Goal: Task Accomplishment & Management: Use online tool/utility

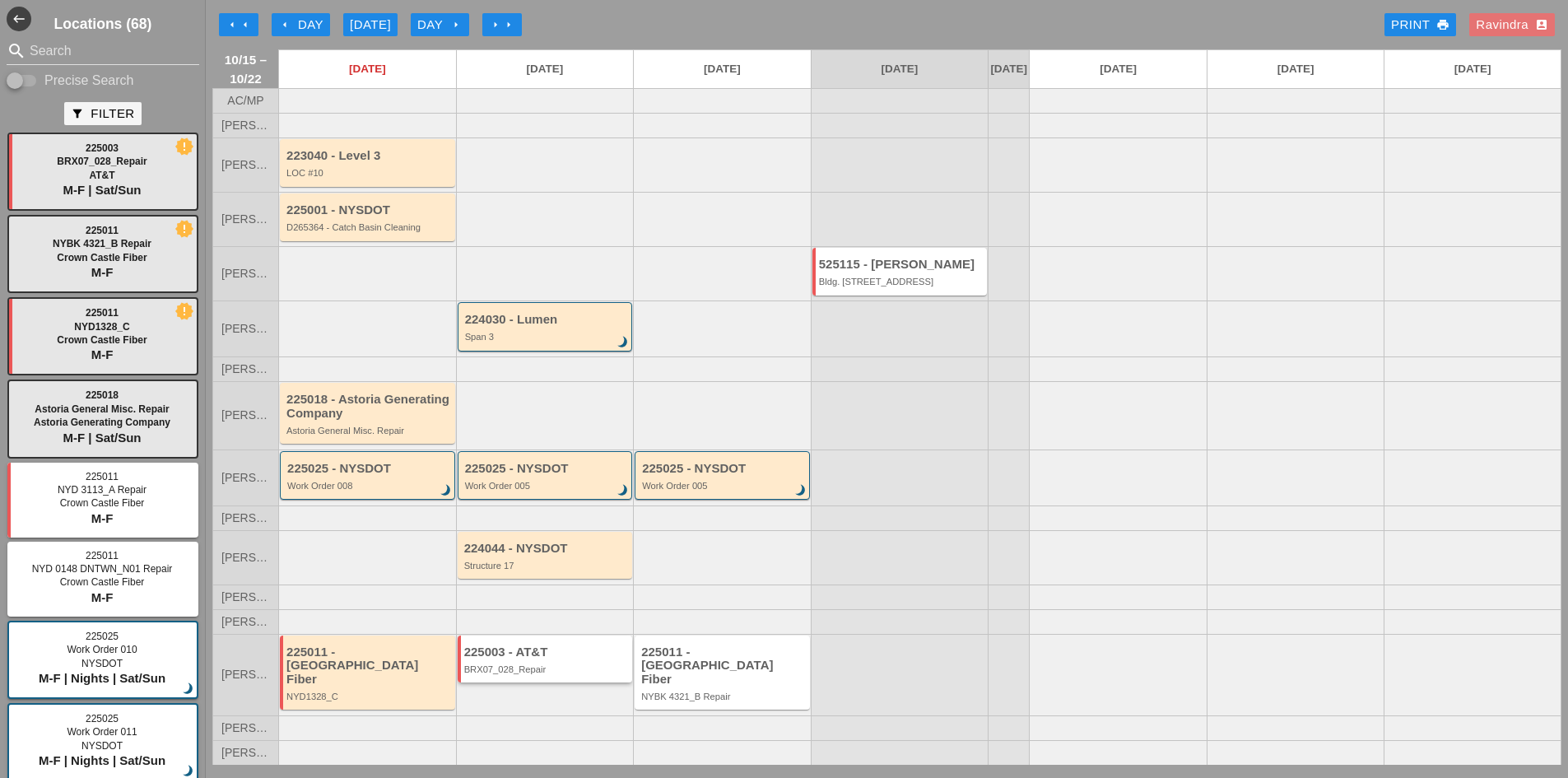
click at [570, 669] on div "225003 - AT&T BRX07_028_Repair" at bounding box center [545, 660] width 175 height 47
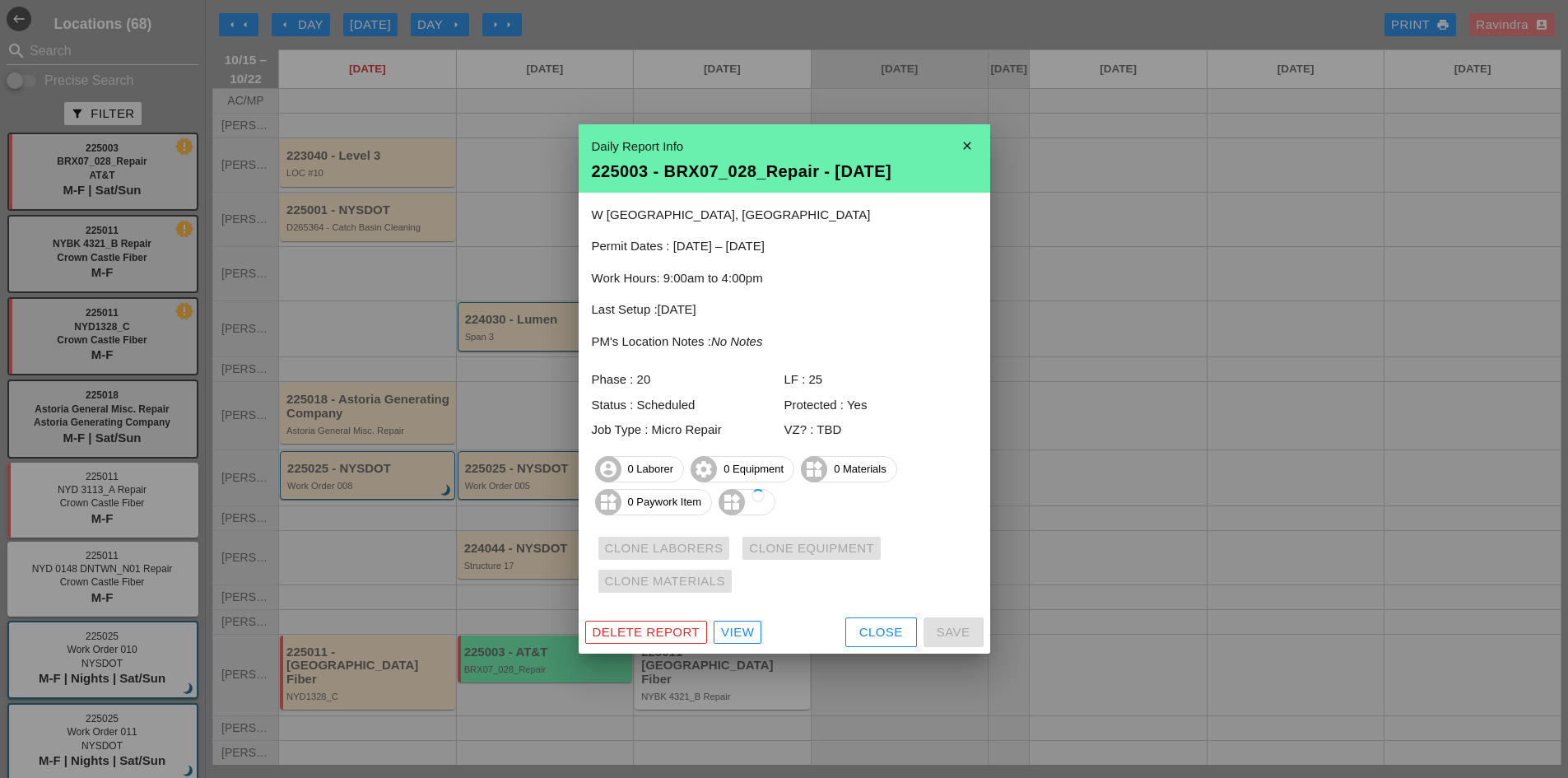
click at [882, 646] on button "Close" at bounding box center [881, 632] width 72 height 30
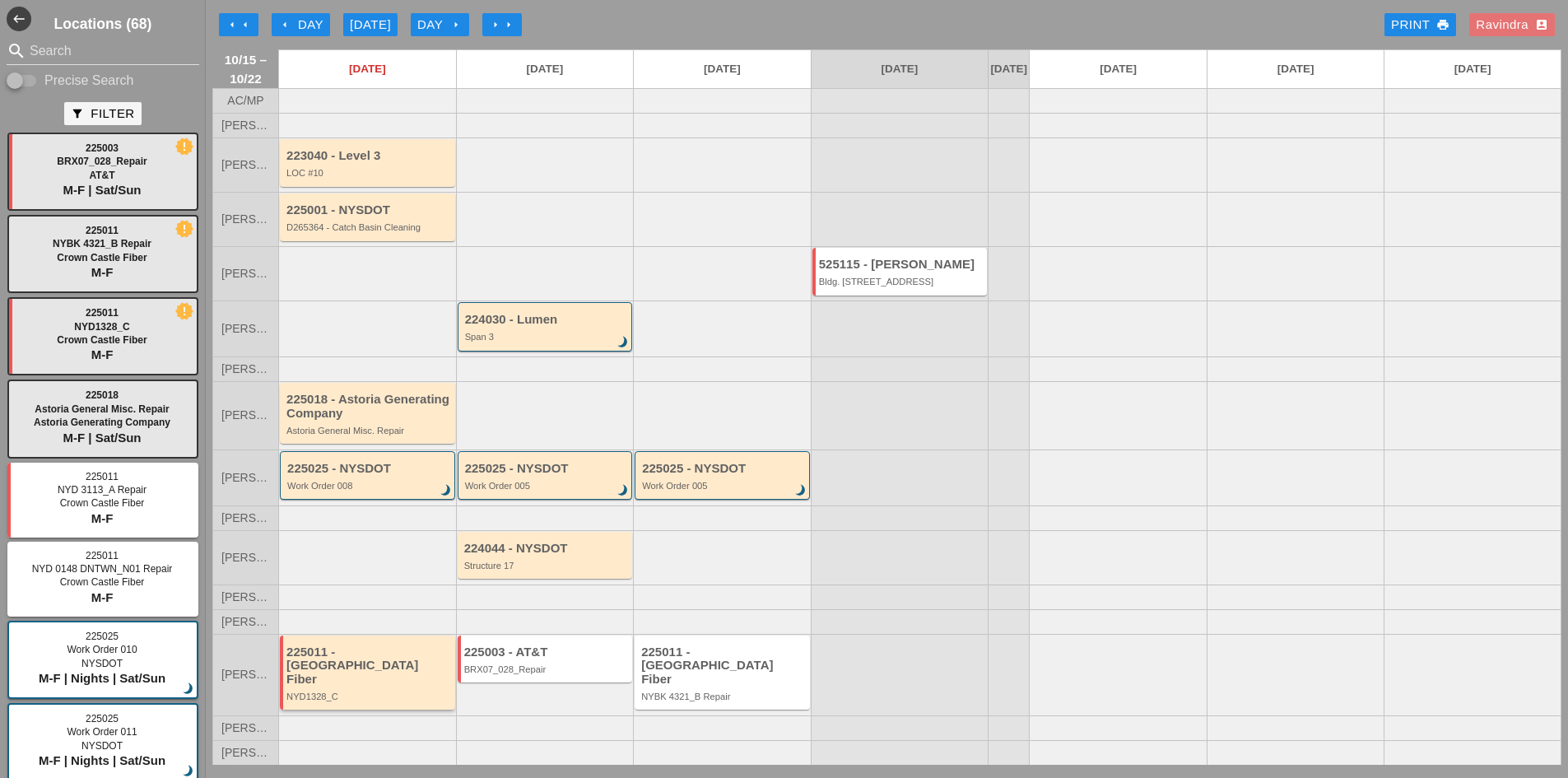
click at [422, 671] on div "225011 - [GEOGRAPHIC_DATA] Fiber" at bounding box center [368, 667] width 164 height 41
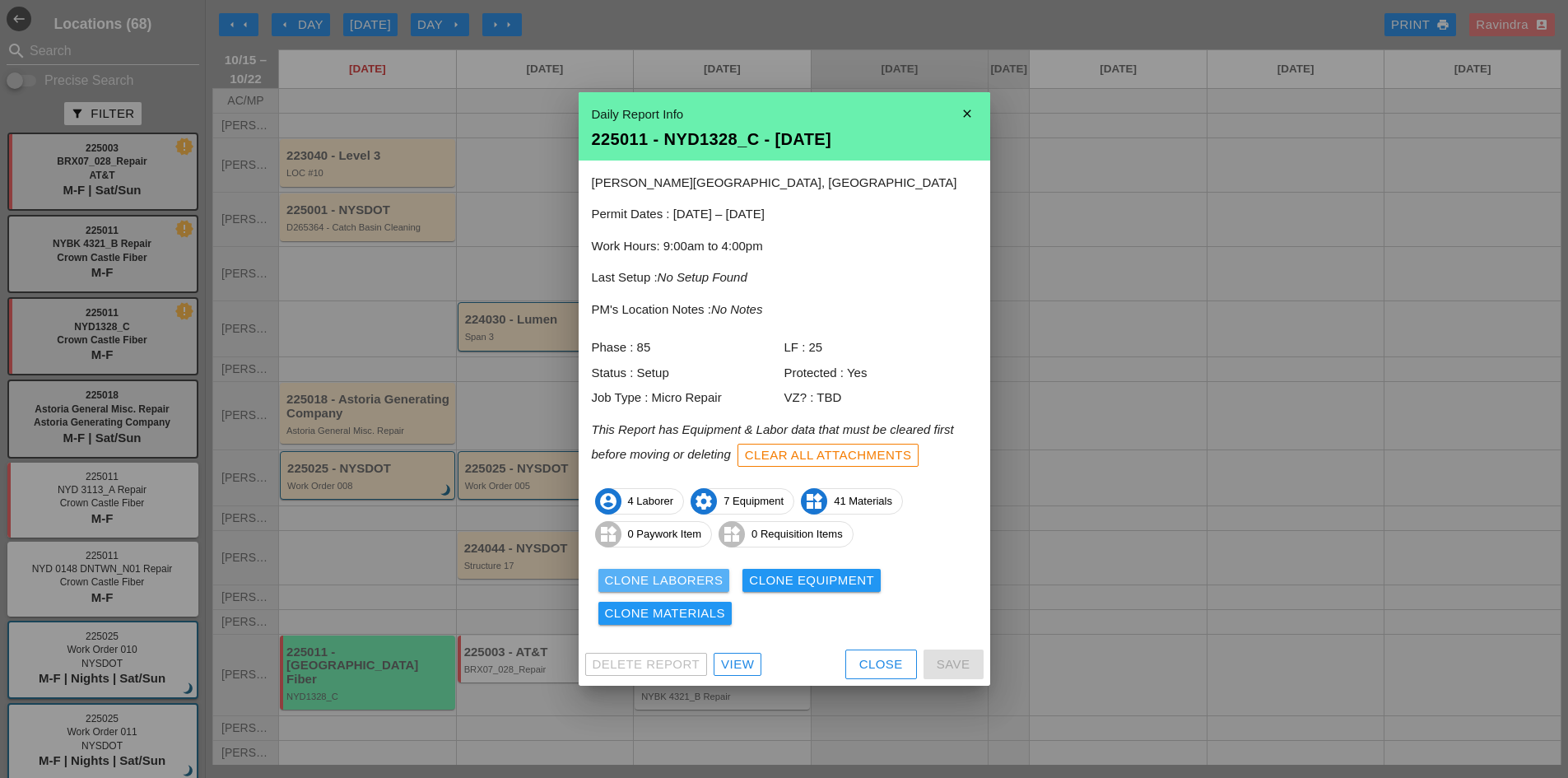
click at [691, 571] on div "Clone Laborers" at bounding box center [664, 580] width 118 height 19
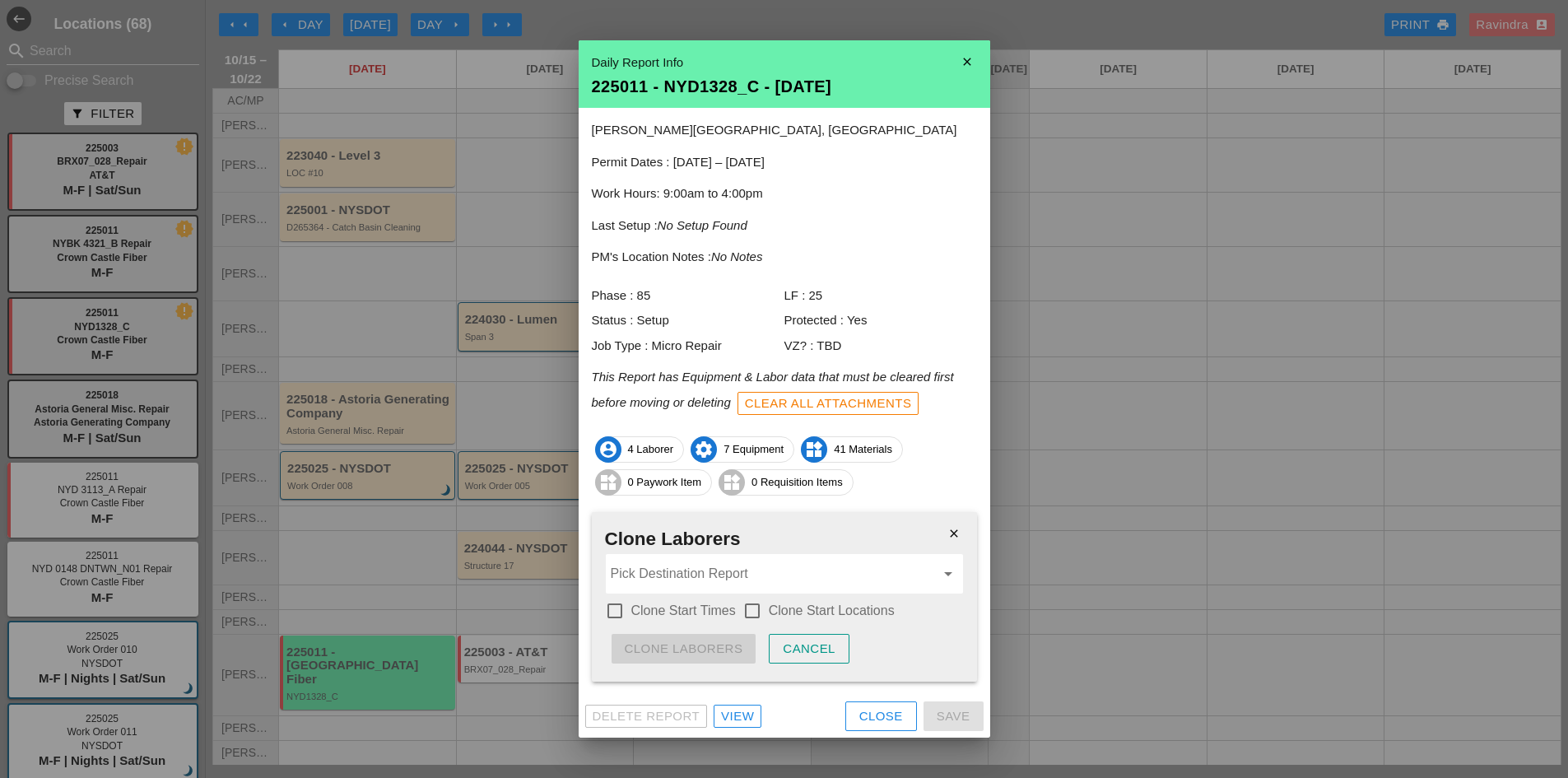
click at [667, 586] on input "Pick Destination Report" at bounding box center [772, 573] width 324 height 27
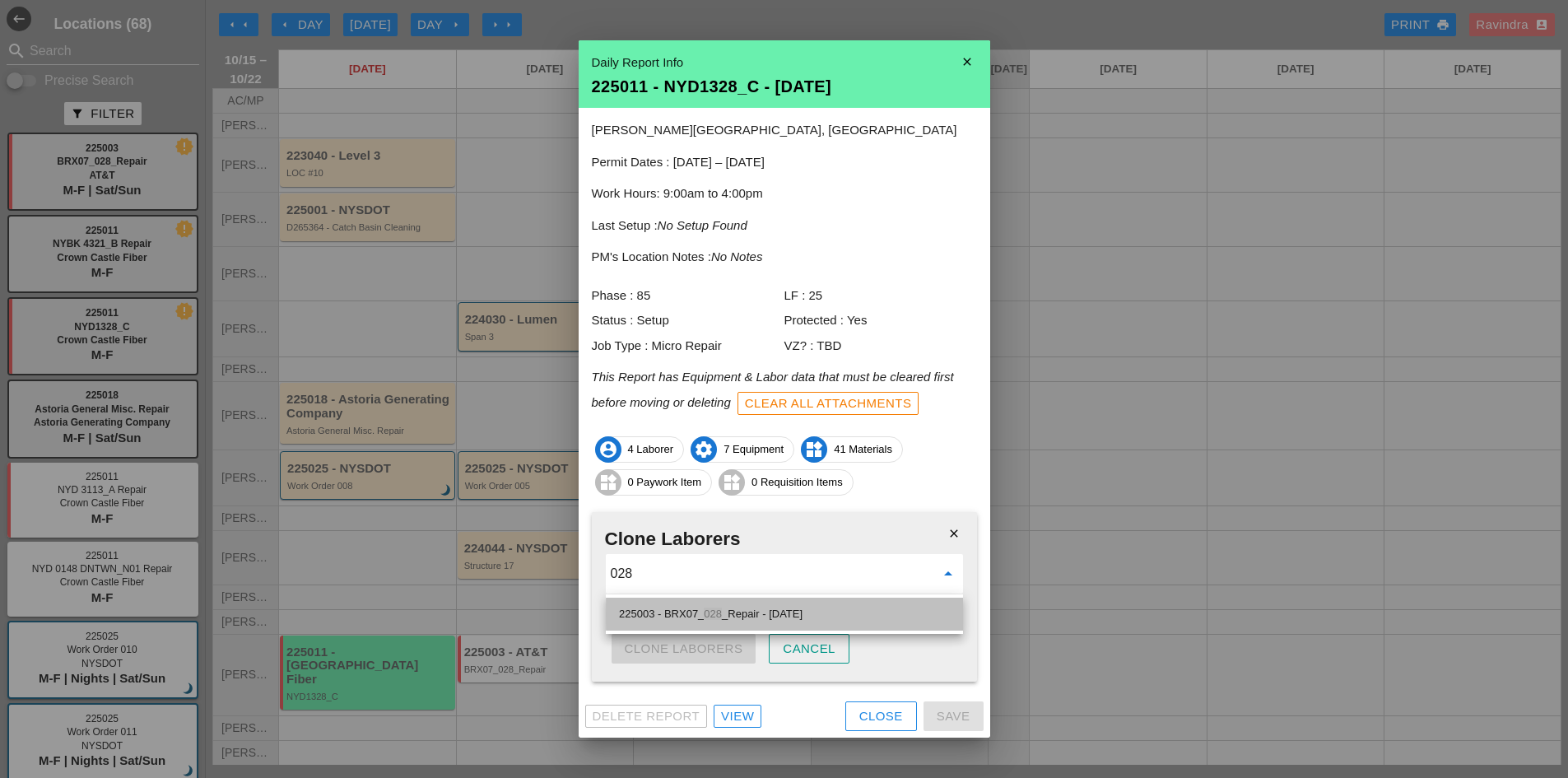
click at [751, 609] on div "225003 - BRX07_ 028 _Repair - [DATE]" at bounding box center [784, 615] width 331 height 20
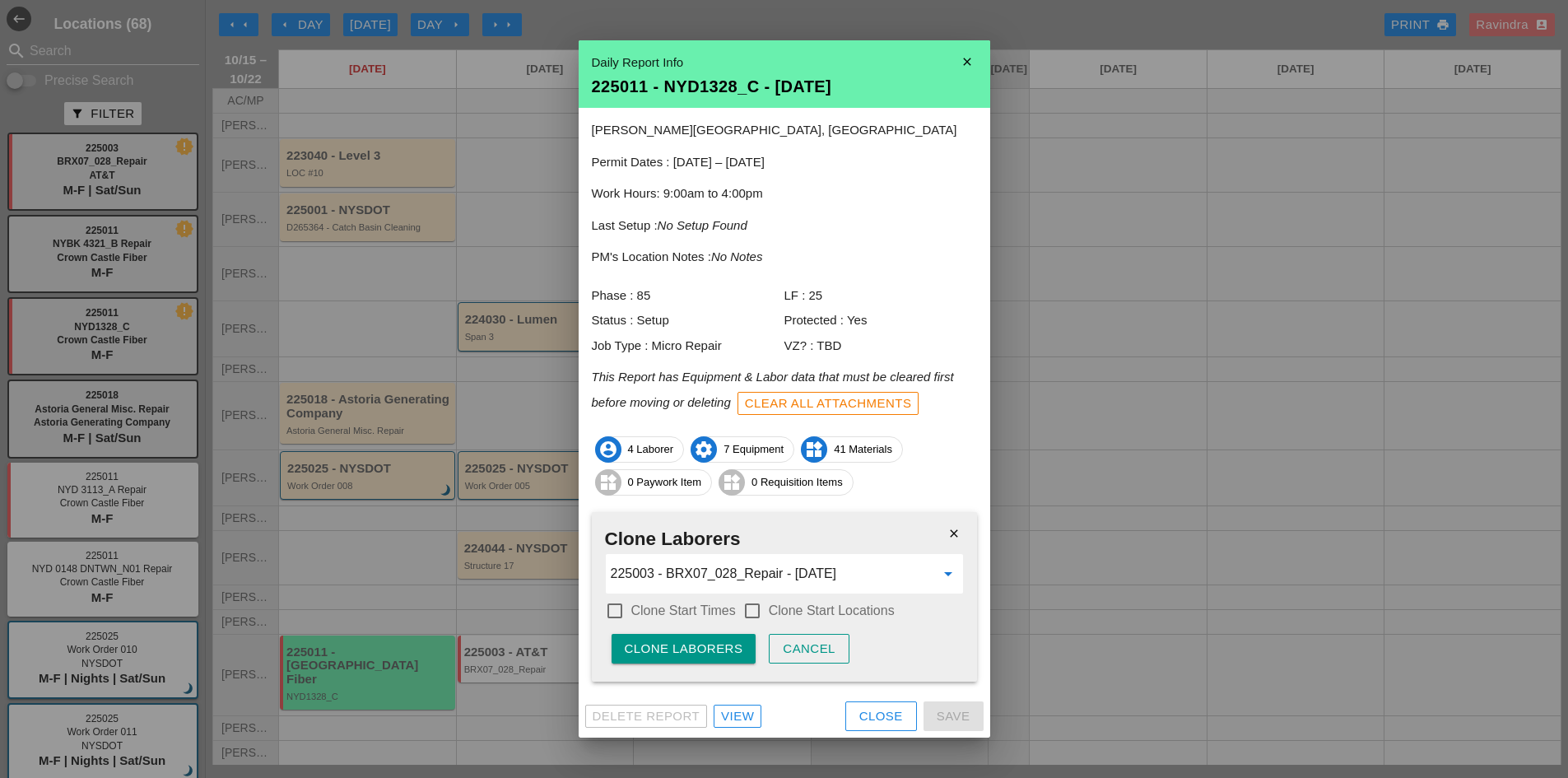
type input "225003 - BRX07_028_Repair - [DATE]"
click at [720, 616] on label "Clone Start Times" at bounding box center [683, 611] width 104 height 17
checkbox input "true"
click at [743, 611] on div at bounding box center [752, 611] width 28 height 28
checkbox input "true"
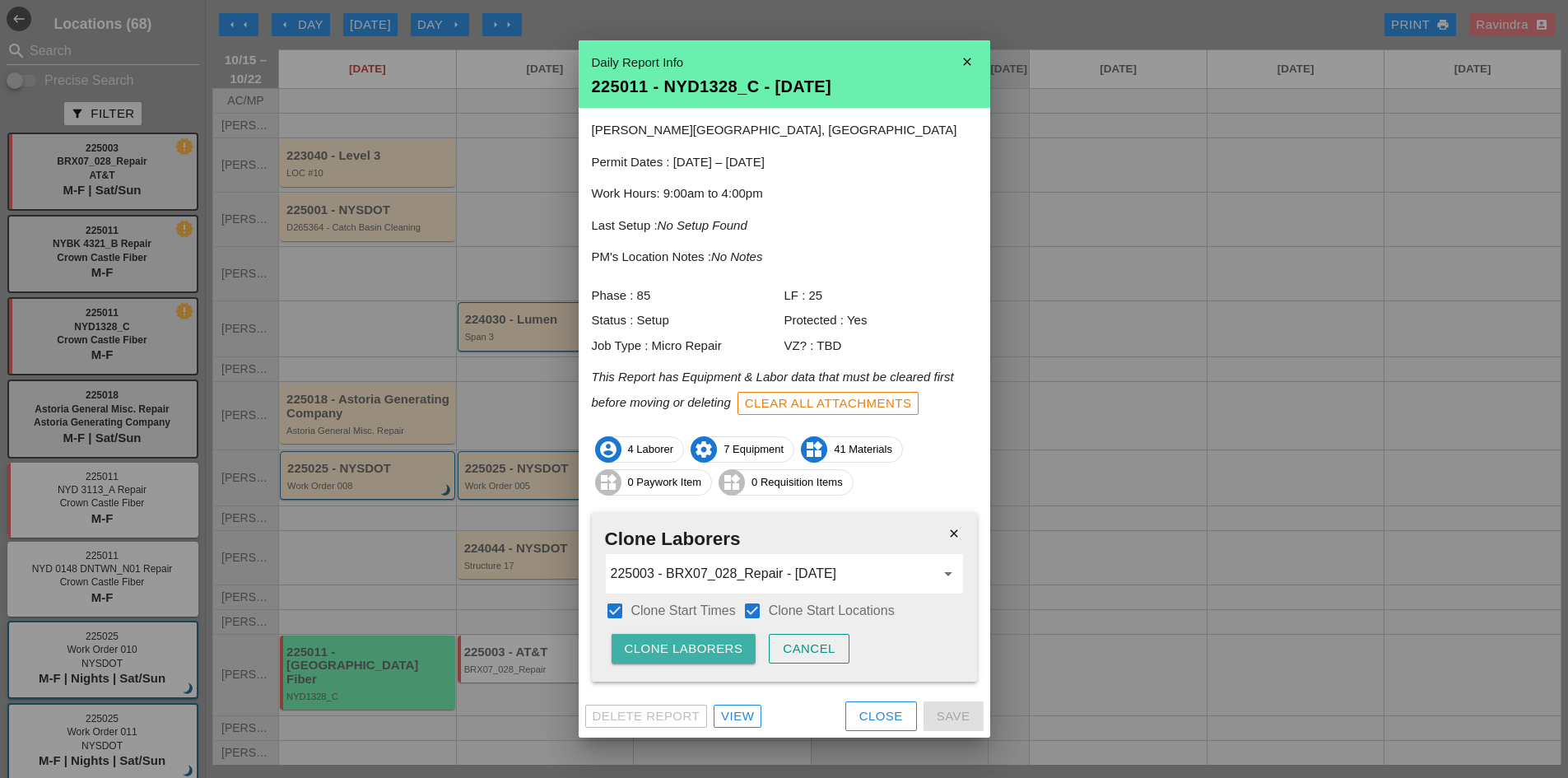
click at [735, 636] on button "Clone Laborers" at bounding box center [683, 649] width 145 height 30
click at [735, 636] on button "Are you sure?" at bounding box center [676, 649] width 131 height 30
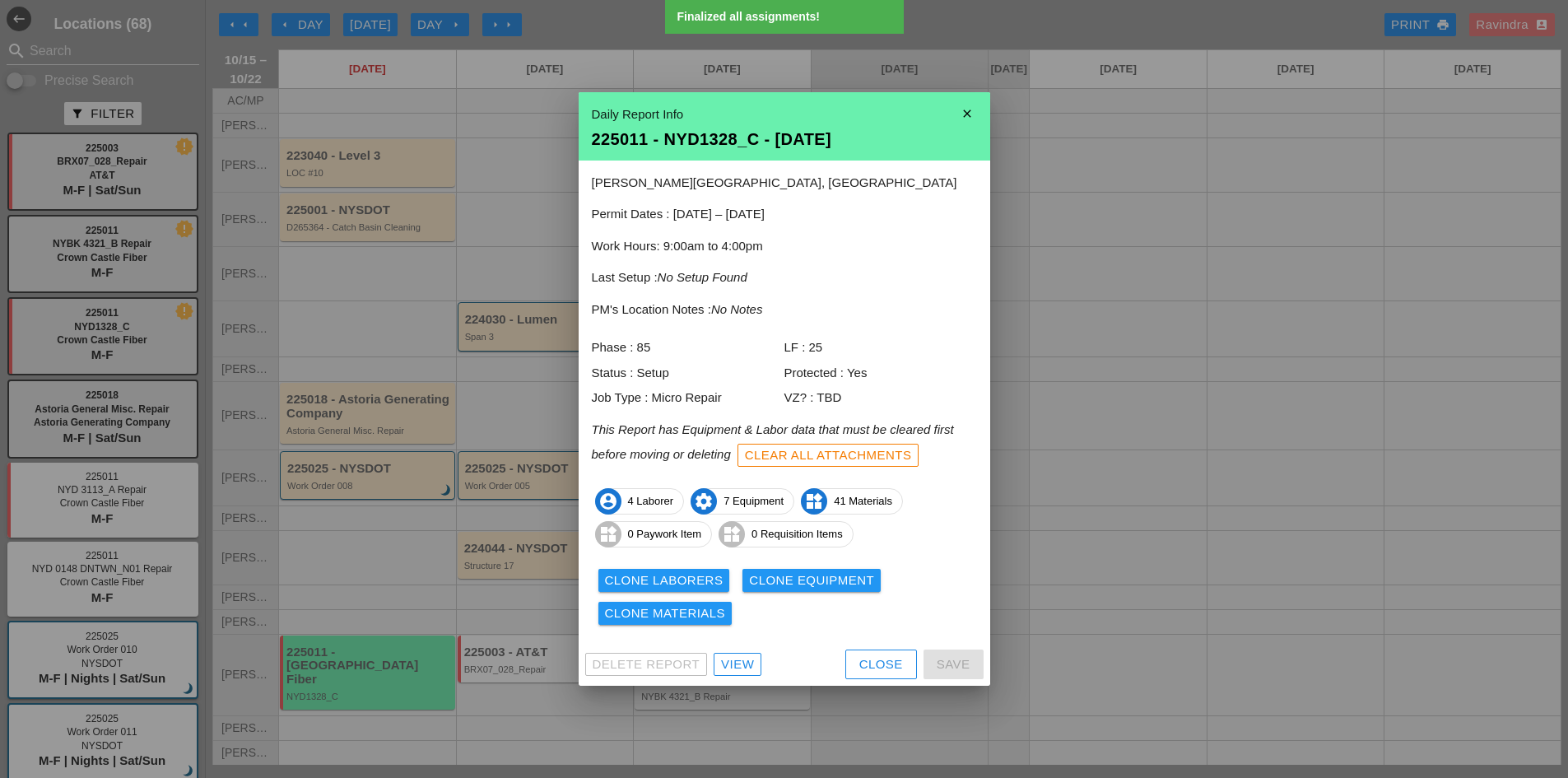
click at [802, 588] on div "Clone Equipment" at bounding box center [811, 580] width 125 height 19
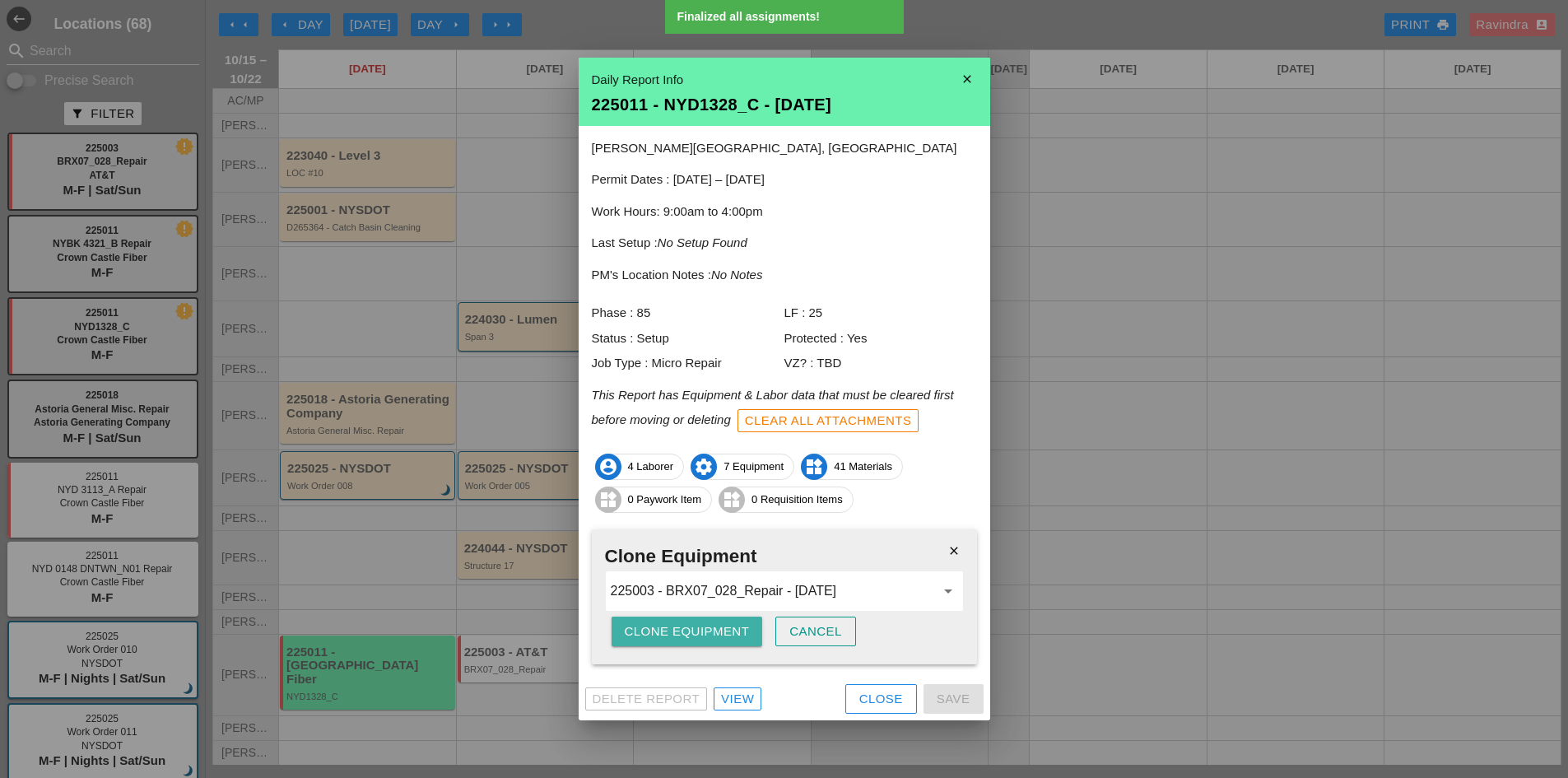
click at [736, 640] on div "Clone Equipment" at bounding box center [687, 631] width 125 height 19
click at [736, 640] on button "Clone Equipment" at bounding box center [687, 631] width 152 height 30
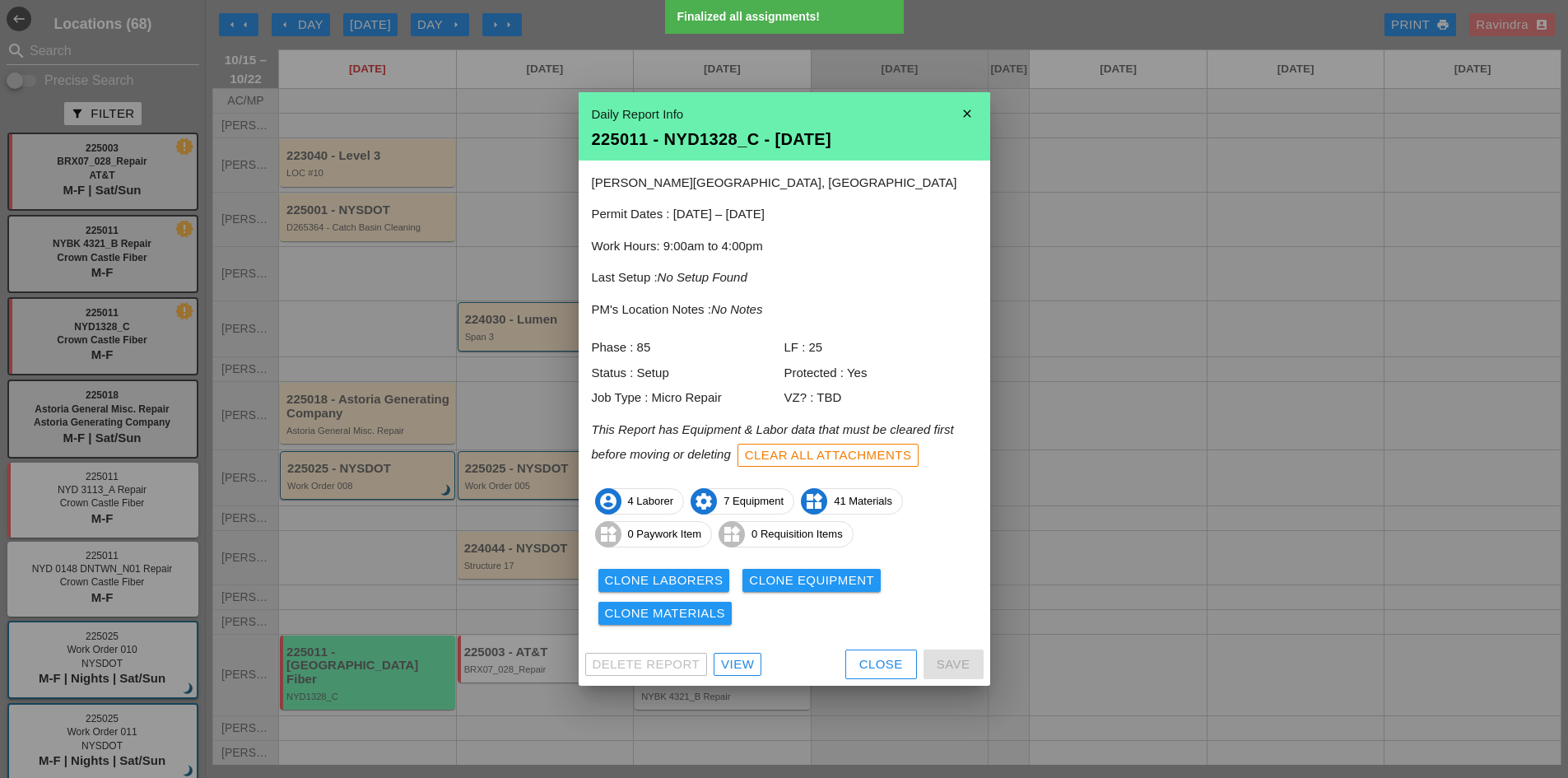
click at [709, 627] on div "Clone Laborers Clone Equipment Clone Materials" at bounding box center [784, 597] width 385 height 66
click at [701, 621] on div "Clone Materials" at bounding box center [665, 614] width 121 height 19
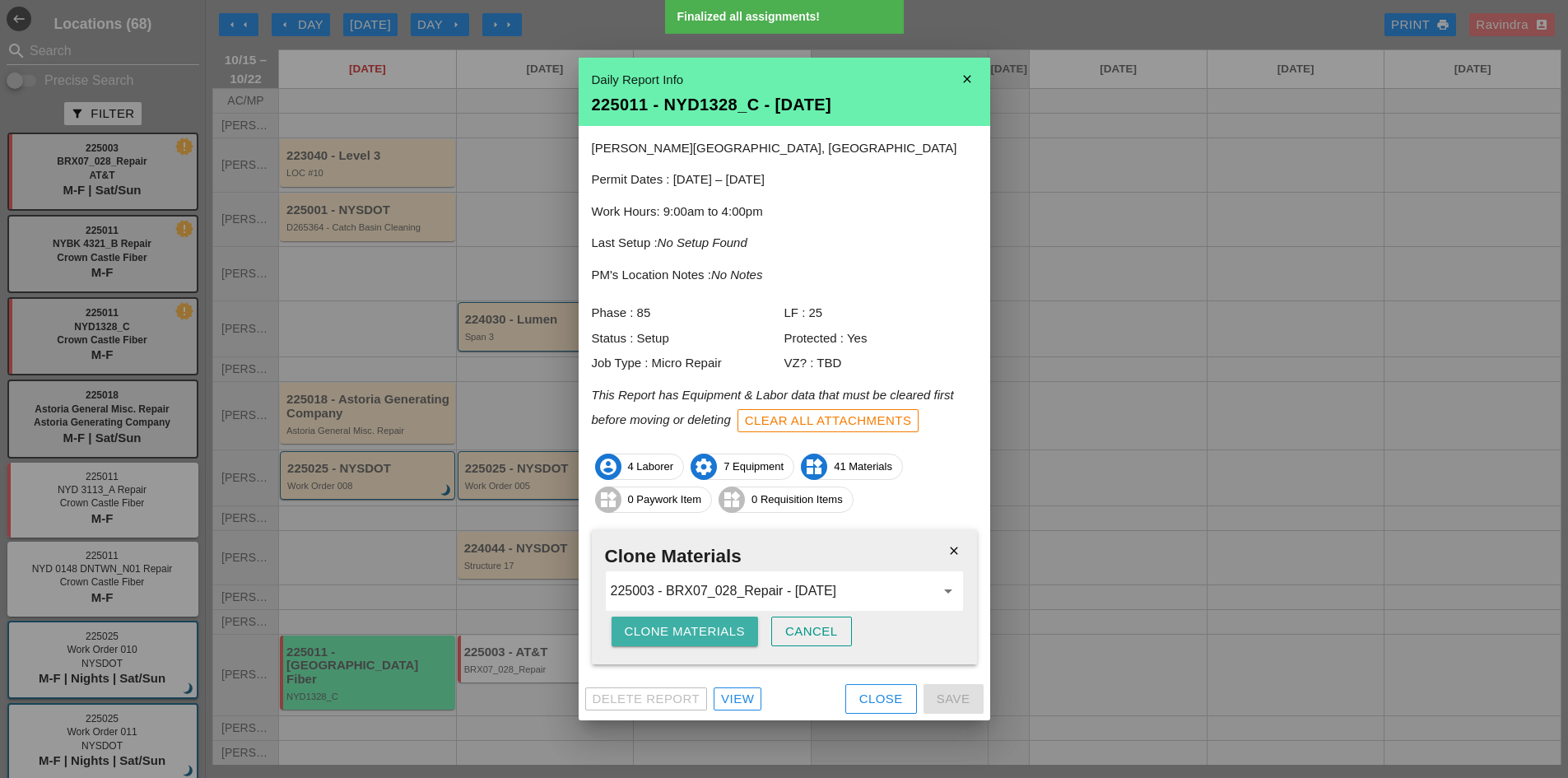
click at [697, 627] on div "Clone Materials" at bounding box center [685, 631] width 121 height 19
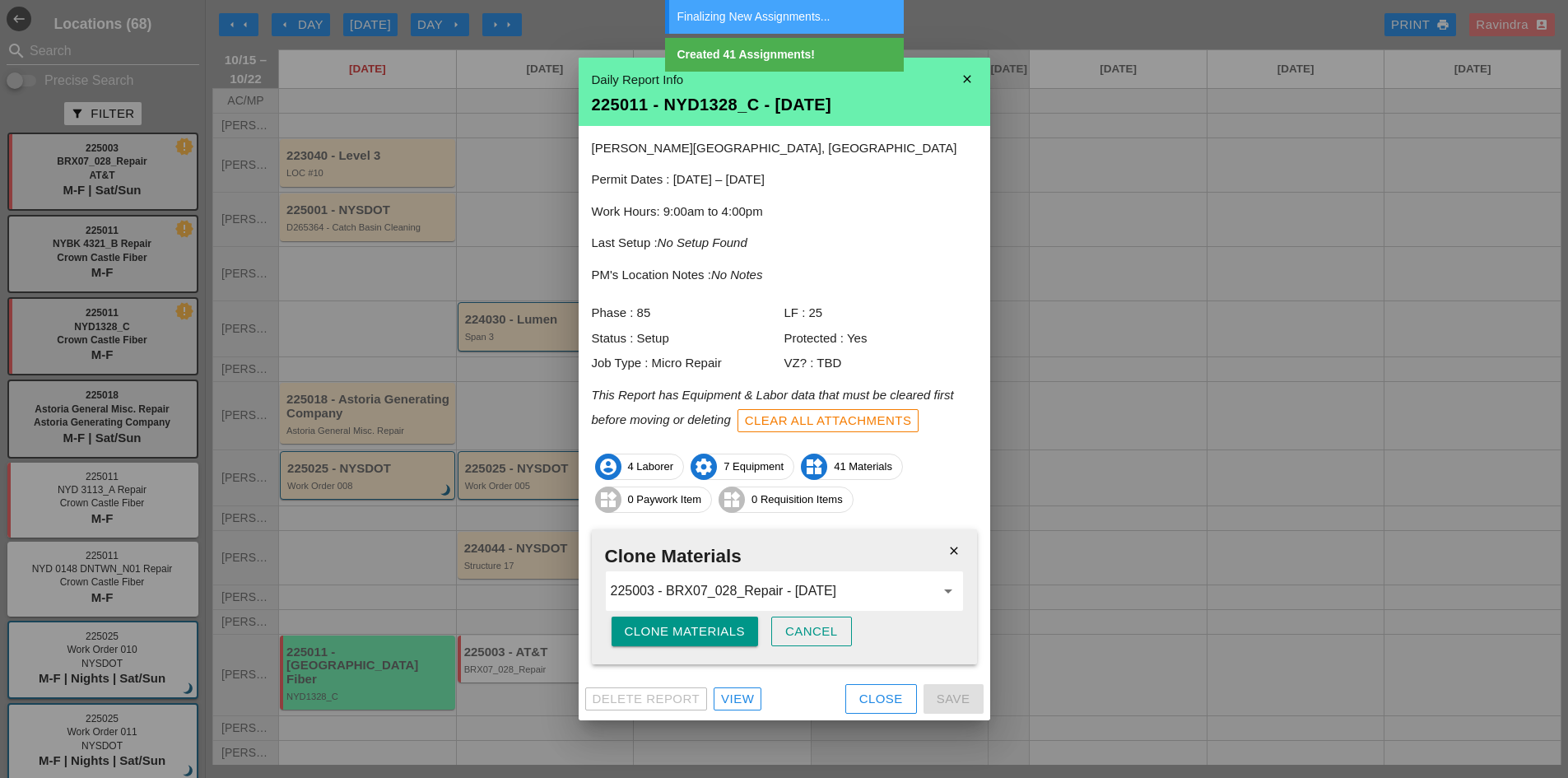
click at [887, 693] on div "Close" at bounding box center [881, 699] width 43 height 19
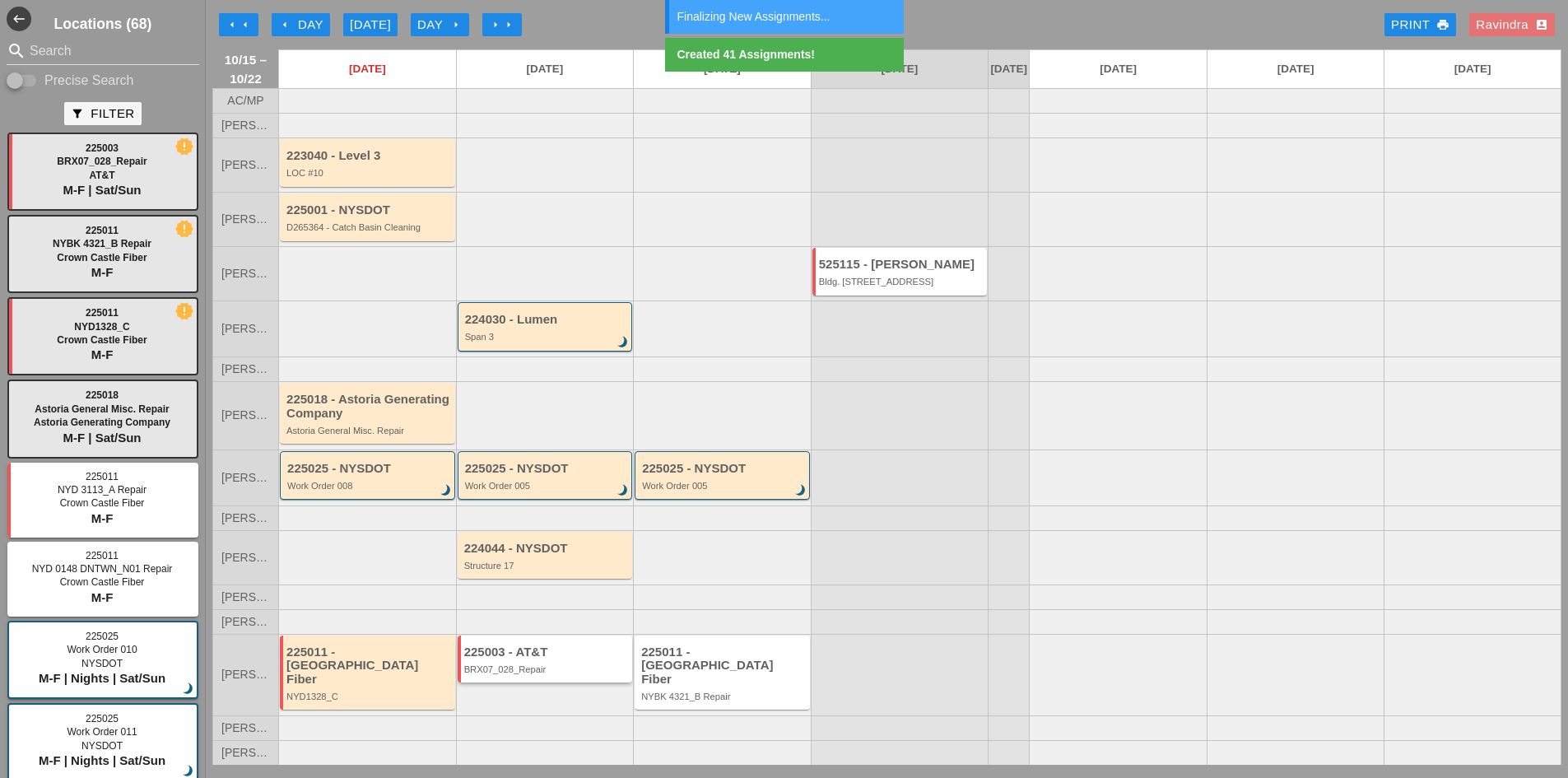
click at [571, 675] on div "BRX07_028_Repair" at bounding box center [546, 670] width 164 height 10
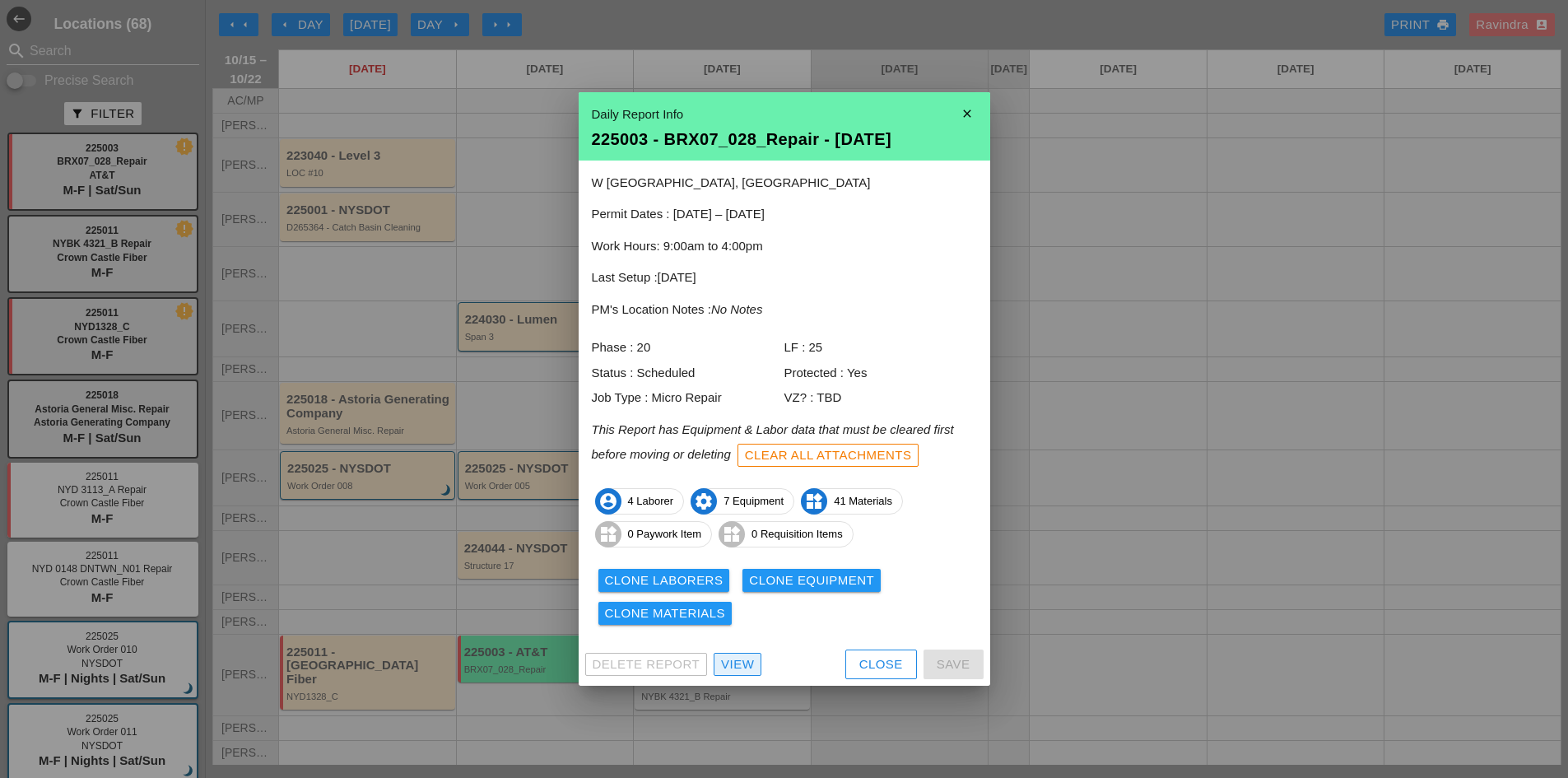
click at [736, 662] on div "View" at bounding box center [736, 665] width 32 height 19
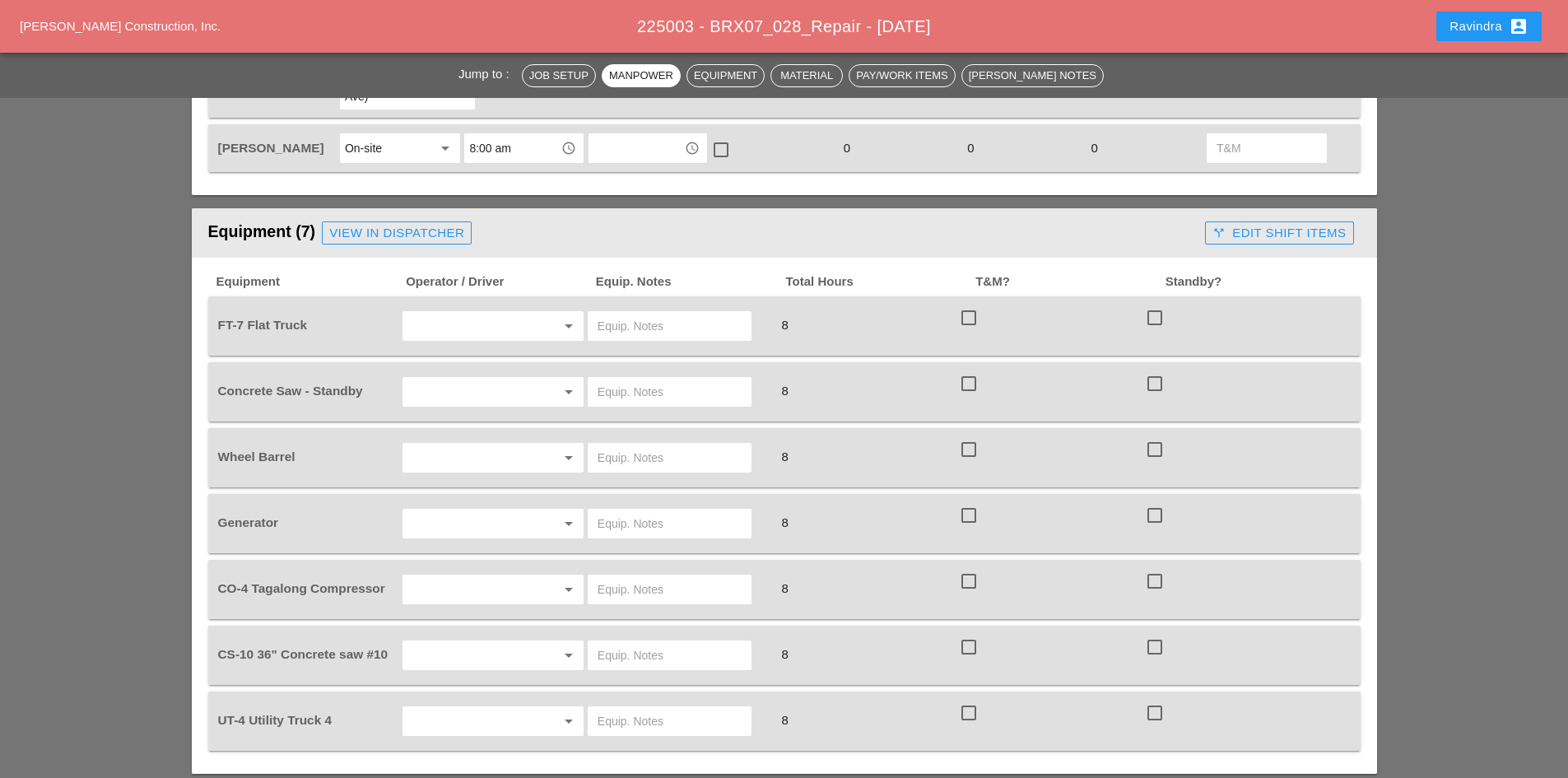
scroll to position [1153, 0]
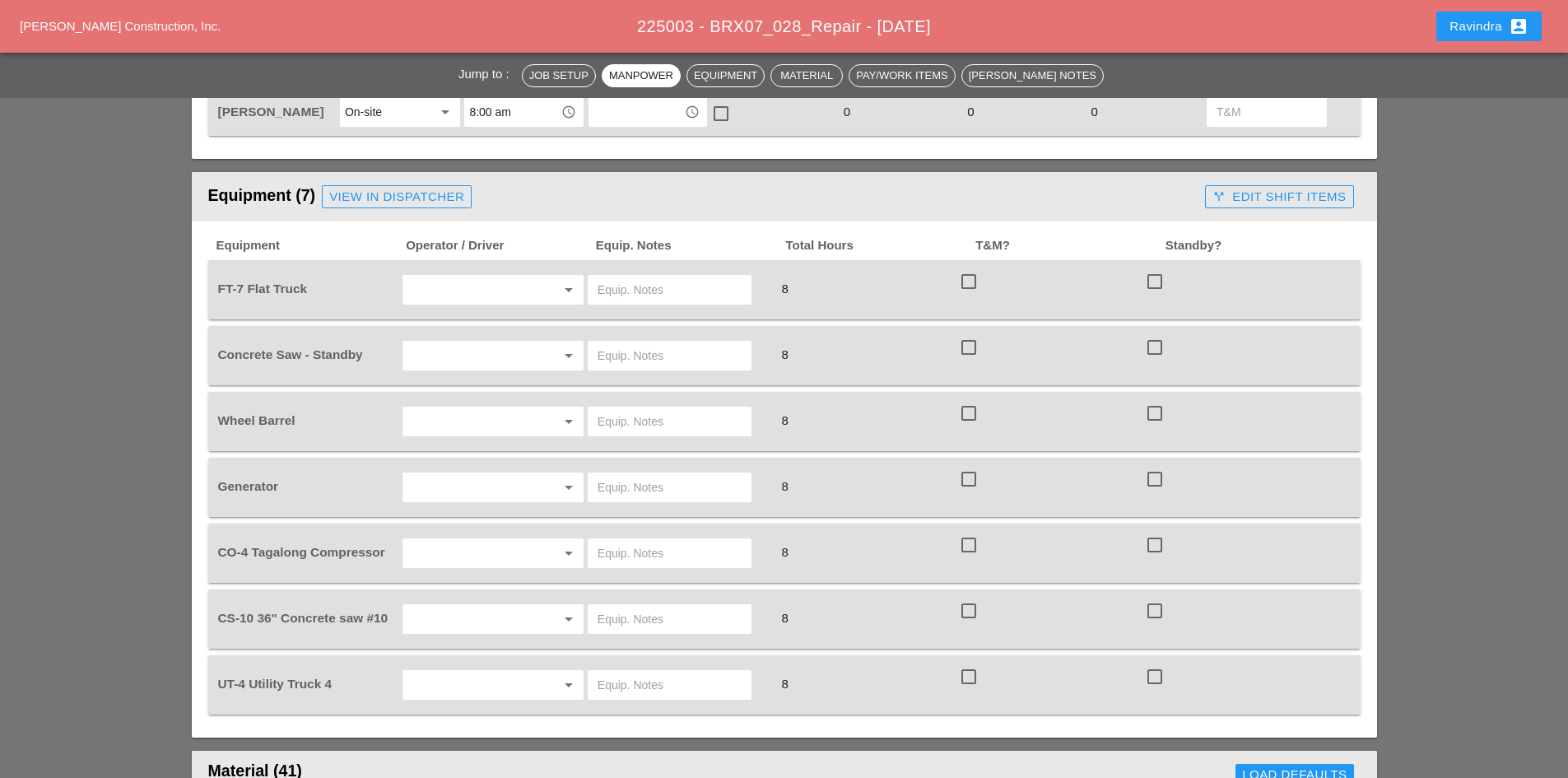
click at [444, 277] on input "text" at bounding box center [470, 290] width 125 height 27
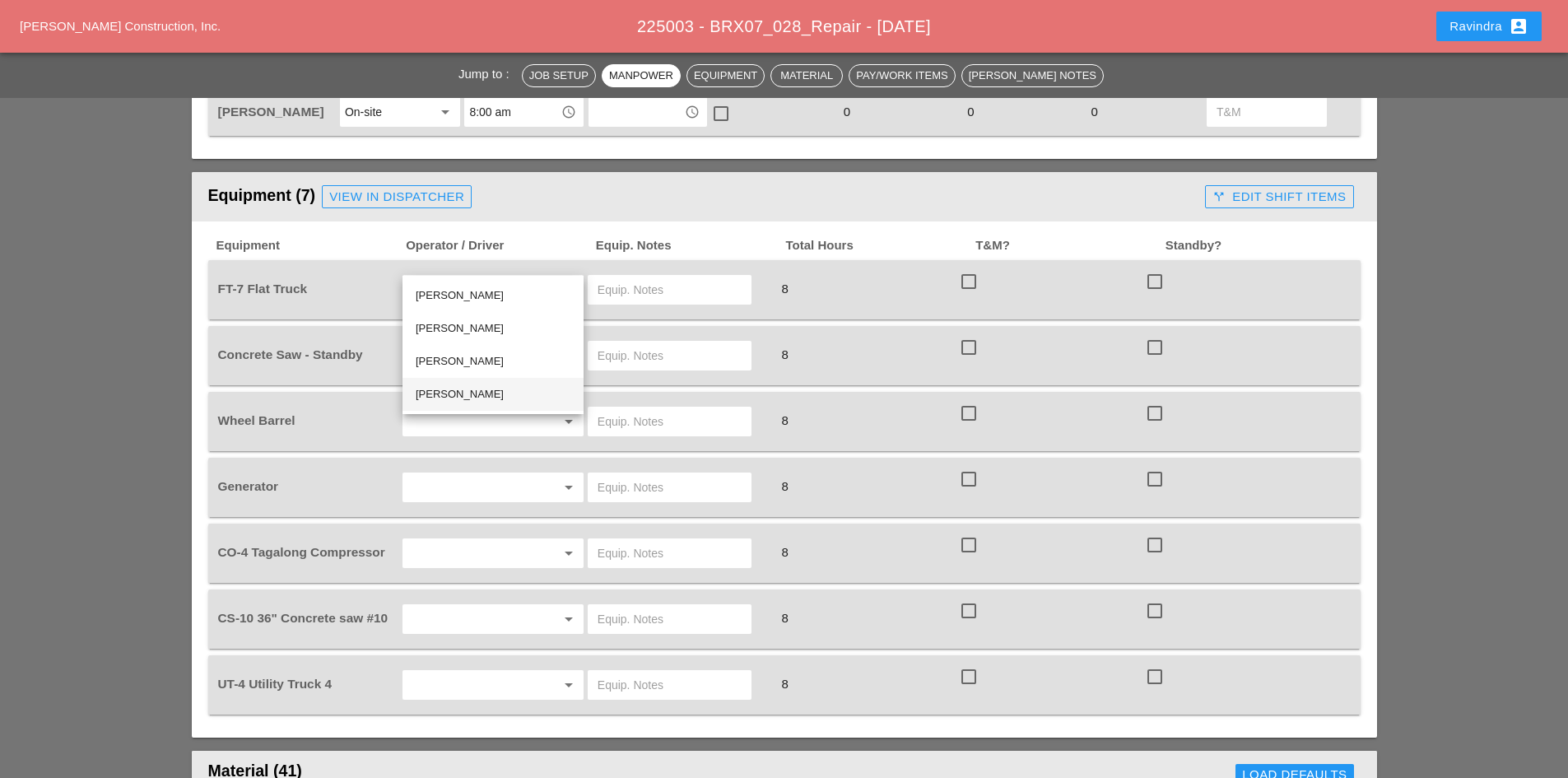
click at [462, 392] on div "[PERSON_NAME]" at bounding box center [492, 394] width 155 height 20
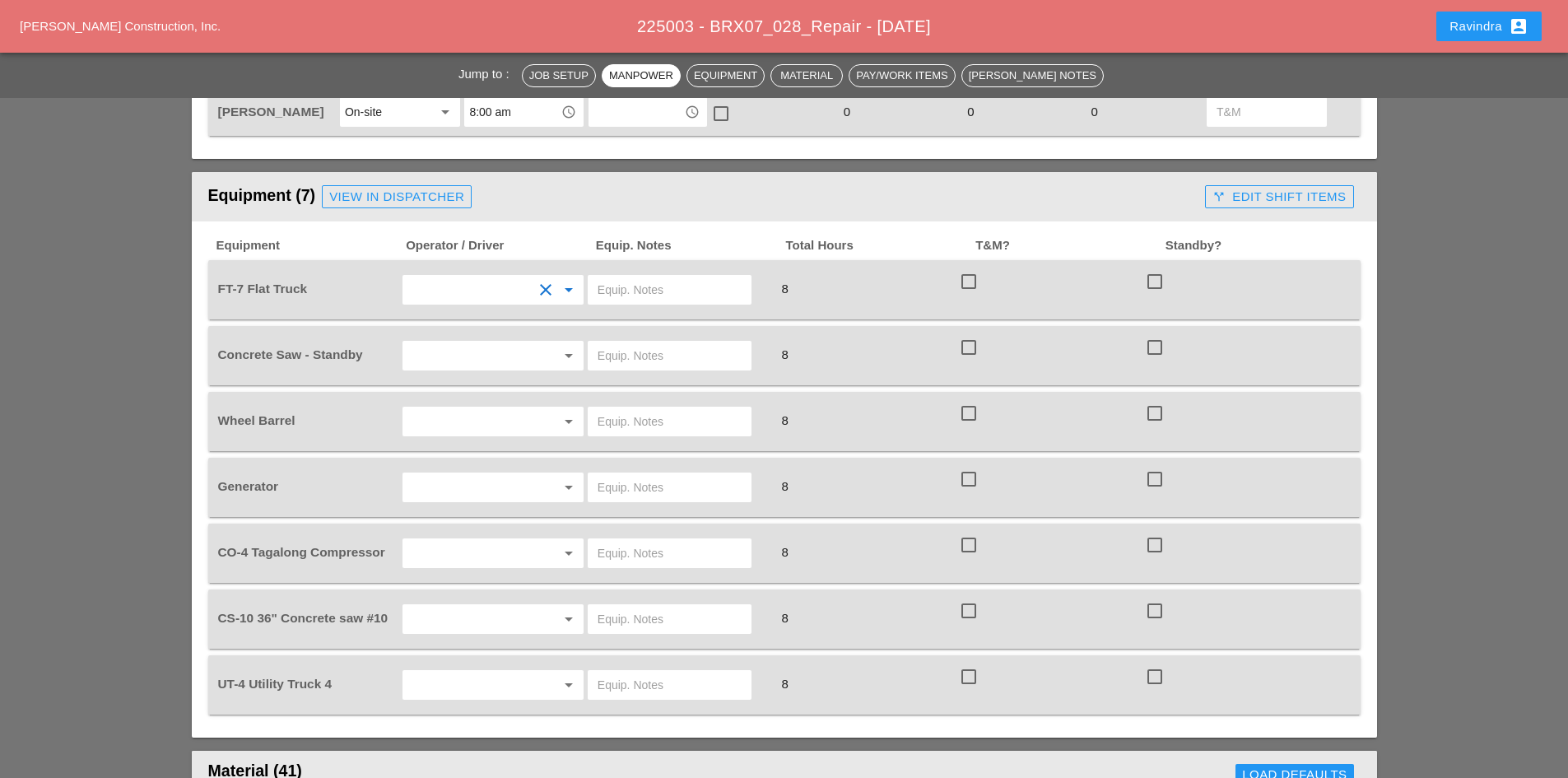
click at [630, 277] on input "text" at bounding box center [669, 290] width 144 height 27
type input "W/ MATERIALS"
click at [459, 341] on div "arrow_drop_down" at bounding box center [493, 356] width 181 height 30
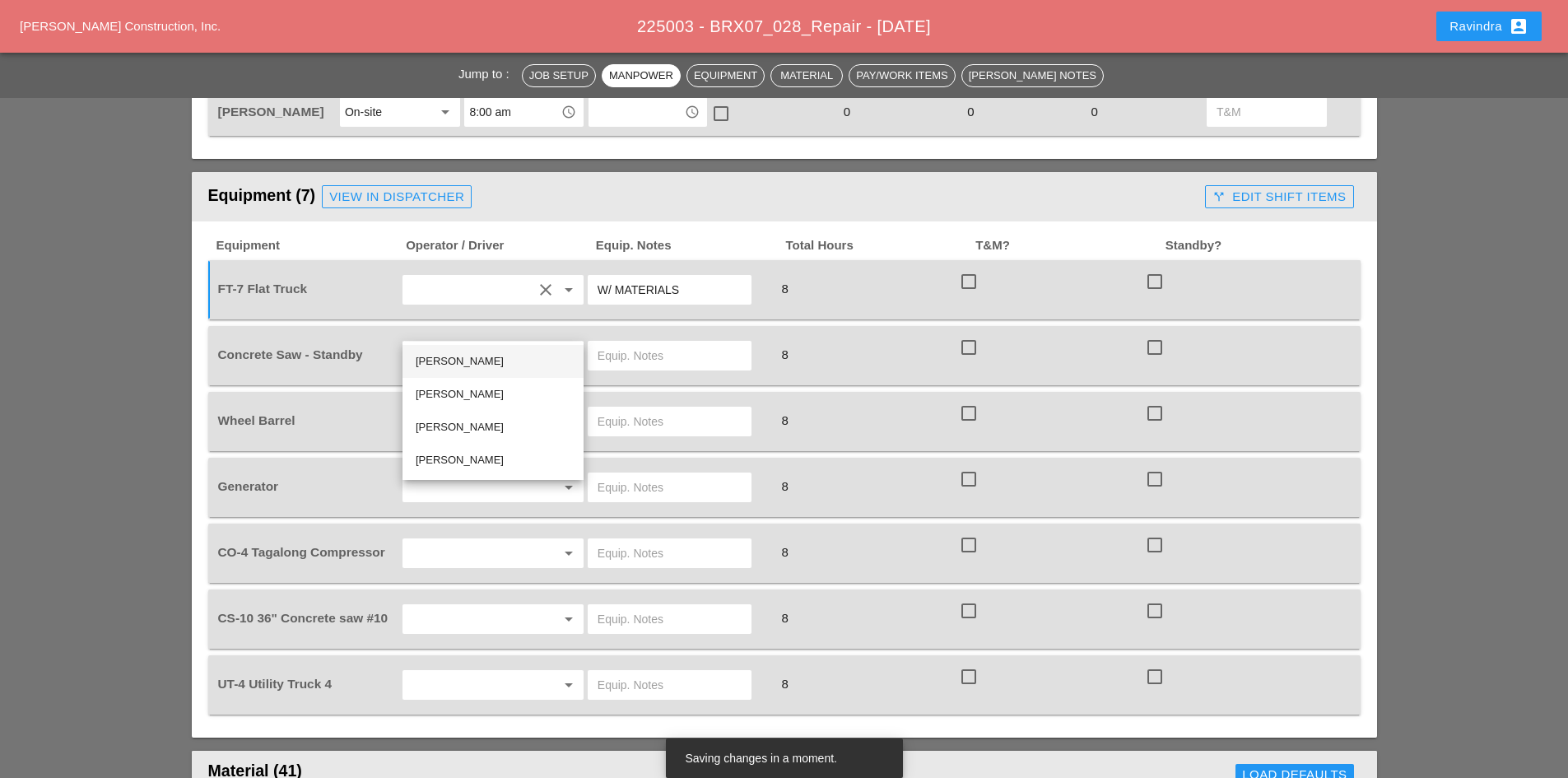
click at [465, 360] on div "[PERSON_NAME]" at bounding box center [492, 361] width 155 height 20
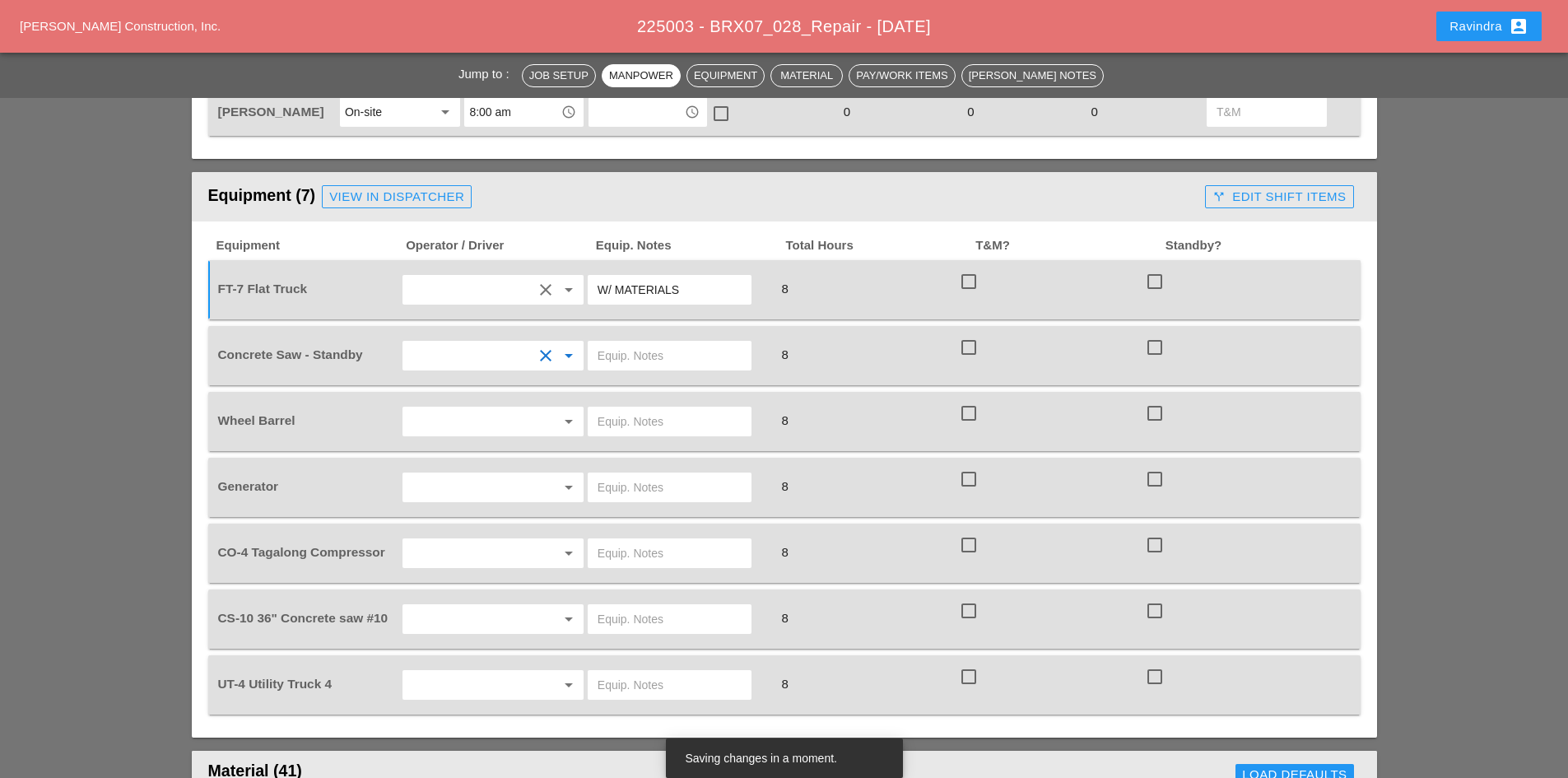
click at [625, 343] on input "text" at bounding box center [669, 356] width 144 height 27
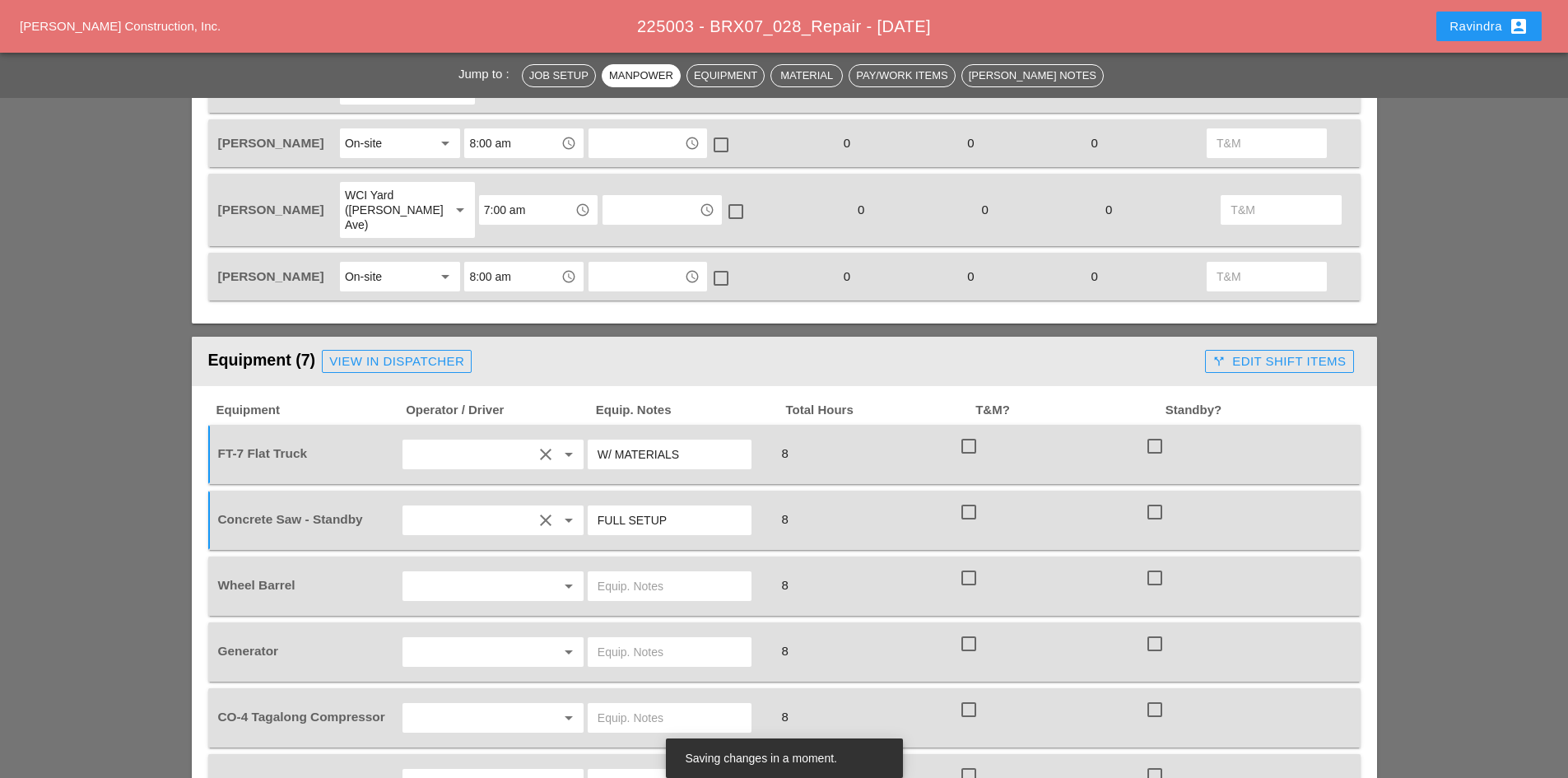
scroll to position [1235, 0]
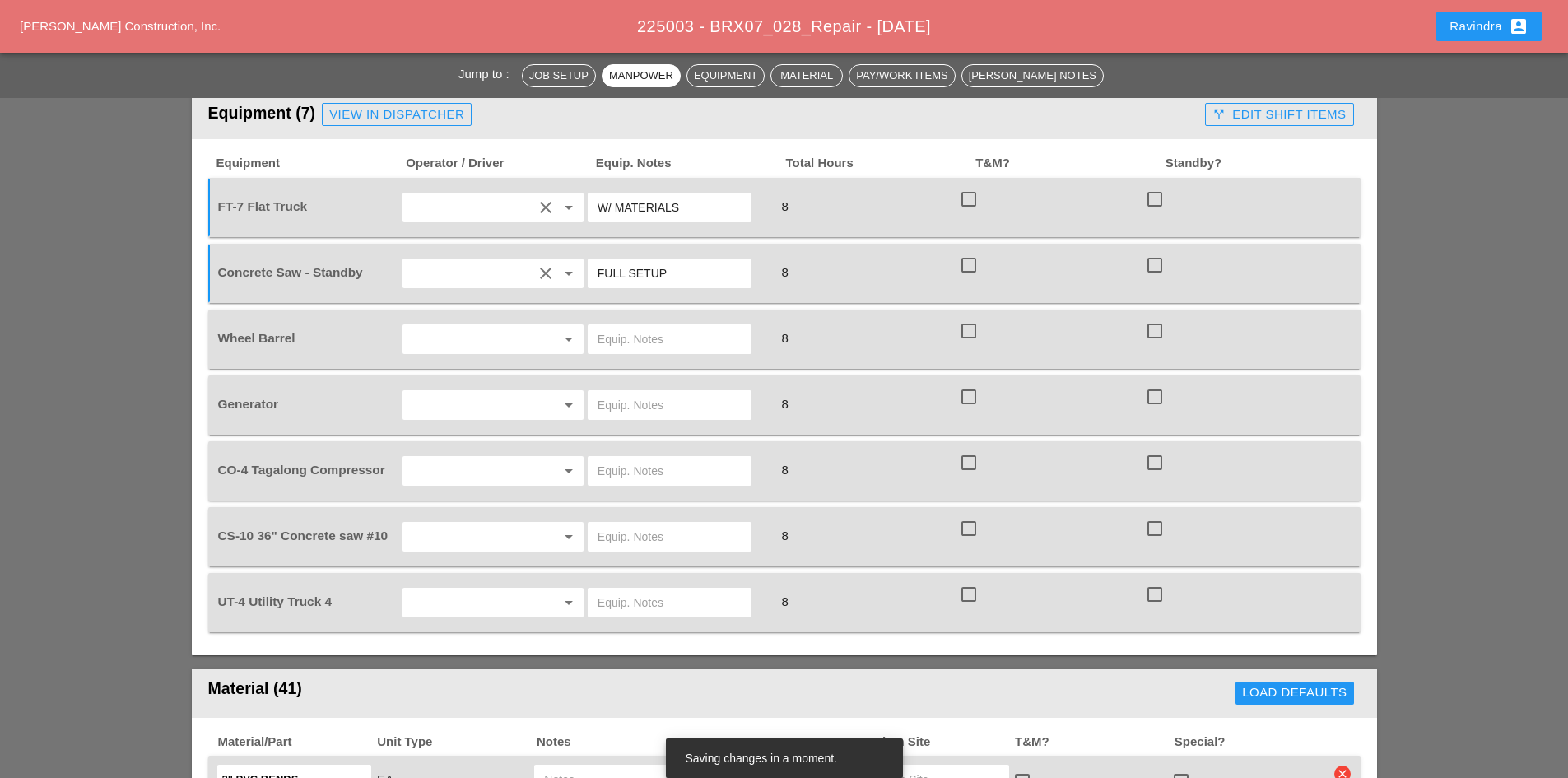
type input "FULL SETUP"
click at [457, 326] on input "text" at bounding box center [470, 339] width 125 height 27
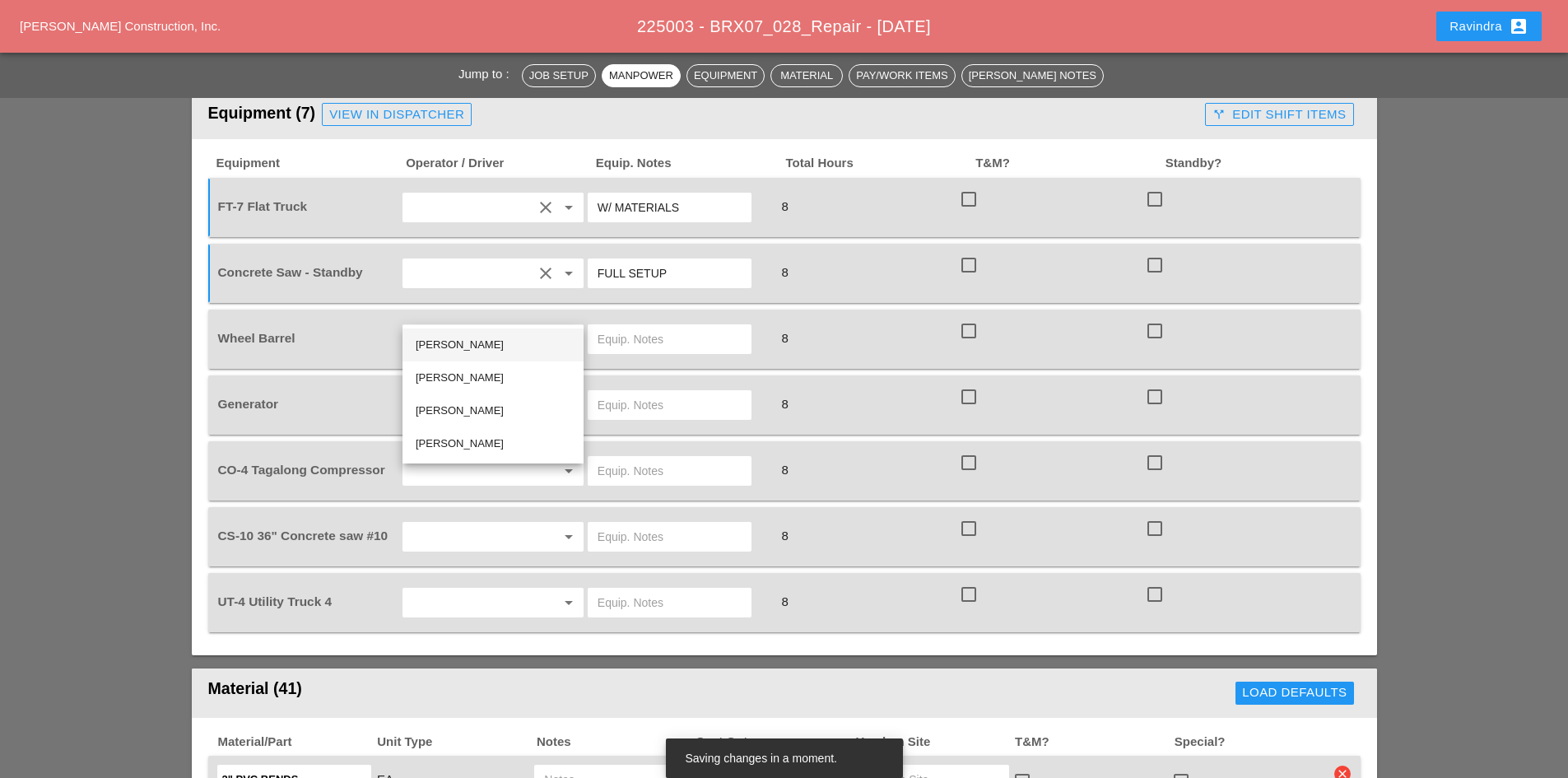
click at [456, 339] on div "[PERSON_NAME]" at bounding box center [492, 345] width 155 height 20
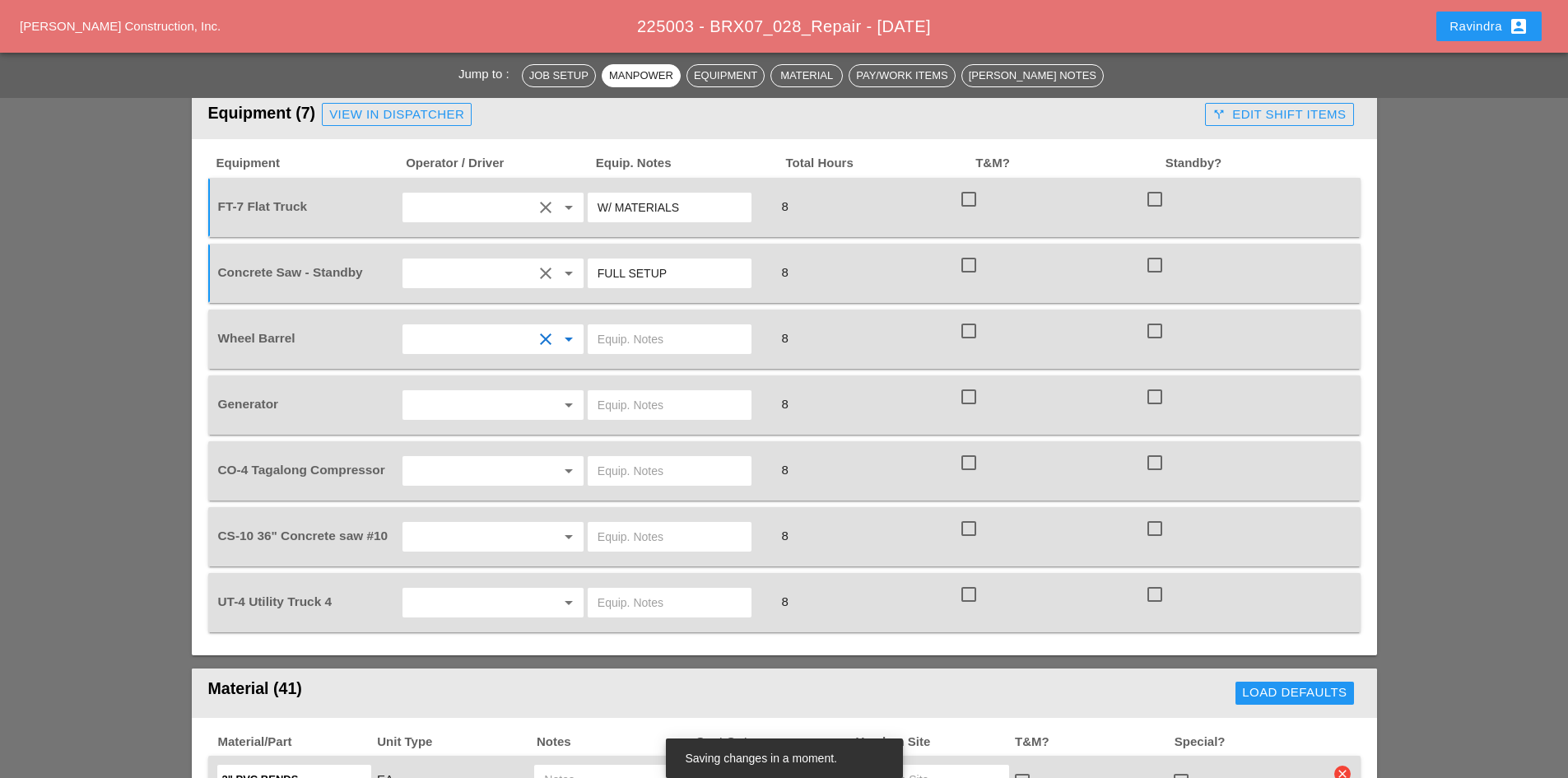
click at [630, 325] on div at bounding box center [678, 339] width 186 height 46
click at [631, 326] on input "text" at bounding box center [669, 339] width 144 height 27
type input "ON TRUCK"
click at [518, 392] on input "text" at bounding box center [470, 405] width 125 height 27
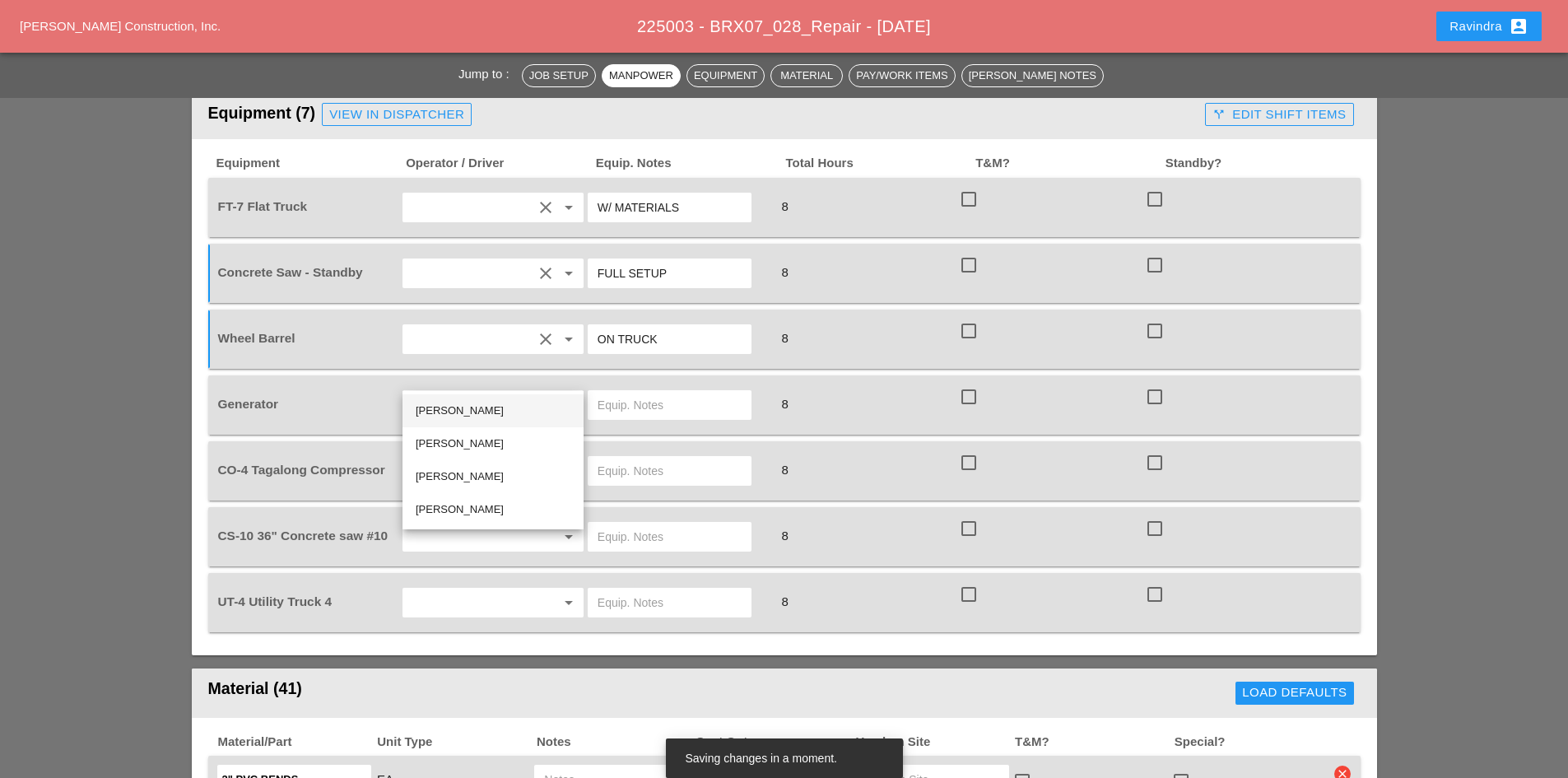
click at [500, 400] on div "[PERSON_NAME]" at bounding box center [492, 411] width 155 height 32
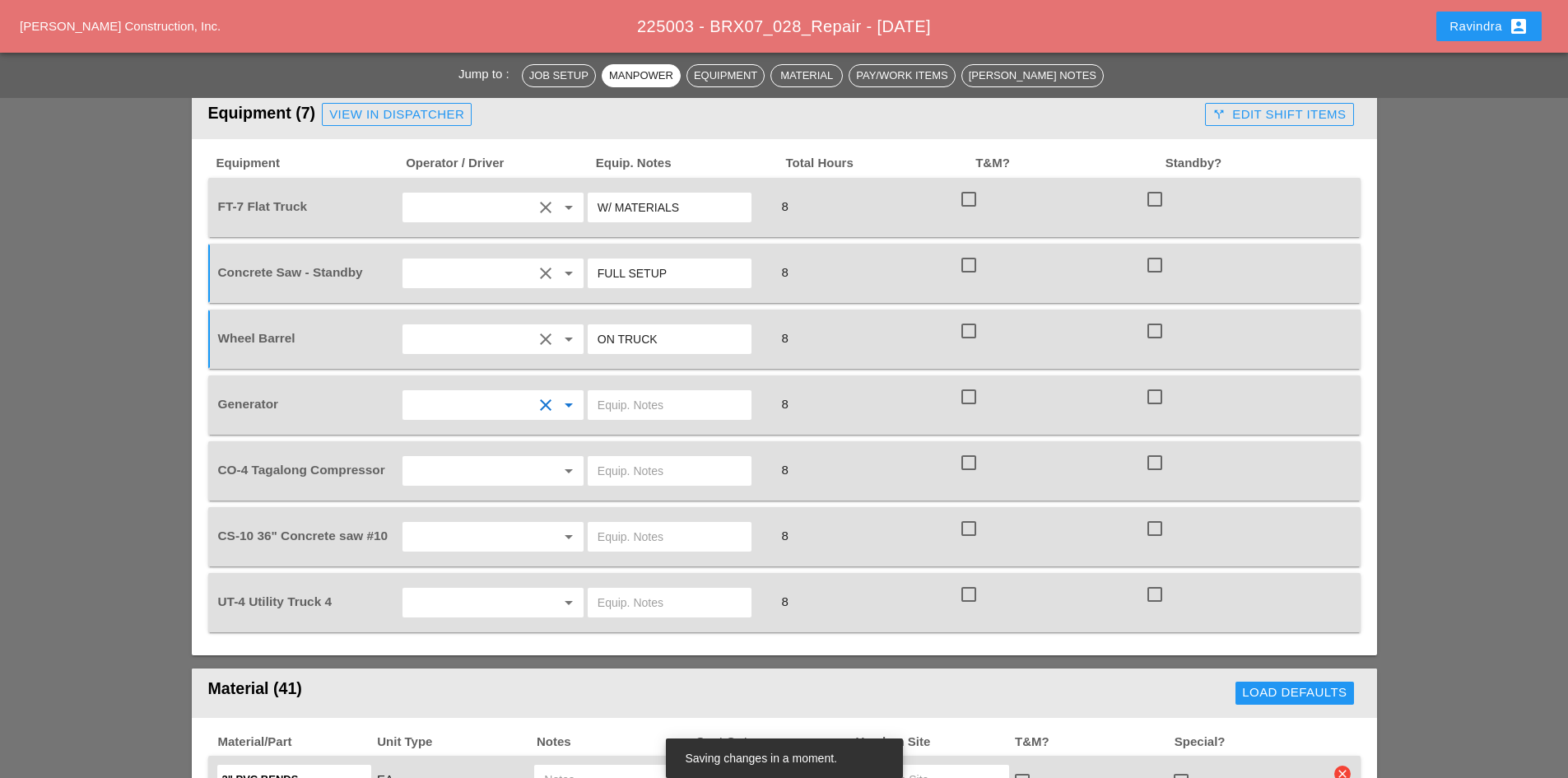
click at [684, 392] on input "text" at bounding box center [669, 405] width 144 height 27
type input "ON TRUCK"
click at [591, 456] on div at bounding box center [669, 471] width 163 height 30
click at [541, 458] on div "arrow_drop_down" at bounding box center [493, 471] width 171 height 27
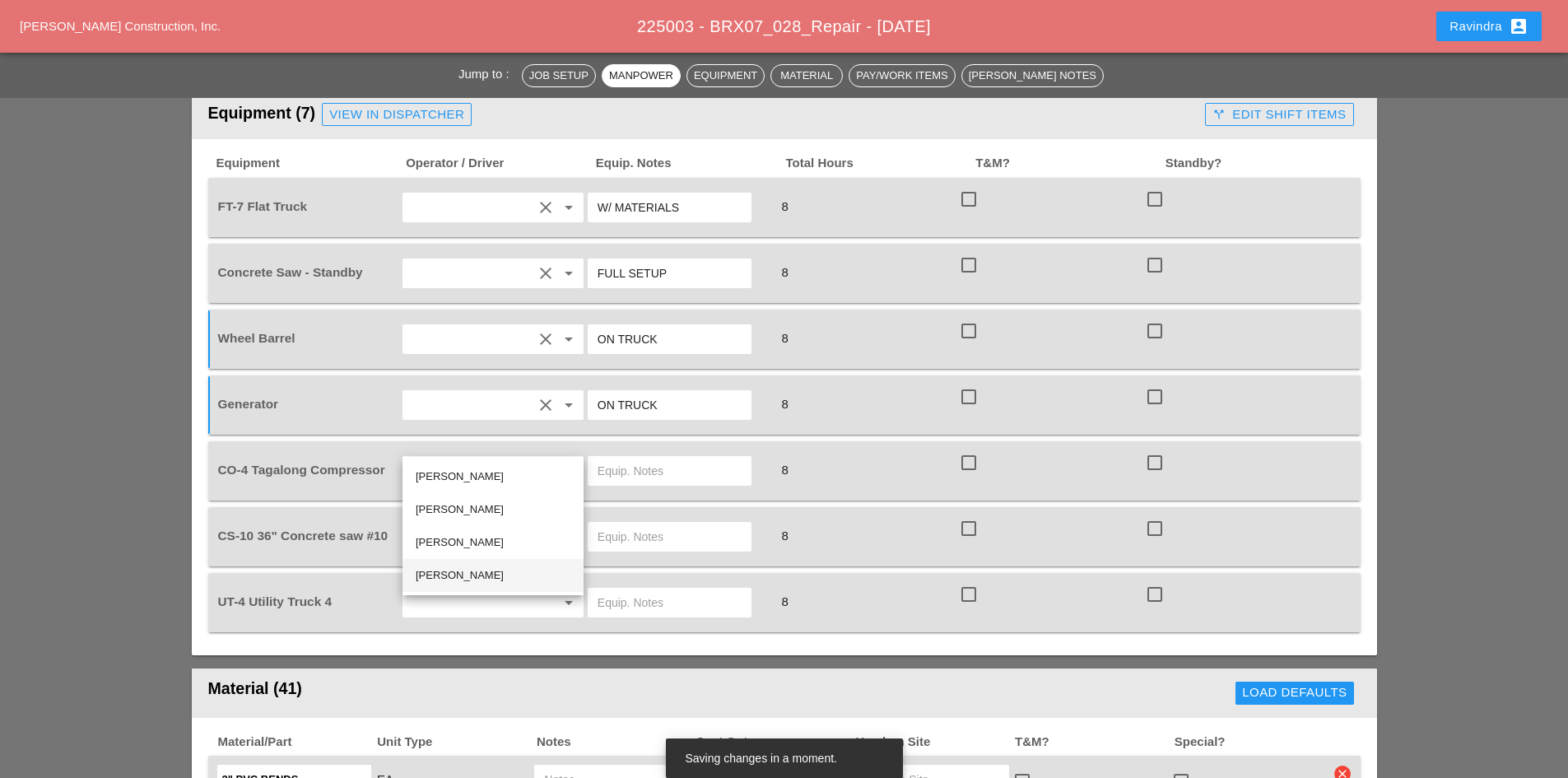
click at [474, 570] on div "[PERSON_NAME]" at bounding box center [492, 575] width 155 height 20
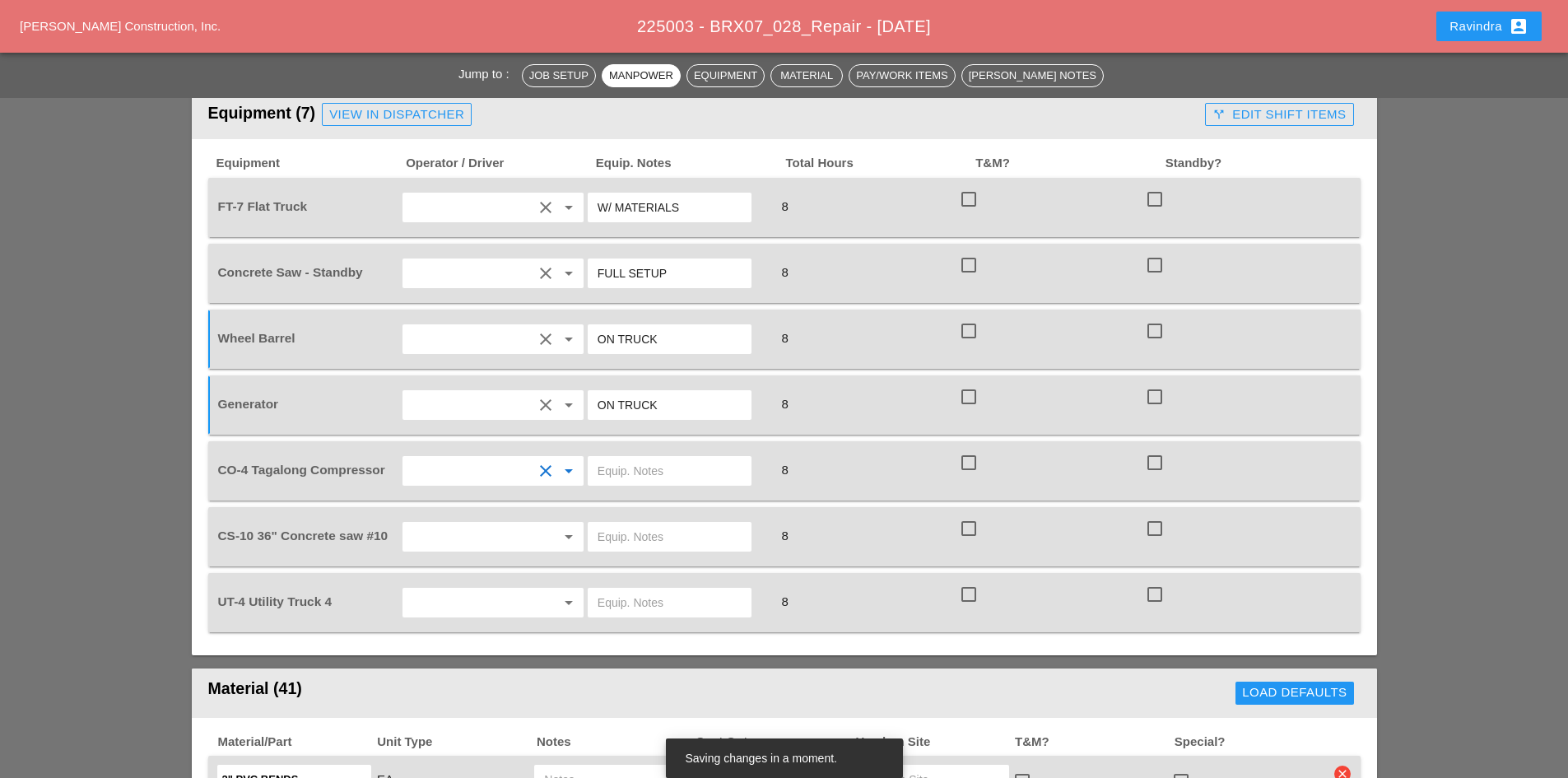
click at [605, 458] on input "text" at bounding box center [669, 471] width 144 height 27
type input "START"
click at [495, 524] on input "text" at bounding box center [470, 537] width 125 height 27
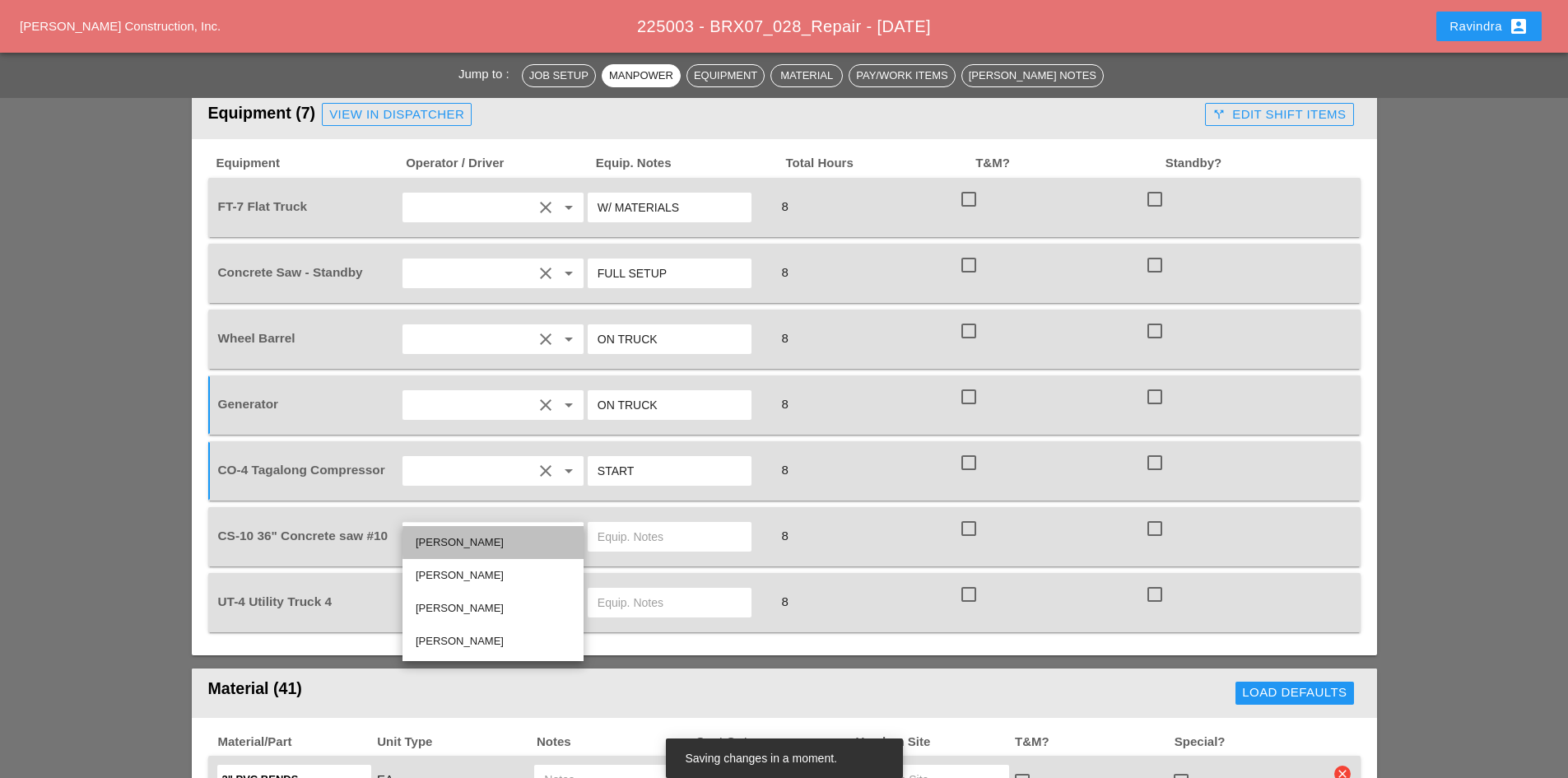
click at [472, 537] on div "[PERSON_NAME]" at bounding box center [492, 543] width 155 height 20
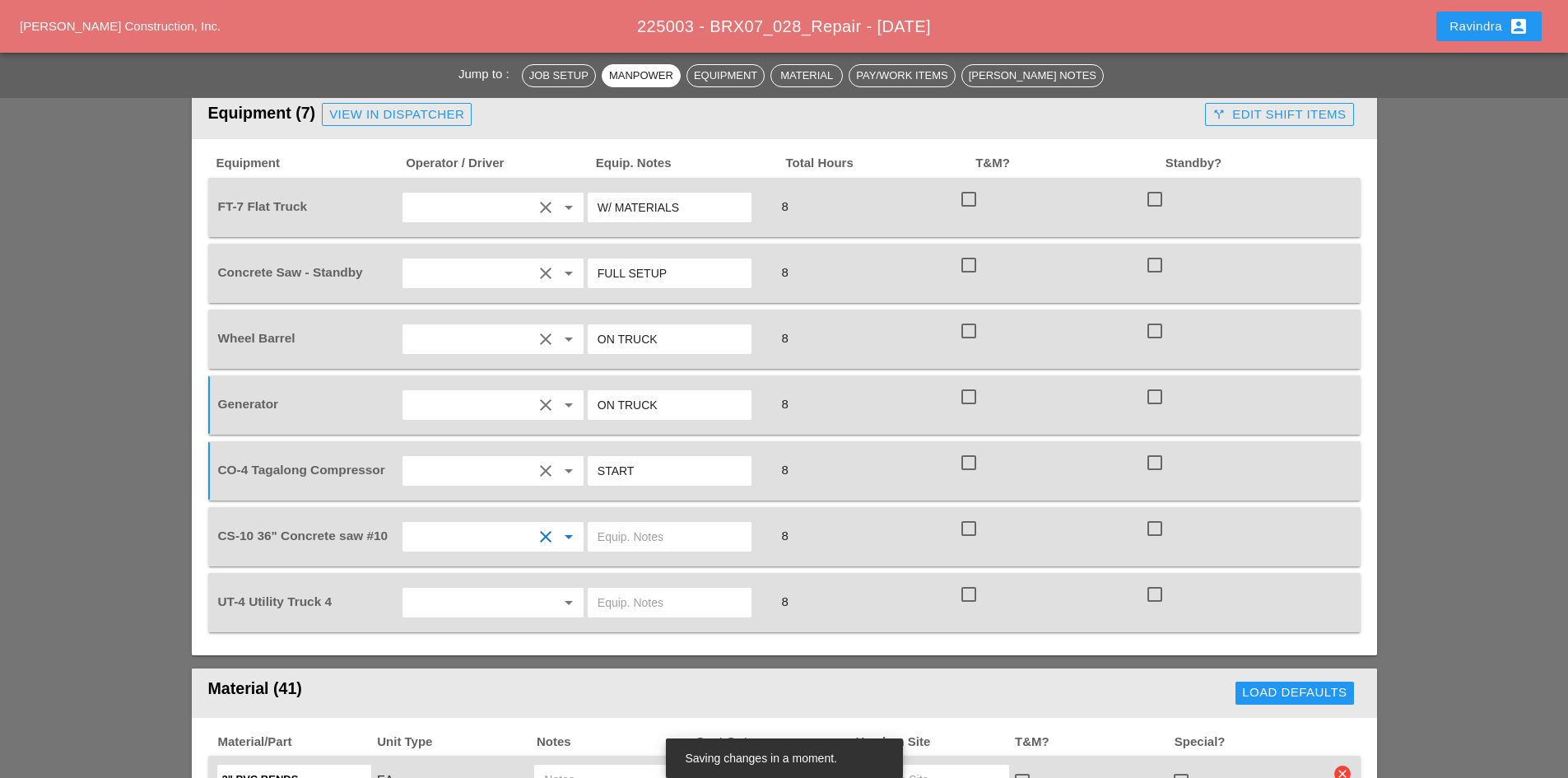
click at [679, 524] on input "text" at bounding box center [669, 537] width 144 height 27
type input "FULL SETUP"
click at [562, 593] on icon "arrow_drop_down" at bounding box center [569, 603] width 20 height 20
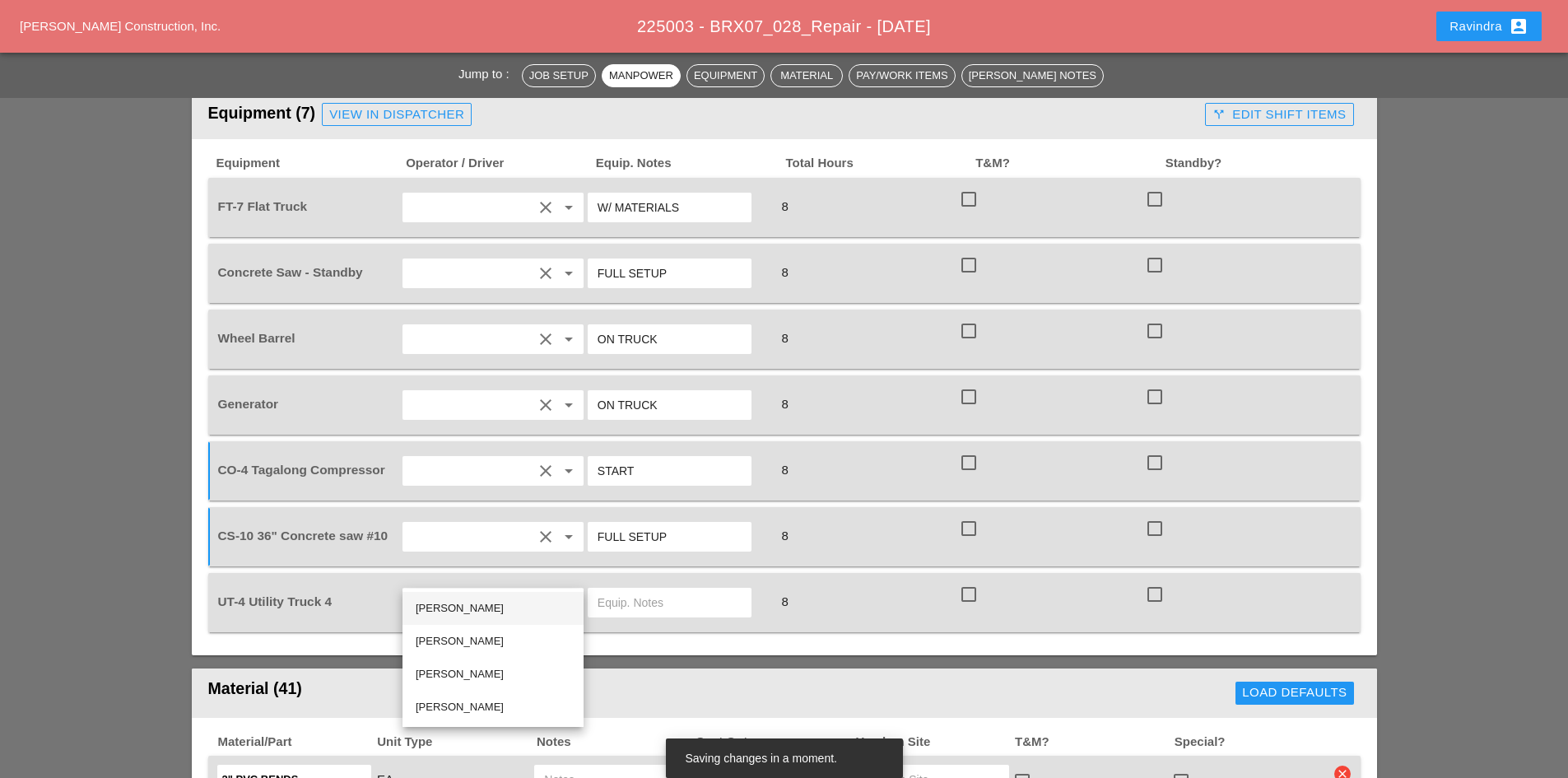
click at [509, 600] on div "[PERSON_NAME]" at bounding box center [492, 609] width 155 height 20
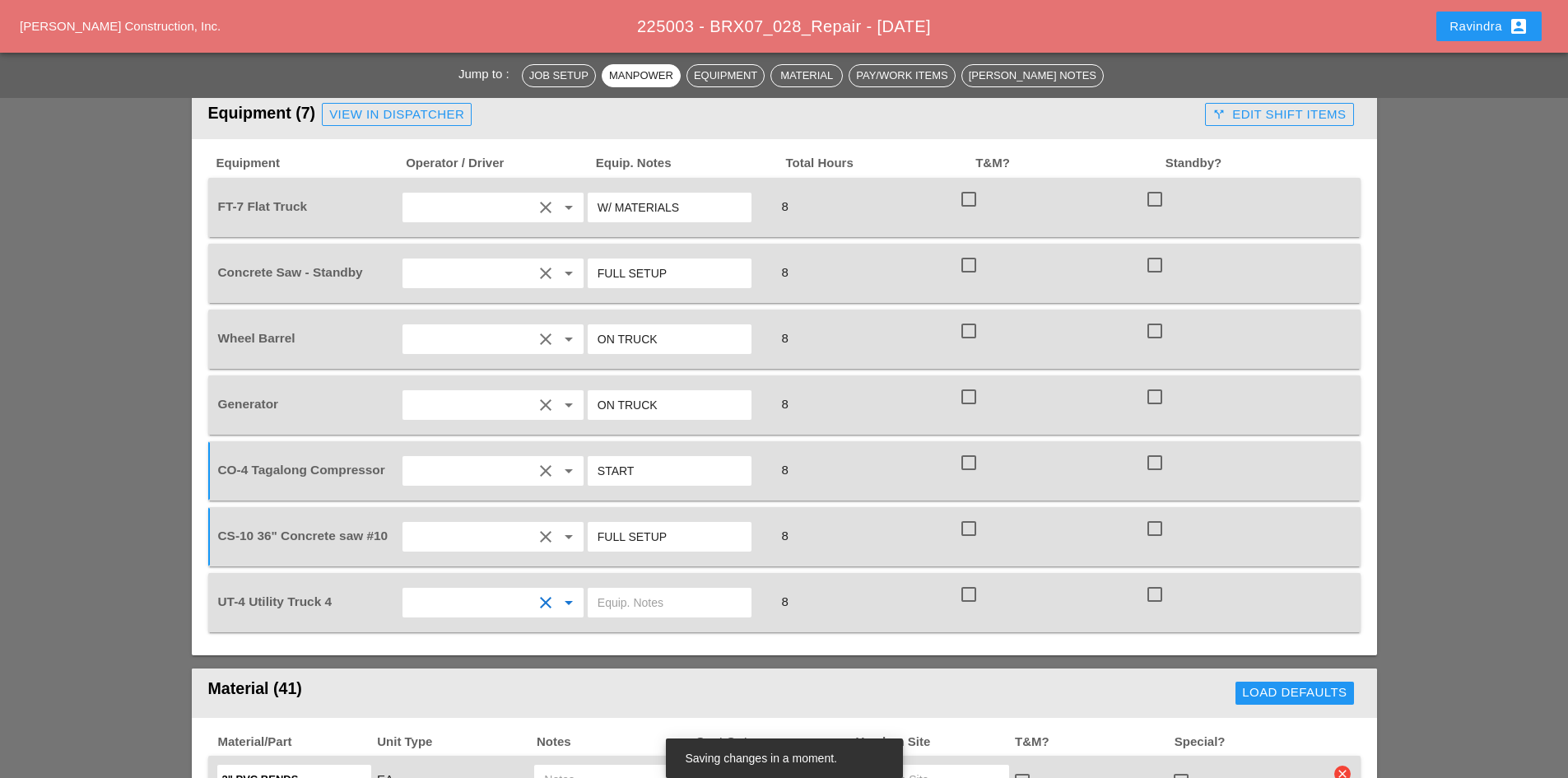
click at [651, 590] on input "text" at bounding box center [669, 603] width 144 height 27
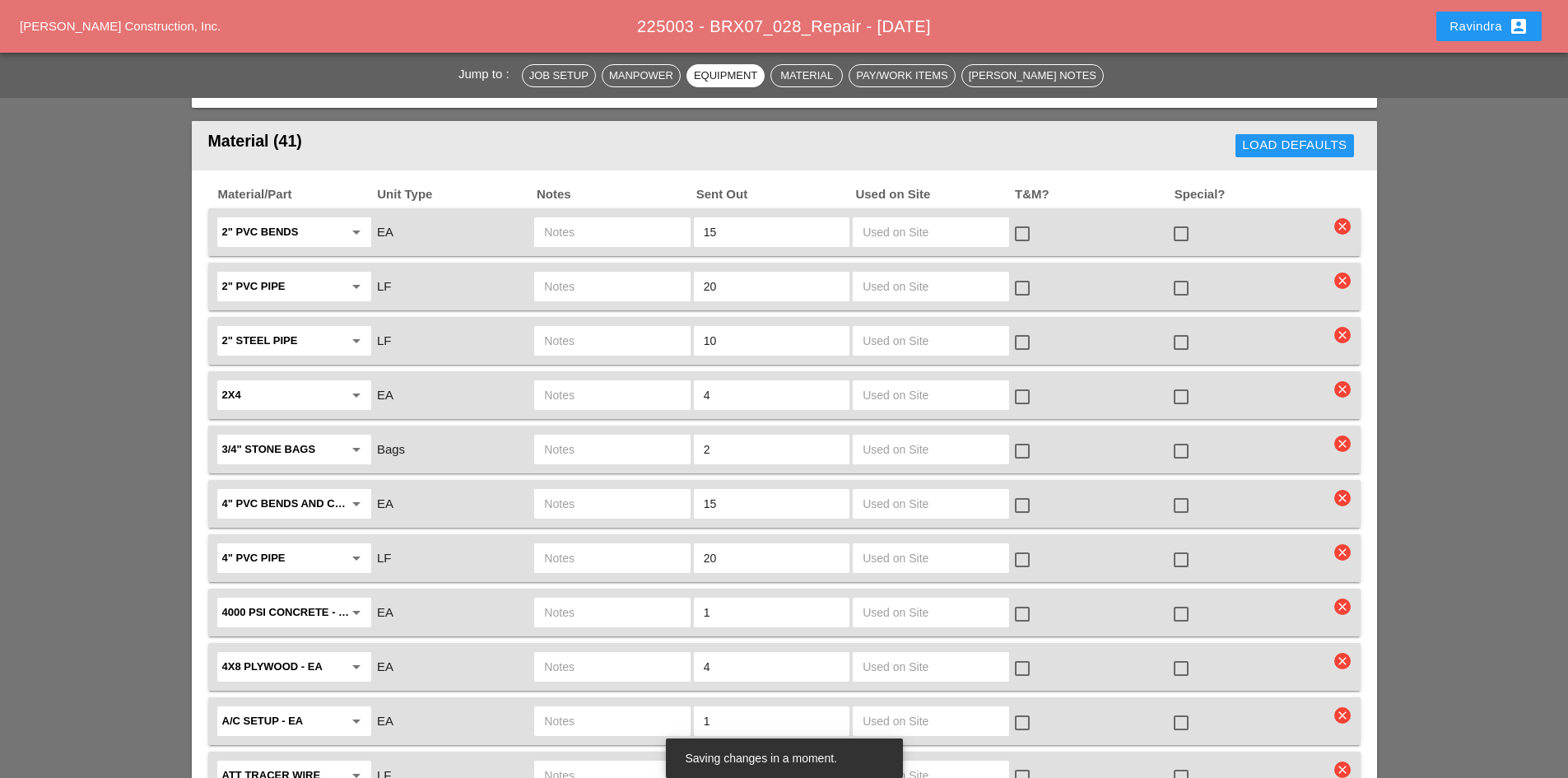
scroll to position [1812, 0]
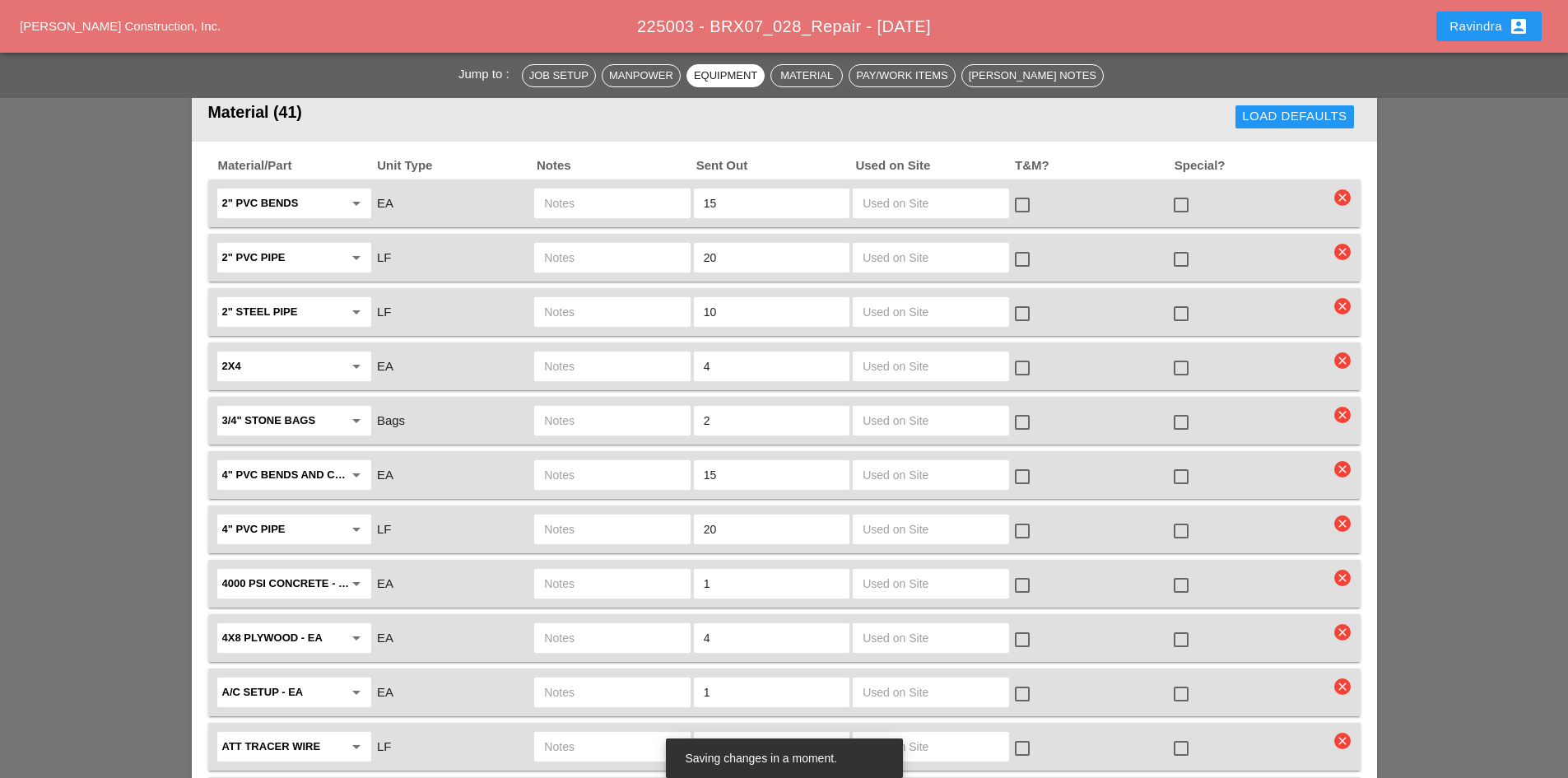
type input "W/ CONCRETE SAW"
click at [1179, 571] on div at bounding box center [1181, 585] width 28 height 28
click at [578, 570] on input "text" at bounding box center [612, 583] width 136 height 27
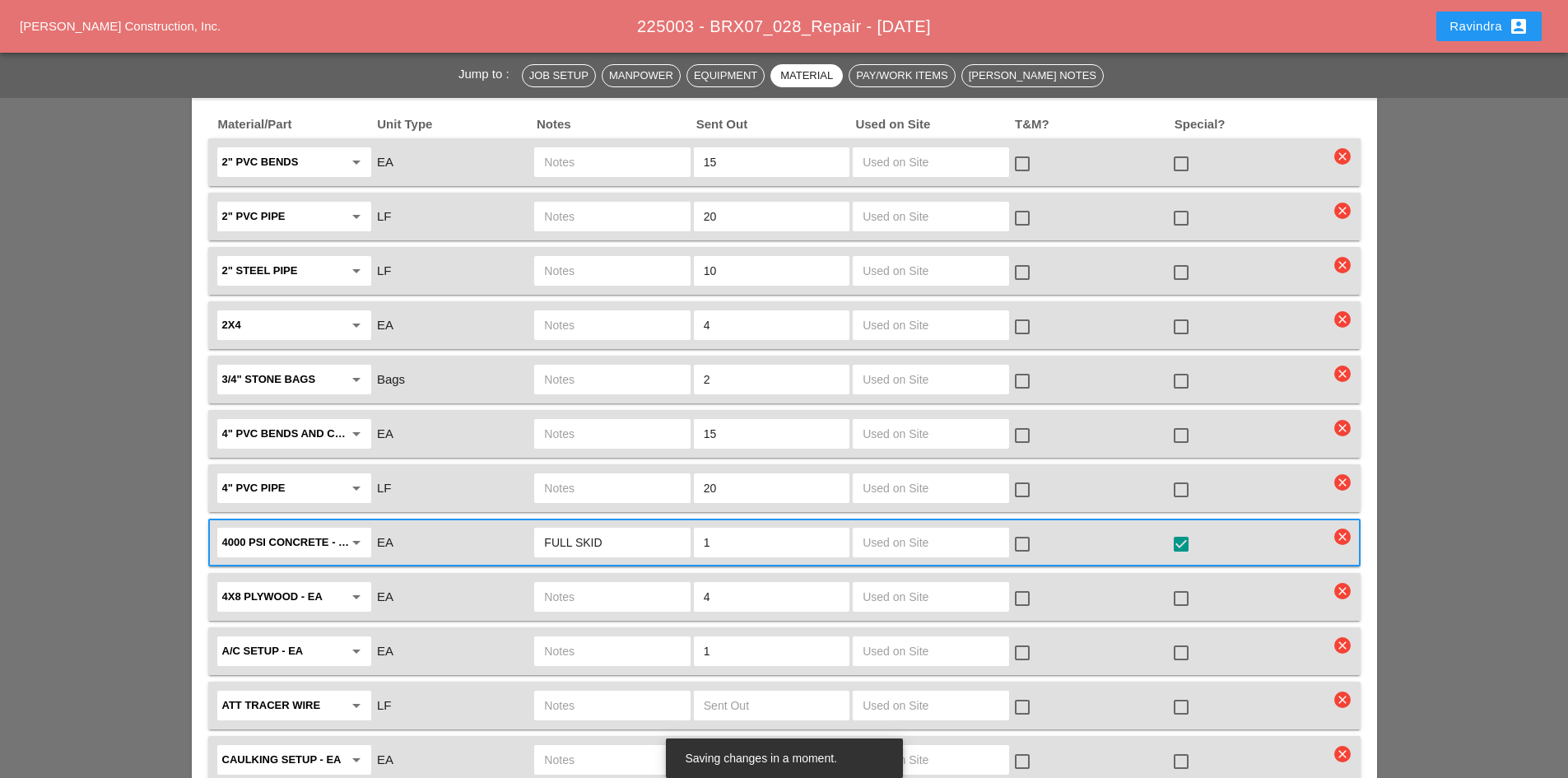
scroll to position [1894, 0]
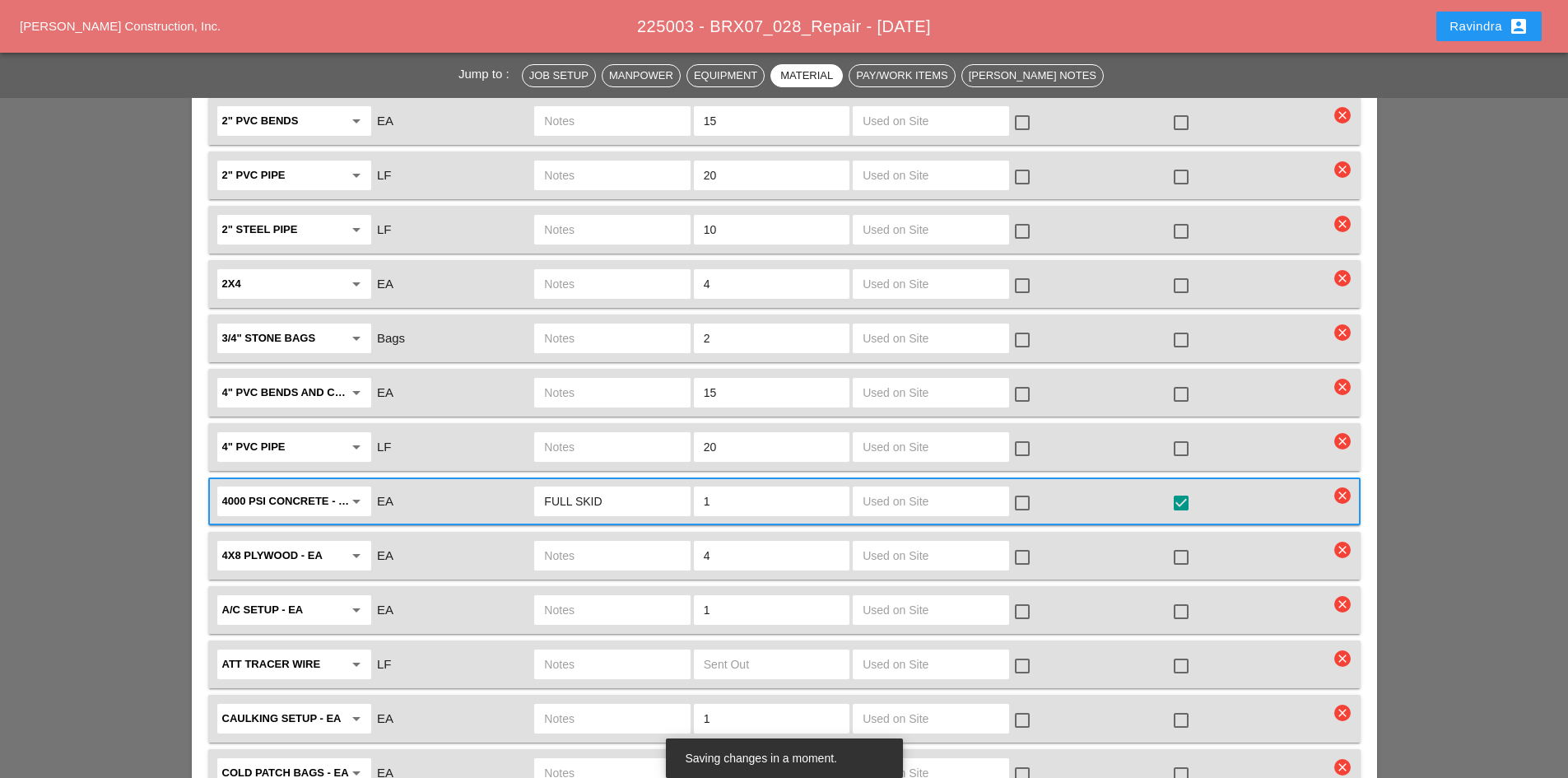
type input "FULL SKID"
click at [1182, 598] on div at bounding box center [1181, 612] width 28 height 28
click at [620, 597] on input "text" at bounding box center [612, 610] width 136 height 27
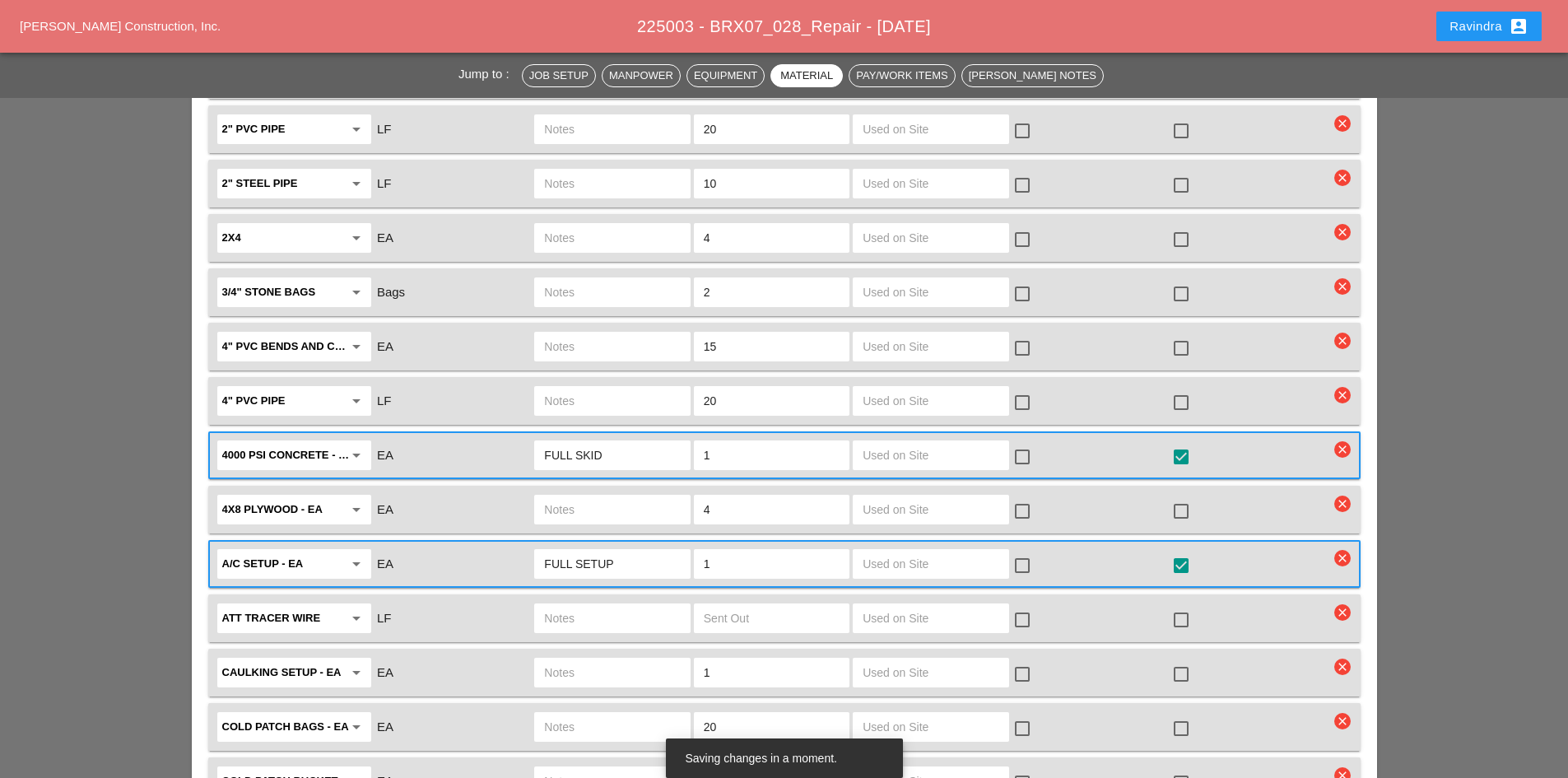
scroll to position [2058, 0]
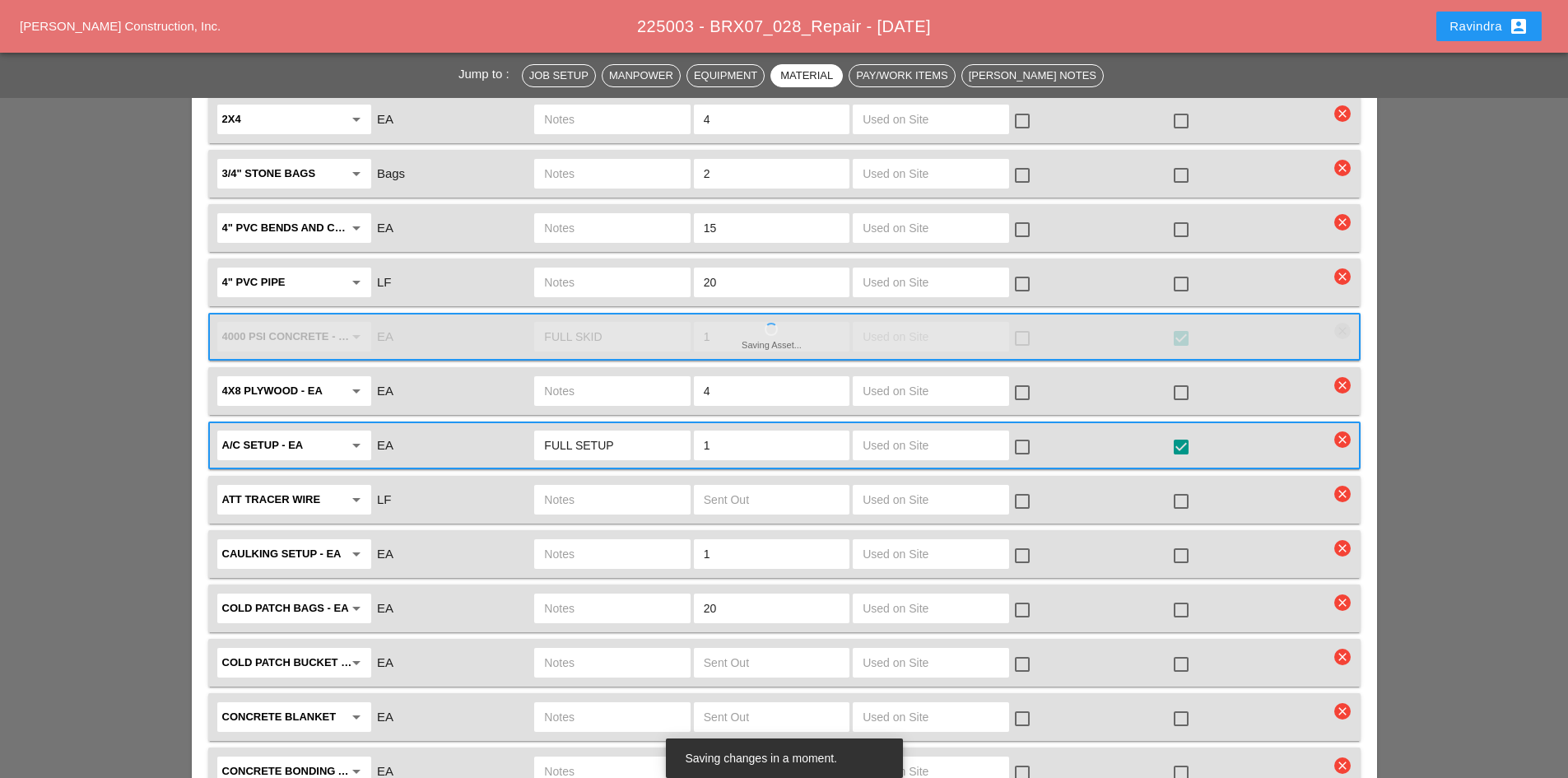
type input "FULL SETUP"
click at [1174, 596] on div at bounding box center [1181, 610] width 28 height 28
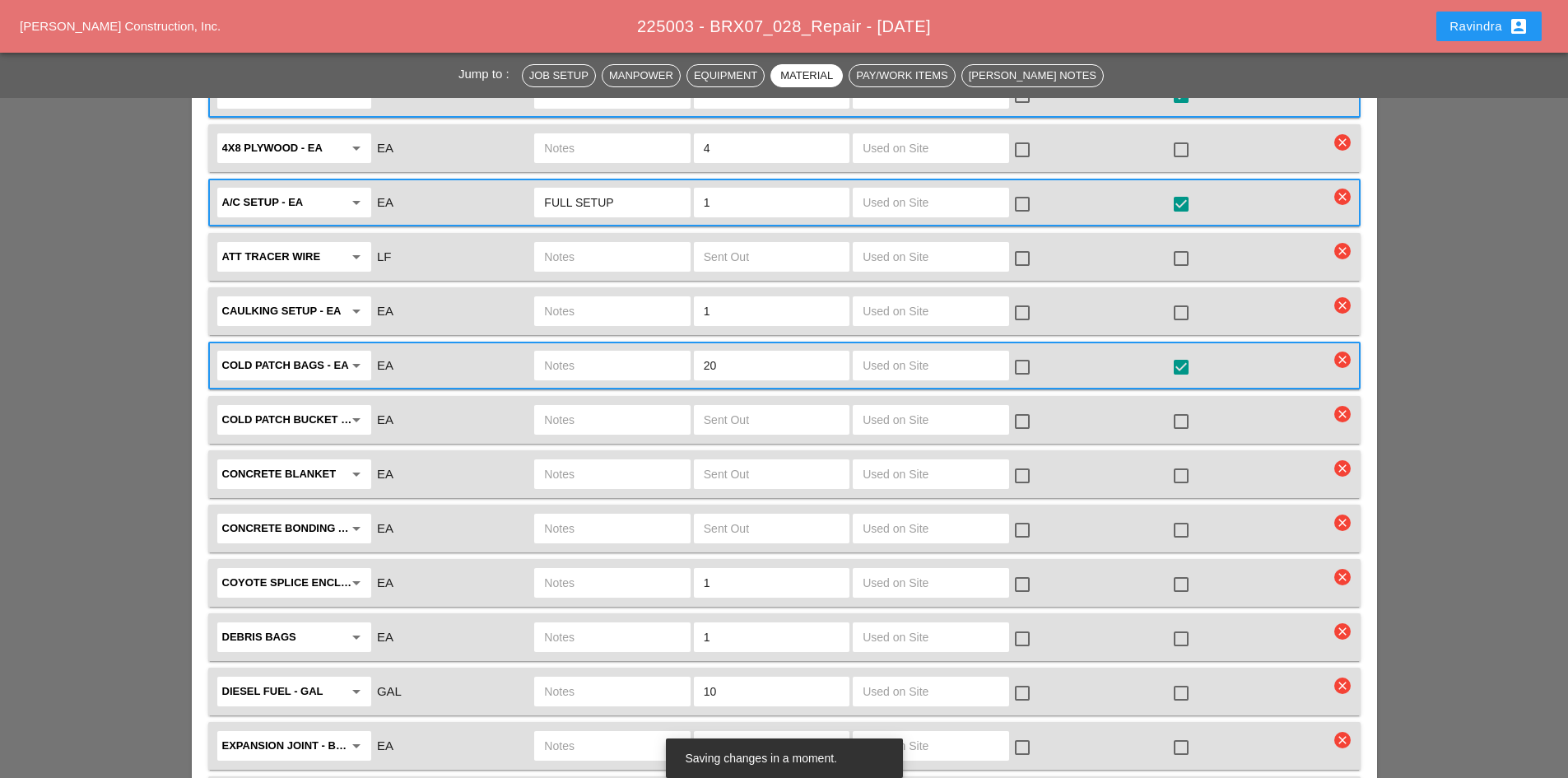
scroll to position [2305, 0]
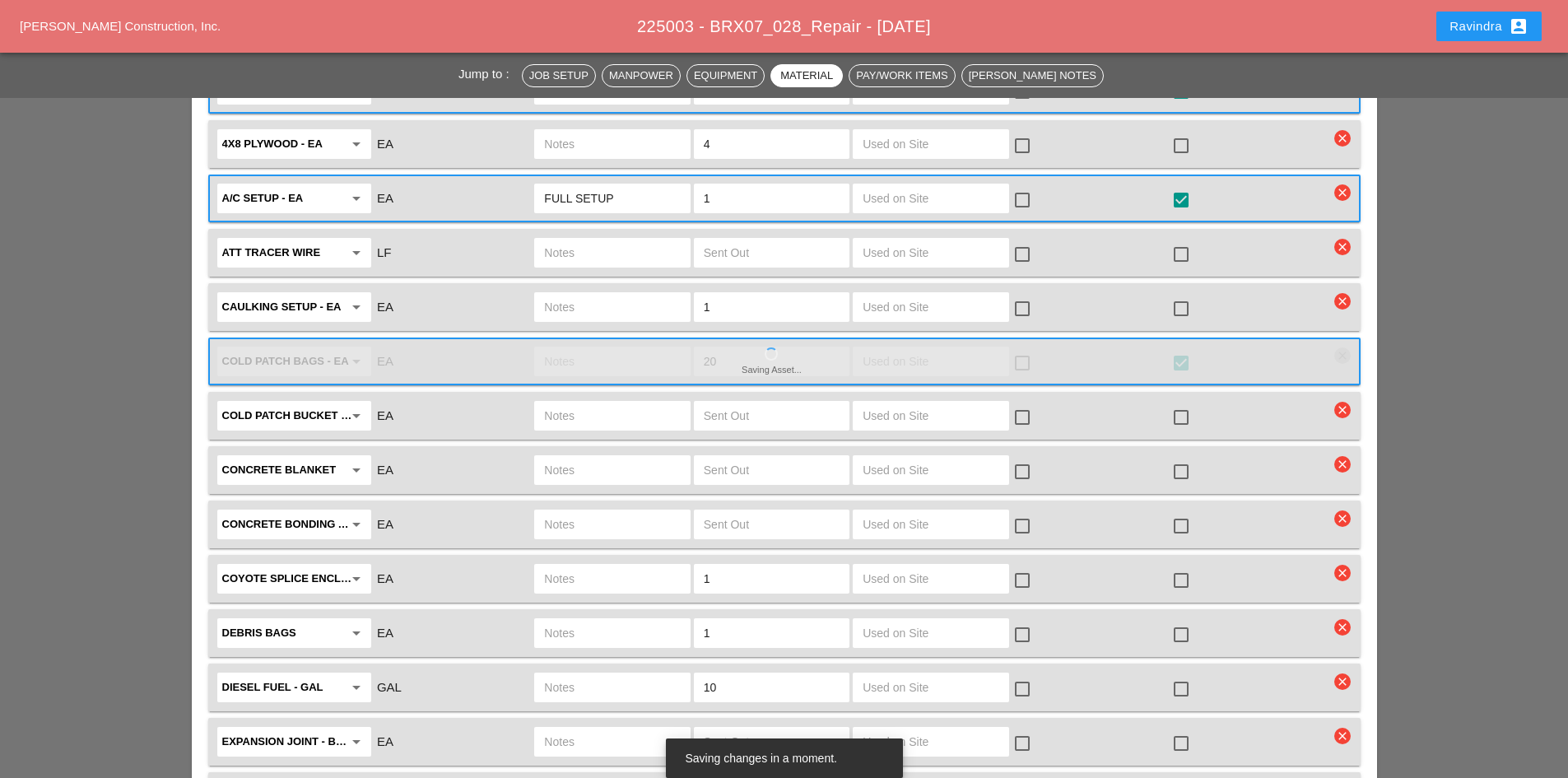
click at [1178, 620] on div at bounding box center [1181, 634] width 28 height 28
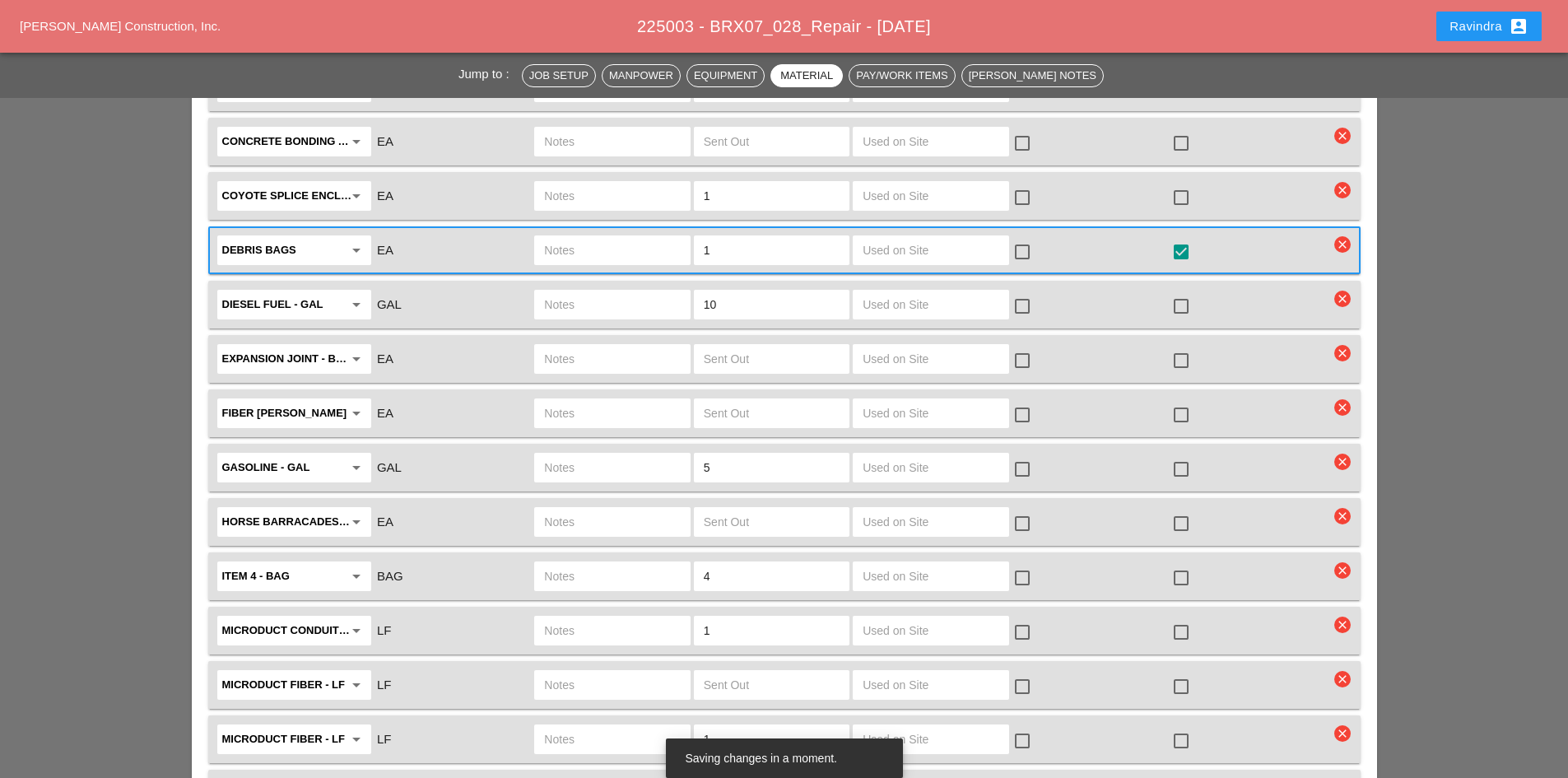
scroll to position [2717, 0]
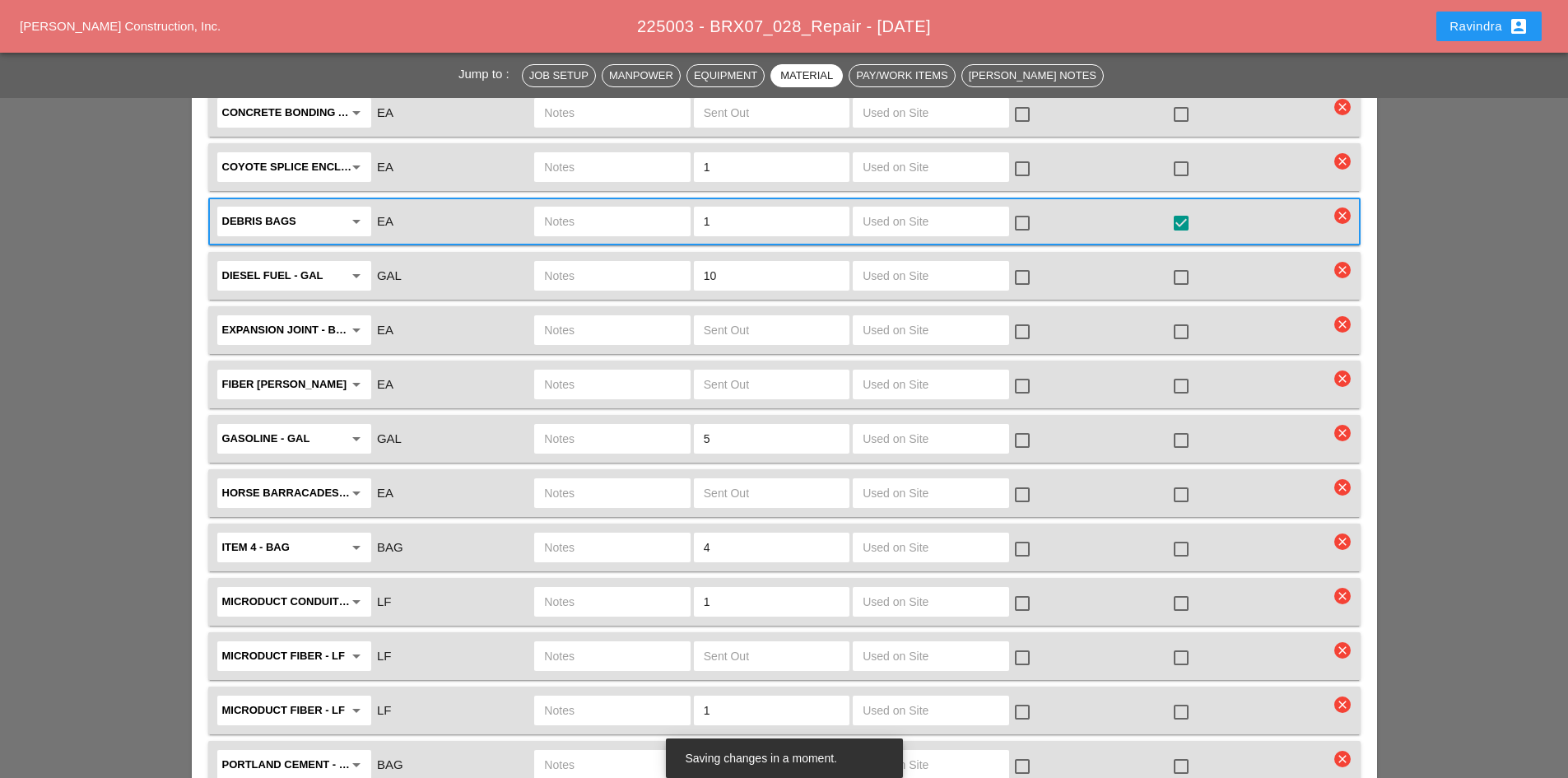
click at [1173, 590] on div at bounding box center [1181, 604] width 28 height 28
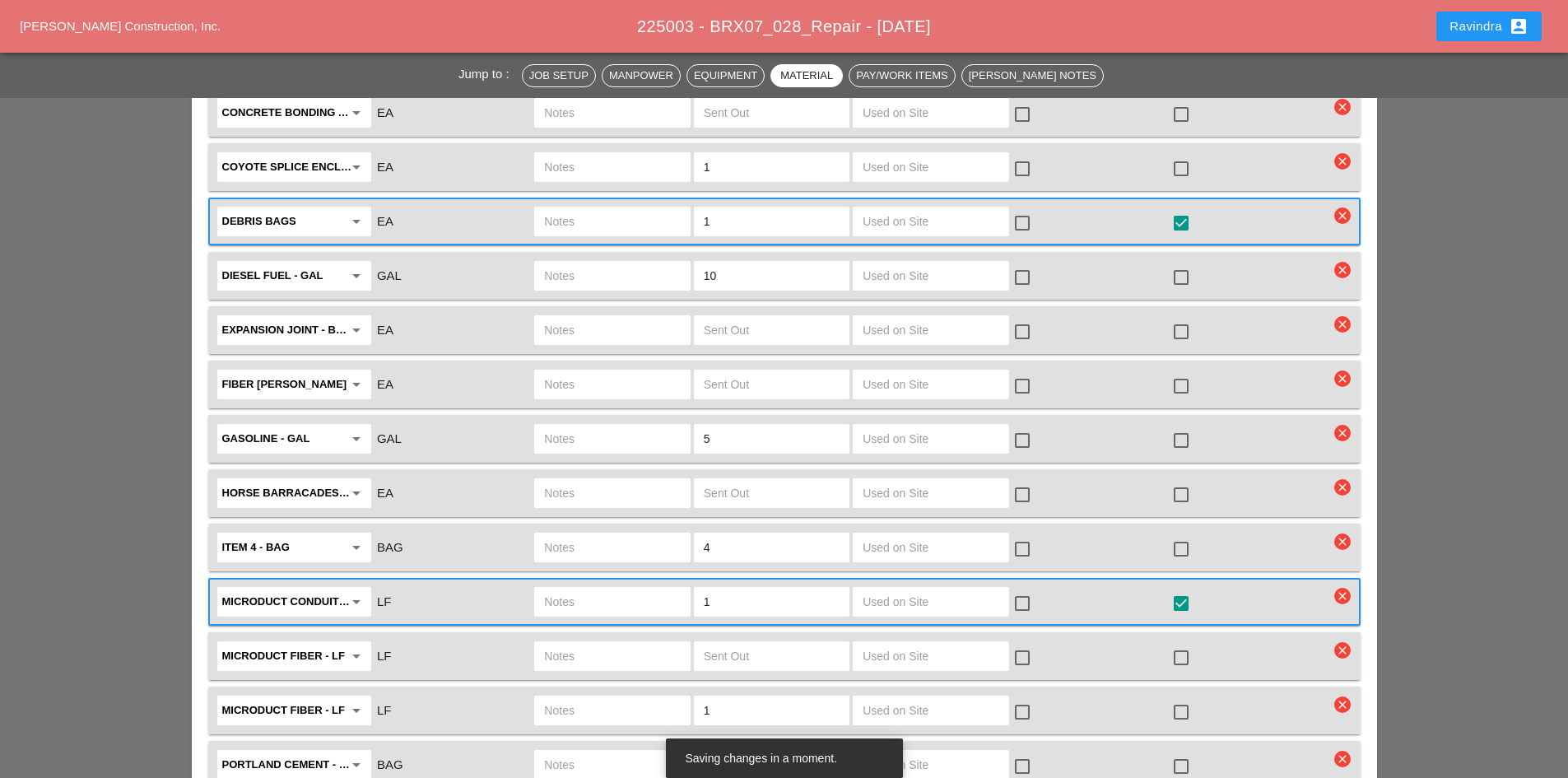
click at [625, 589] on input "text" at bounding box center [612, 602] width 136 height 27
type input "7-TUBE MICRO 50 LF"
drag, startPoint x: 761, startPoint y: 569, endPoint x: 645, endPoint y: 581, distance: 116.6
click at [645, 585] on div "Microduct conduit - LF arrow_drop_down LF 7-TUBE MICRO 50 LF 1 check_box_outlin…" at bounding box center [772, 602] width 1114 height 34
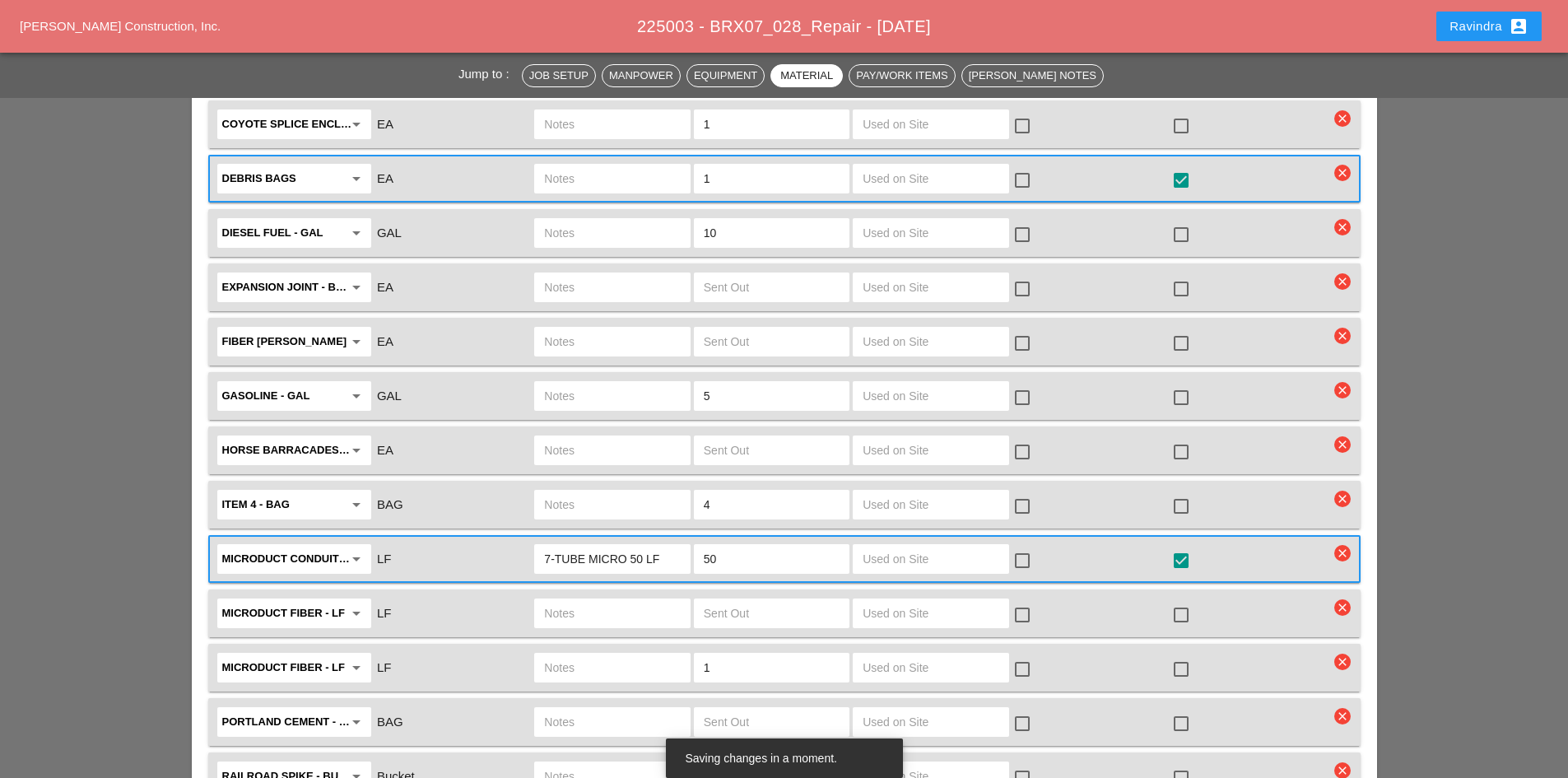
scroll to position [2883, 0]
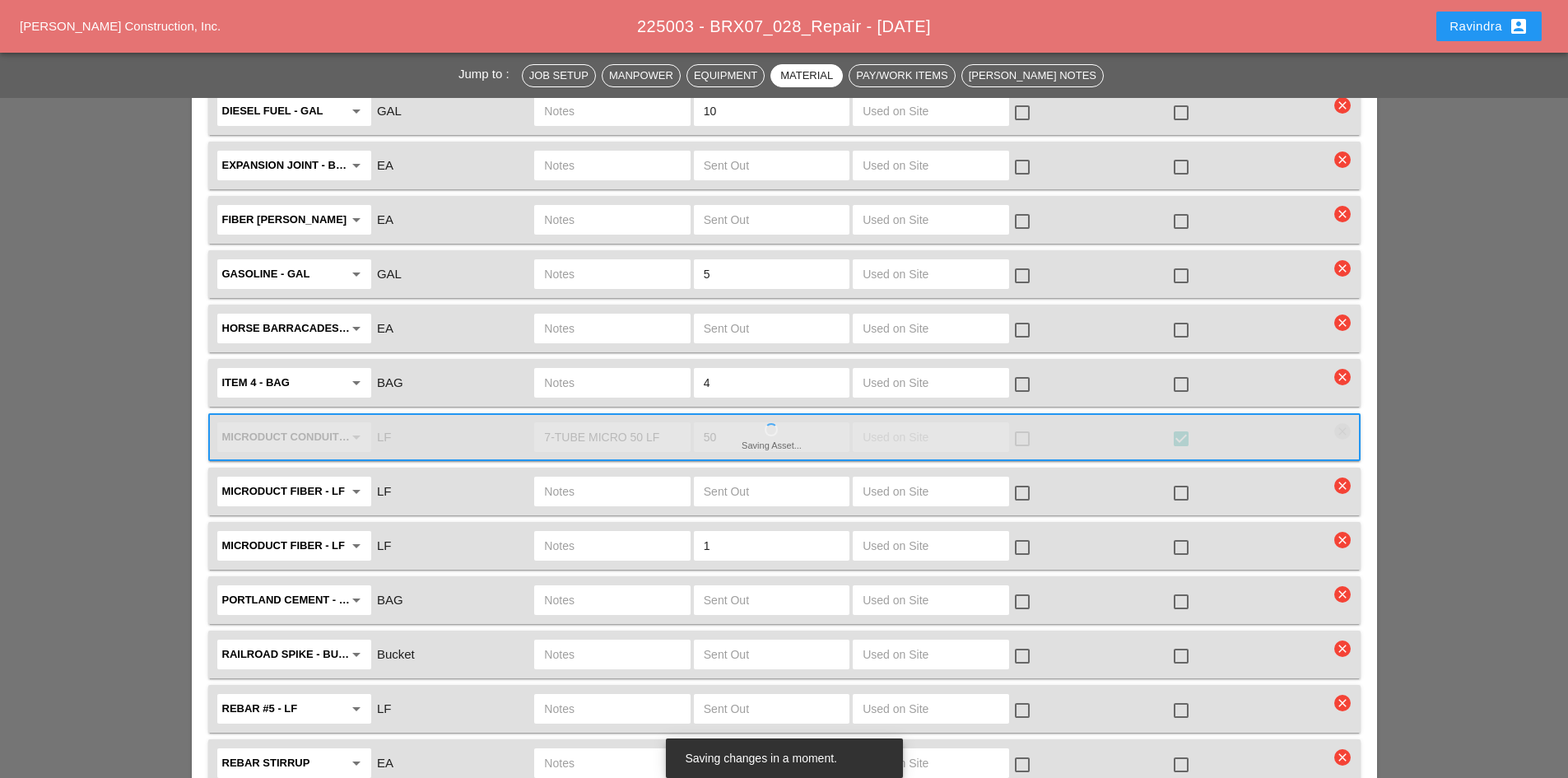
type input "50"
drag, startPoint x: 726, startPoint y: 525, endPoint x: 529, endPoint y: 517, distance: 197.2
click at [529, 529] on div "Microduct fiber - LF arrow_drop_down LF 1 check_box_outline_blank check_box_out…" at bounding box center [772, 546] width 1114 height 34
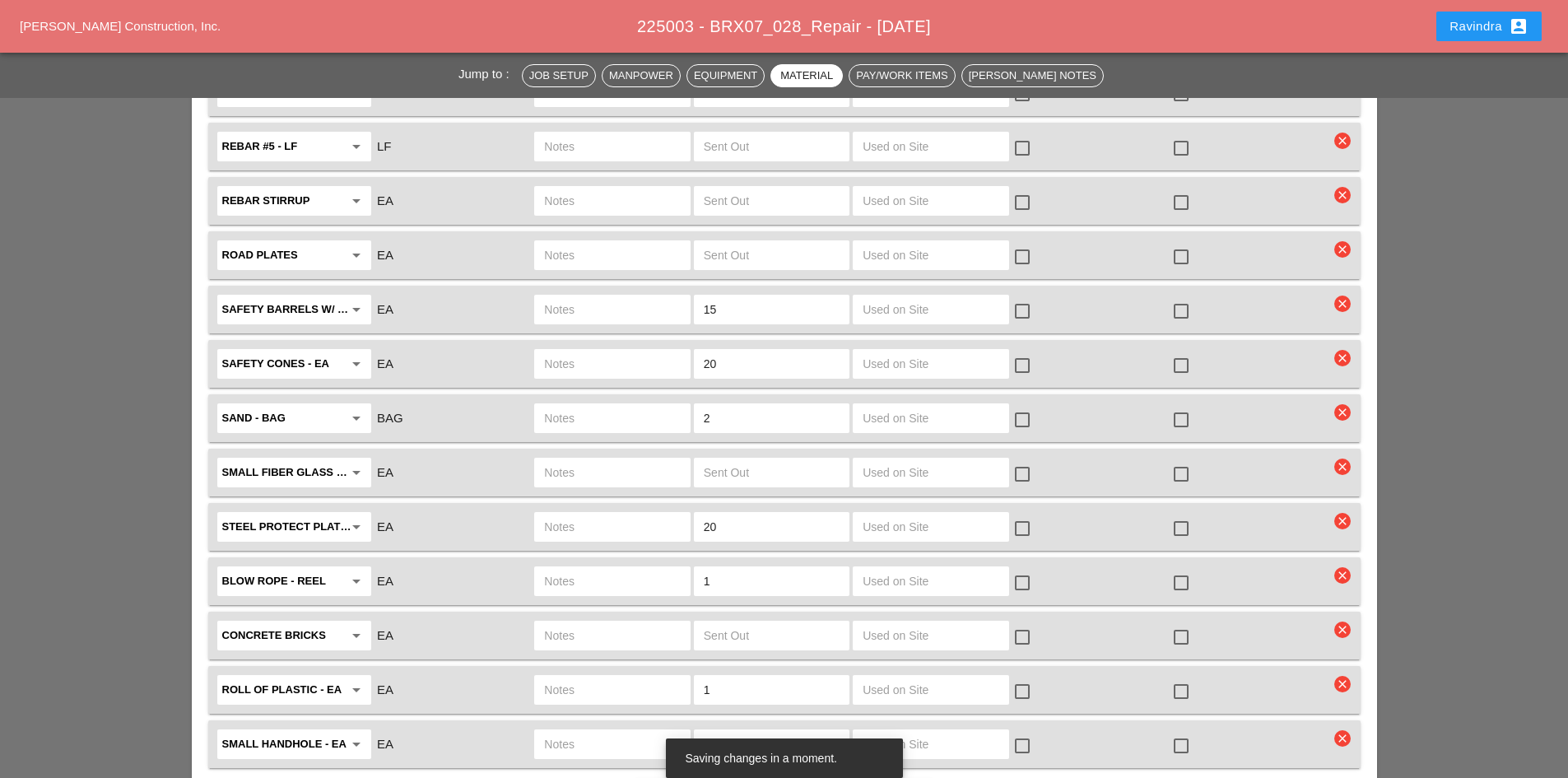
scroll to position [3459, 0]
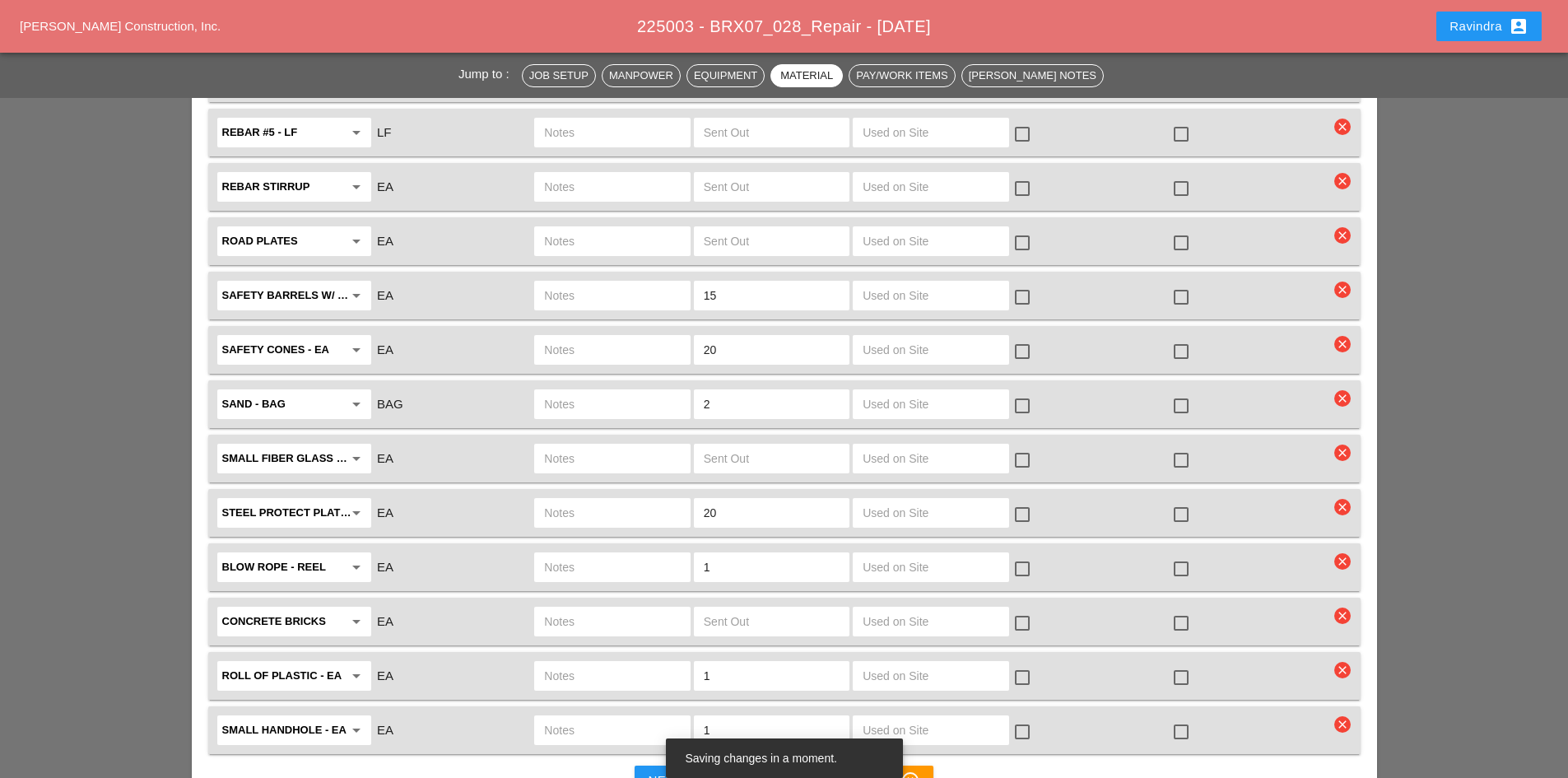
drag, startPoint x: 729, startPoint y: 489, endPoint x: 675, endPoint y: 498, distance: 54.7
click at [663, 495] on div "Steel Protect Plates arrow_drop_down EA 20 check_box_outline_blank check_box_ou…" at bounding box center [772, 512] width 1114 height 34
drag, startPoint x: 731, startPoint y: 640, endPoint x: 653, endPoint y: 646, distance: 78.2
click at [647, 659] on div "roll of plastic - EA arrow_drop_down EA 1 check_box_outline_blank check_box_out…" at bounding box center [772, 676] width 1114 height 34
drag, startPoint x: 712, startPoint y: 691, endPoint x: 659, endPoint y: 679, distance: 54.3
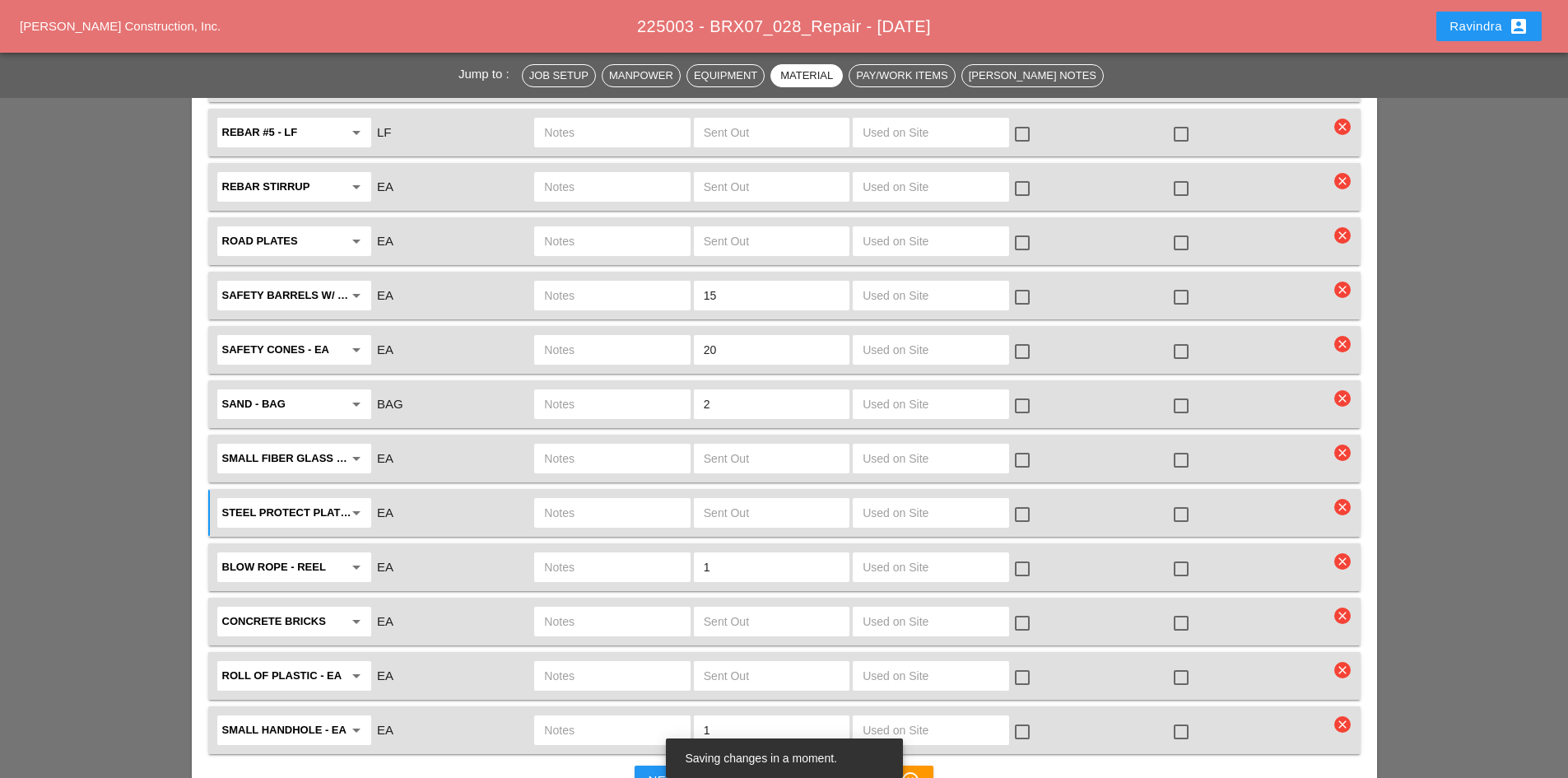
click at [659, 713] on div "small handhole - EA arrow_drop_down EA 1 check_box_outline_blank check_box_outl…" at bounding box center [772, 730] width 1114 height 34
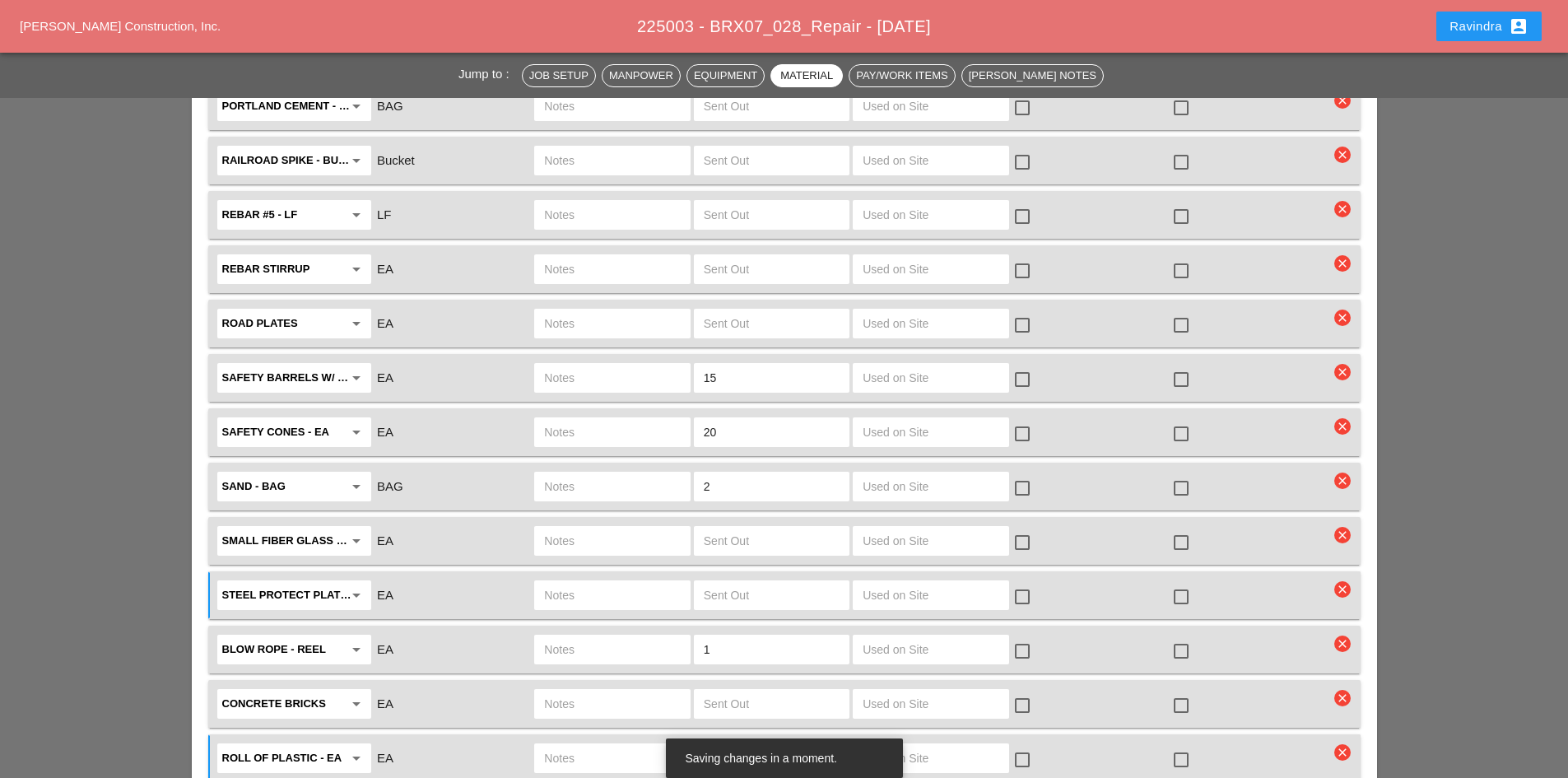
click at [1174, 475] on div at bounding box center [1181, 488] width 28 height 28
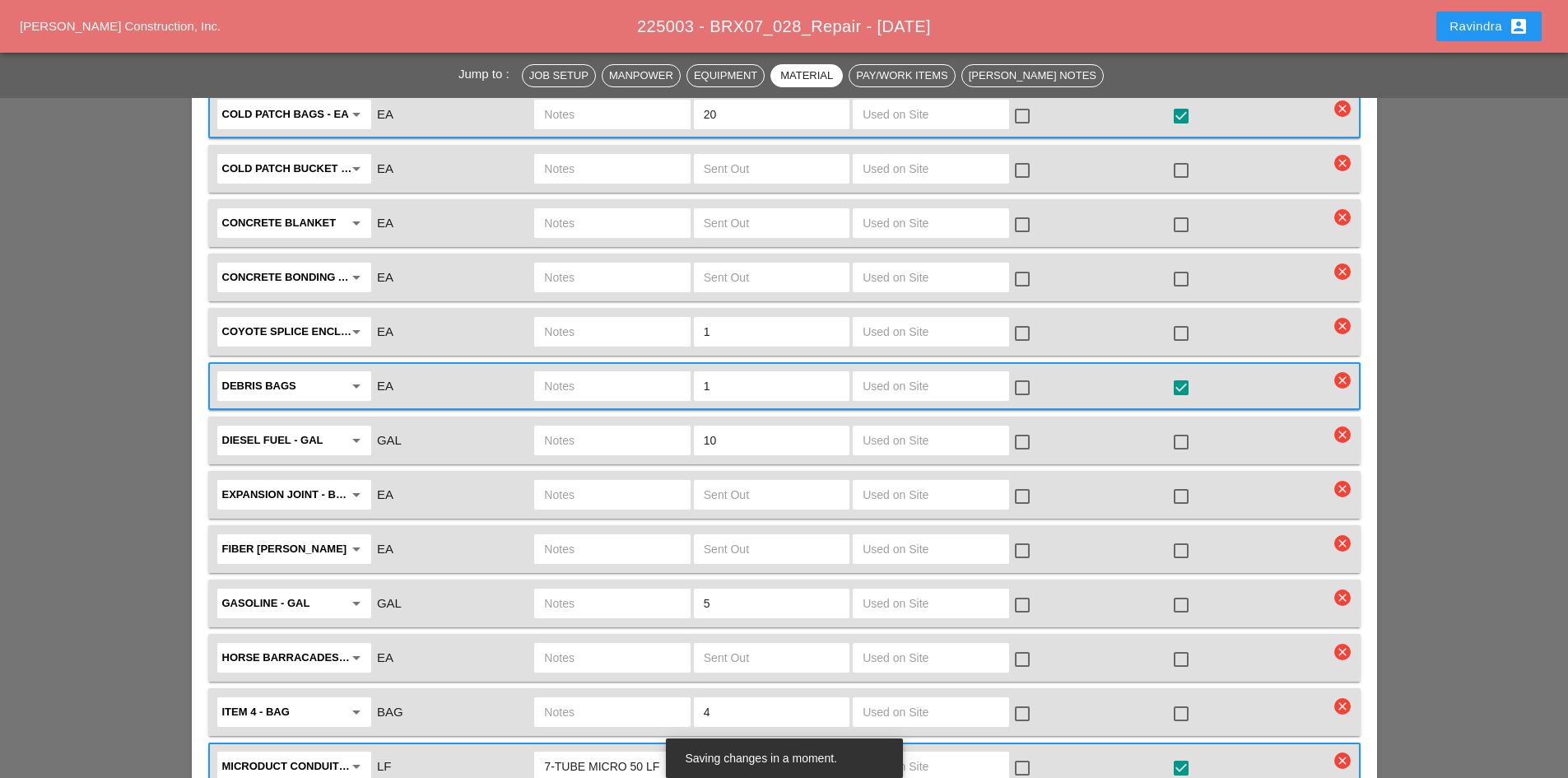
scroll to position [2470, 0]
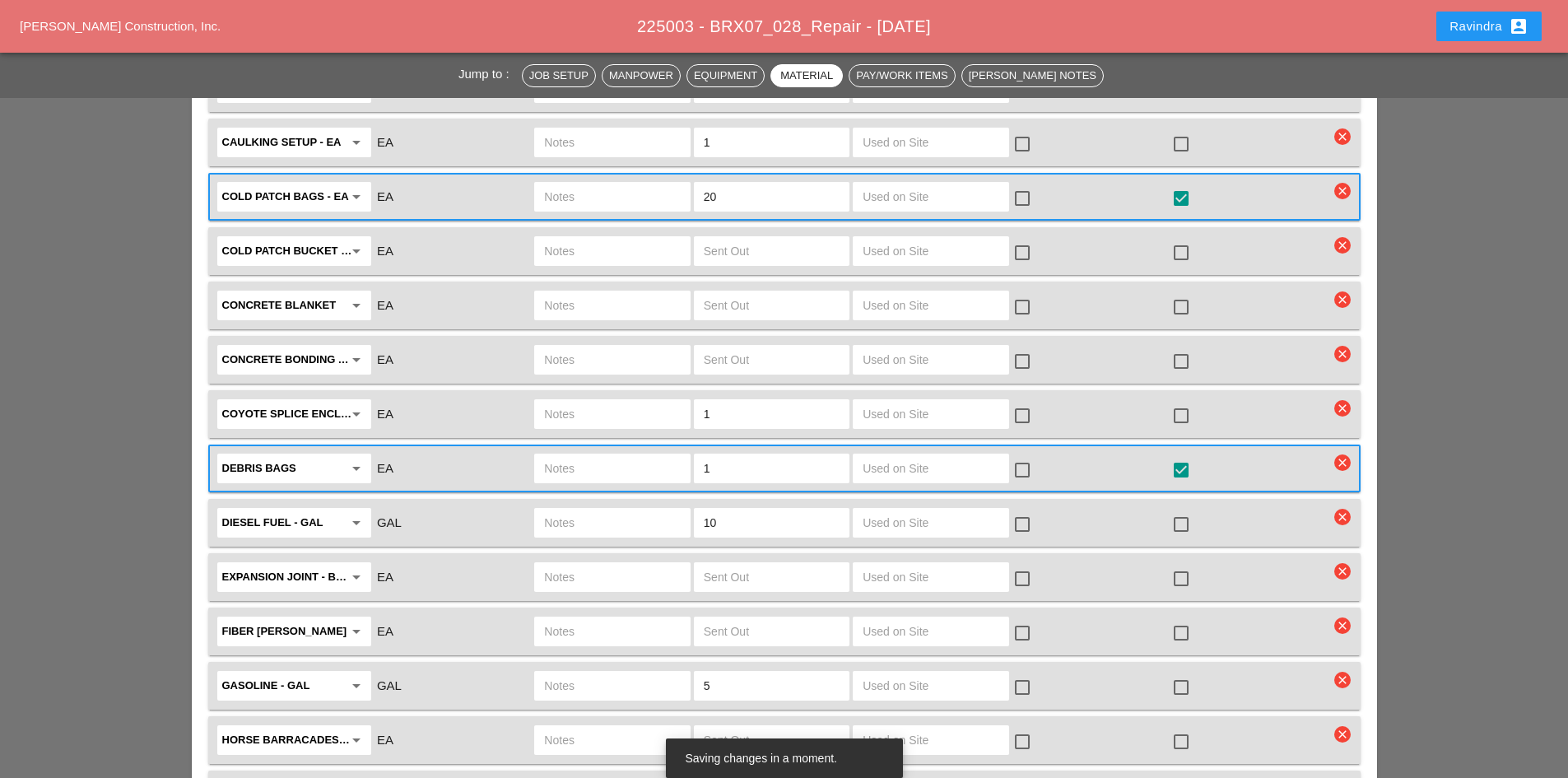
drag, startPoint x: 732, startPoint y: 395, endPoint x: 677, endPoint y: 393, distance: 55.0
click at [677, 397] on div "Coyote splice enclosure - EA arrow_drop_down EA 1 check_box_outline_blank check…" at bounding box center [772, 414] width 1114 height 34
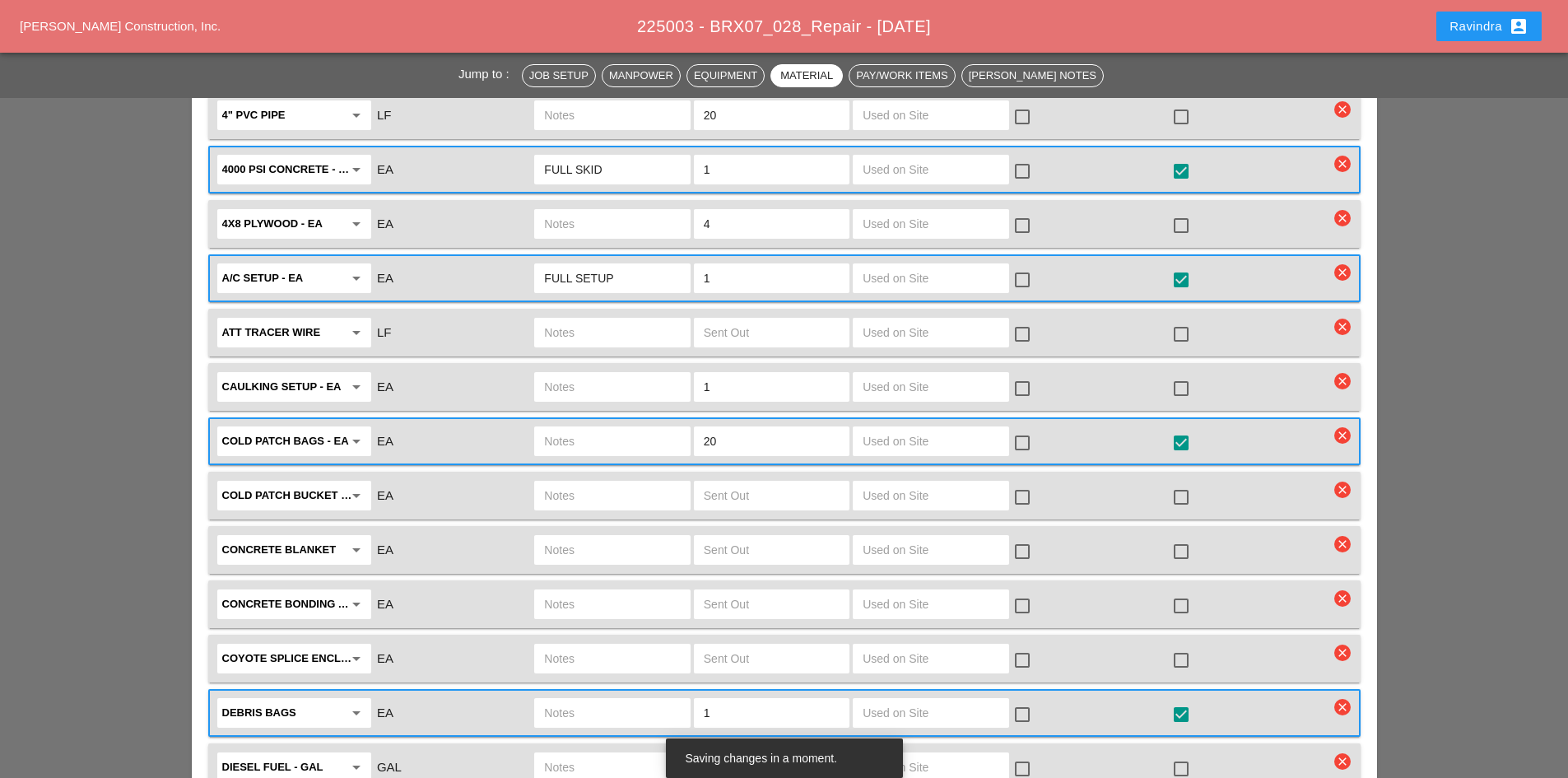
scroll to position [2224, 0]
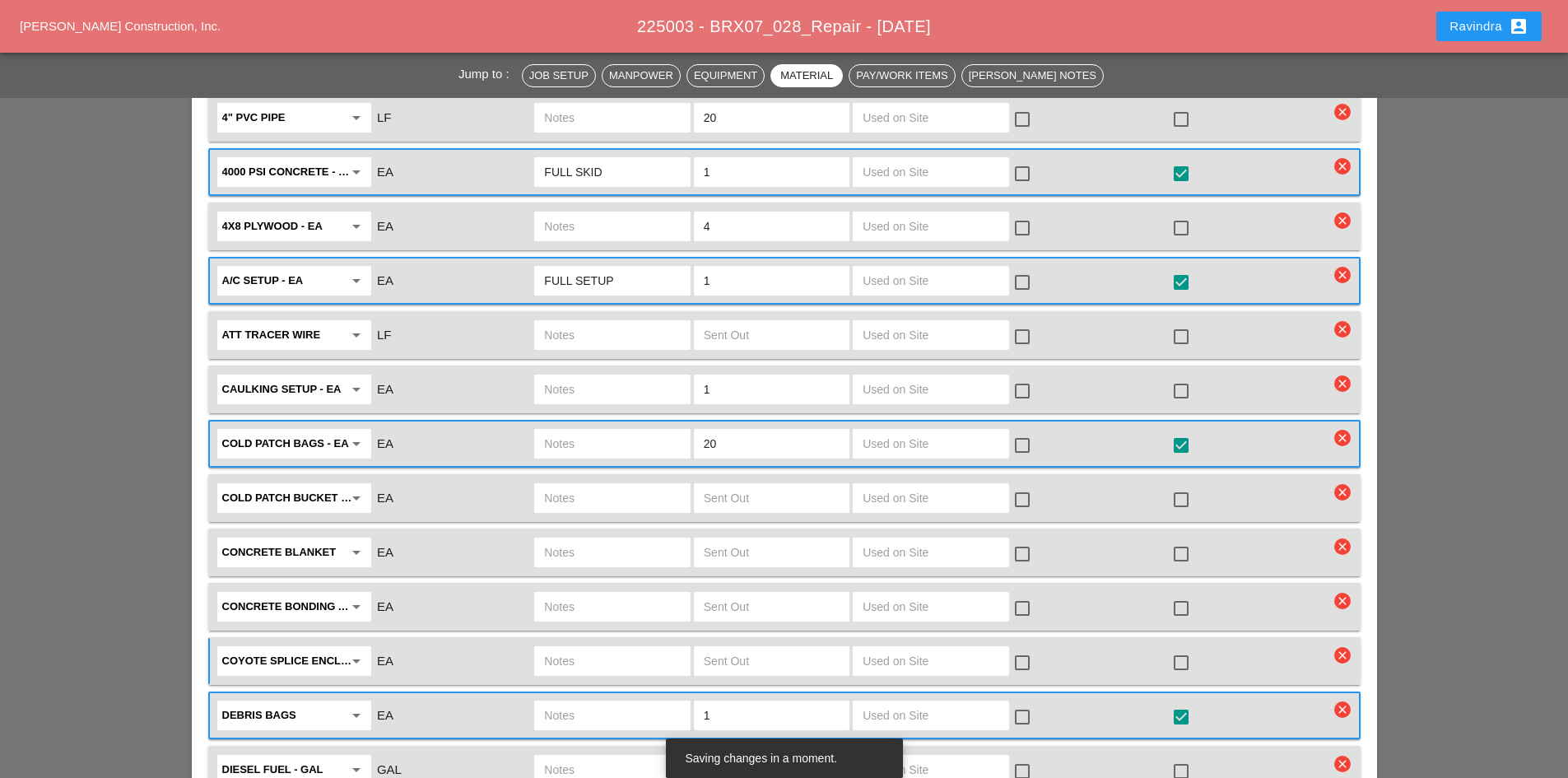
drag, startPoint x: 722, startPoint y: 368, endPoint x: 687, endPoint y: 364, distance: 35.2
click at [687, 372] on div "Caulking setup - EA arrow_drop_down EA 1 check_box_outline_blank check_box_outl…" at bounding box center [772, 389] width 1114 height 34
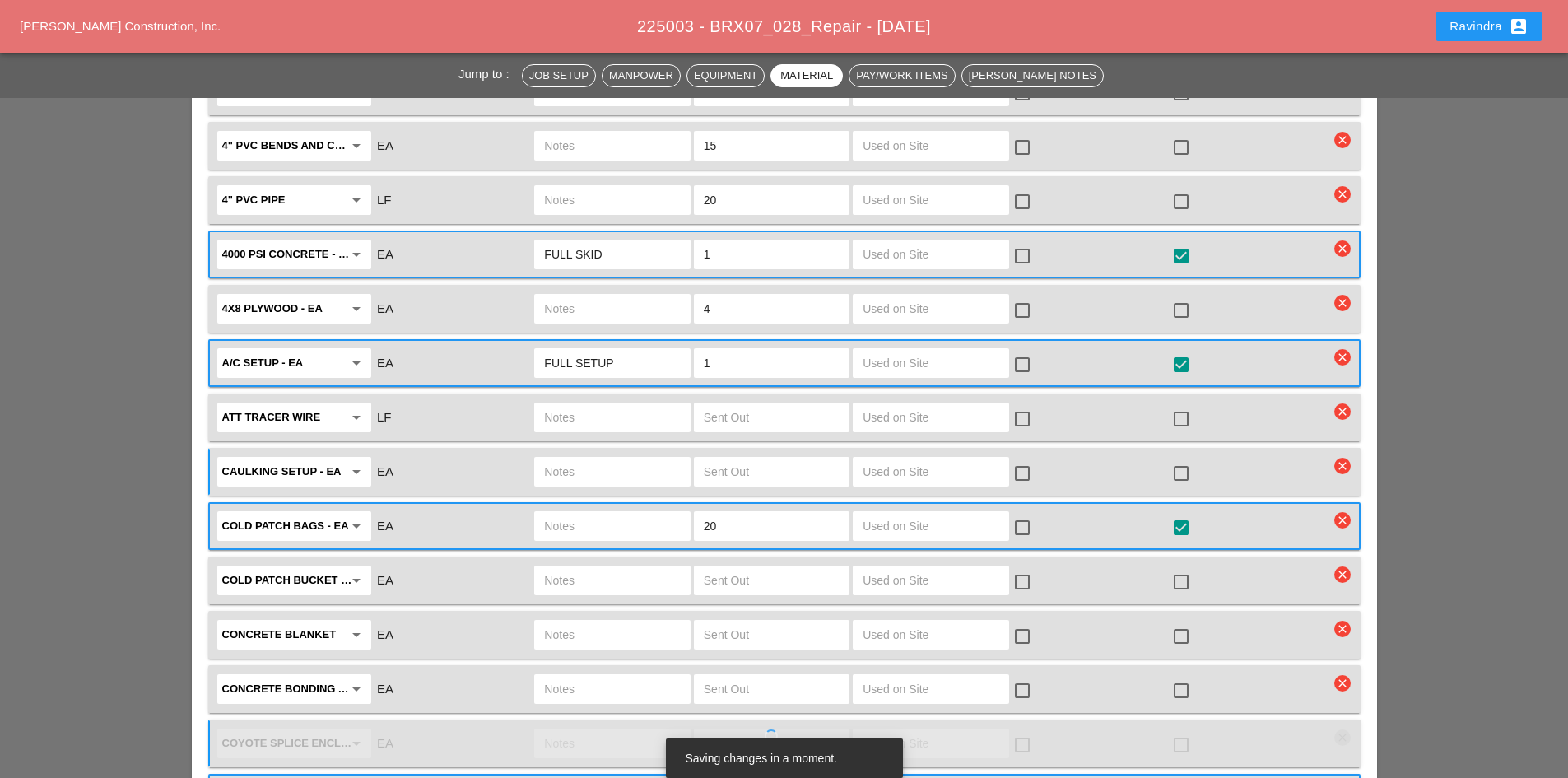
scroll to position [2058, 0]
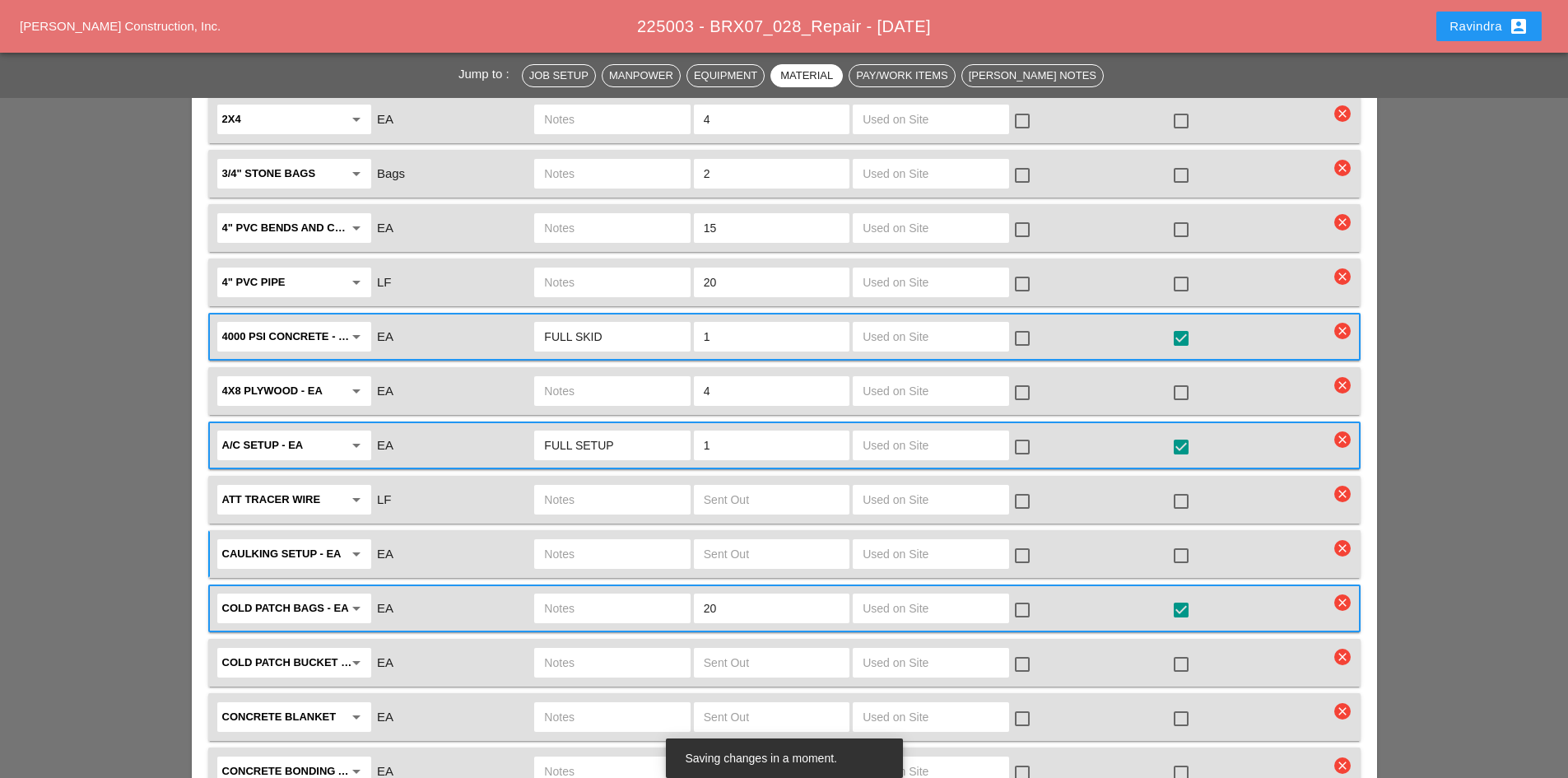
drag, startPoint x: 717, startPoint y: 369, endPoint x: 675, endPoint y: 365, distance: 42.2
click at [675, 374] on div "4x8 Plywood - EA arrow_drop_down EA 4 check_box_outline_blank check_box_outline…" at bounding box center [772, 391] width 1114 height 34
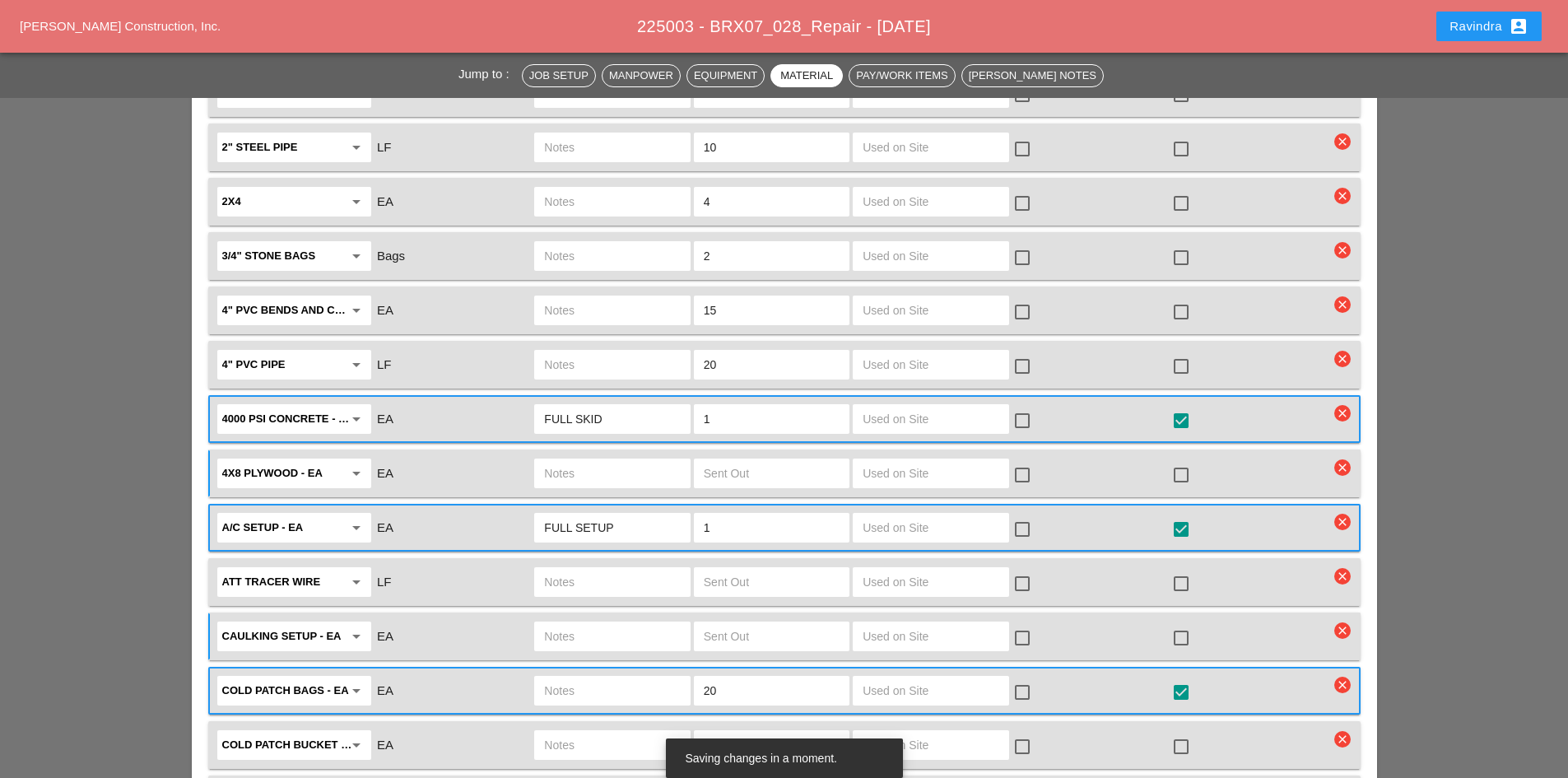
drag, startPoint x: 721, startPoint y: 340, endPoint x: 663, endPoint y: 339, distance: 58.0
click at [663, 348] on div "4" PVC pipe arrow_drop_down LF 20 check_box_outline_blank check_box_outline_bla…" at bounding box center [772, 364] width 1114 height 34
drag, startPoint x: 721, startPoint y: 287, endPoint x: 654, endPoint y: 282, distance: 67.2
click at [654, 293] on div "4" PVC bends and couplings arrow_drop_down EA 15 check_box_outline_blank check_…" at bounding box center [772, 310] width 1114 height 34
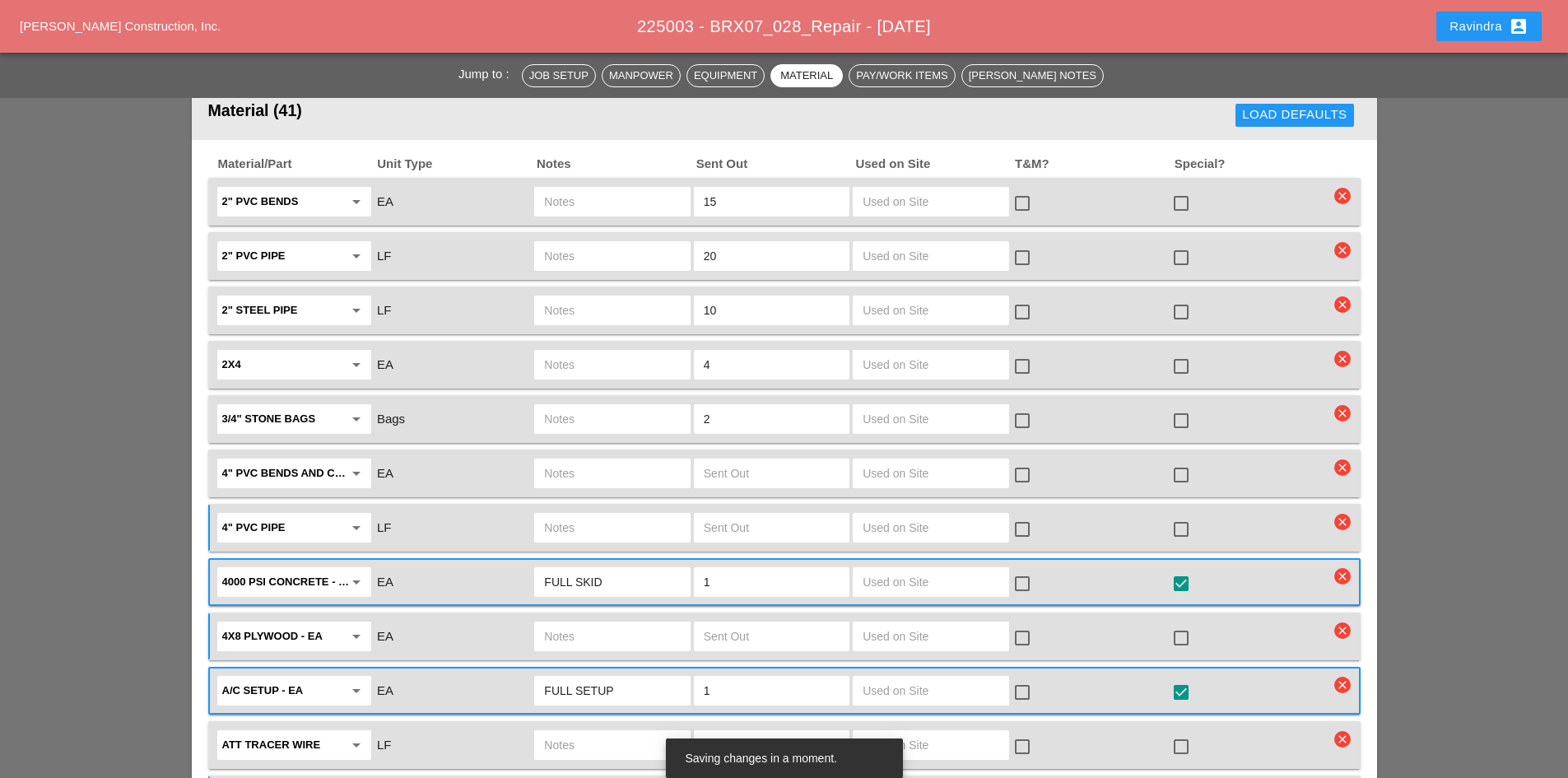
scroll to position [1812, 0]
drag, startPoint x: 721, startPoint y: 375, endPoint x: 670, endPoint y: 369, distance: 51.4
click at [670, 397] on div "3/4" stone bags arrow_drop_down Bags 2 check_box_outline_blank check_box_outlin…" at bounding box center [784, 421] width 1153 height 47
drag, startPoint x: 718, startPoint y: 394, endPoint x: 675, endPoint y: 384, distance: 44.1
click at [675, 404] on div "3/4" stone bags arrow_drop_down Bags 2 check_box_outline_blank check_box_outlin…" at bounding box center [772, 421] width 1114 height 34
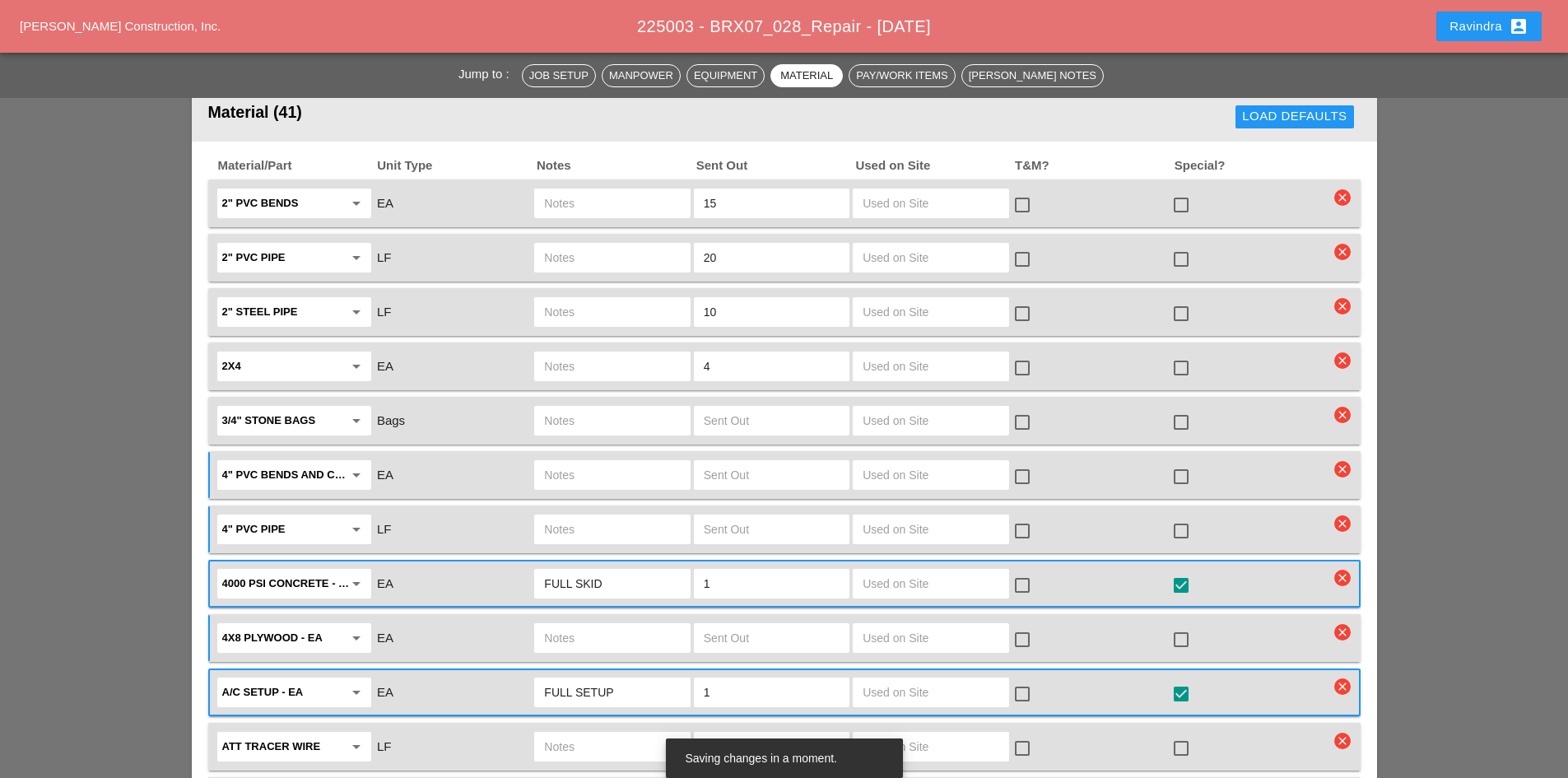
click at [671, 350] on div "2x4 arrow_drop_down EA 4 check_box_outline_blank check_box_outline_blank" at bounding box center [772, 366] width 1114 height 34
drag, startPoint x: 737, startPoint y: 289, endPoint x: 662, endPoint y: 287, distance: 75.0
click at [663, 294] on div "2" Steel pipe arrow_drop_down LF 10 check_box_outline_blank check_box_outline_b…" at bounding box center [772, 311] width 1114 height 34
drag, startPoint x: 726, startPoint y: 249, endPoint x: 711, endPoint y: 247, distance: 15.1
click at [711, 249] on div "2" PVC pipe arrow_drop_down LF 20 check_box_outline_blank check_box_outline_bla…" at bounding box center [784, 257] width 1153 height 47
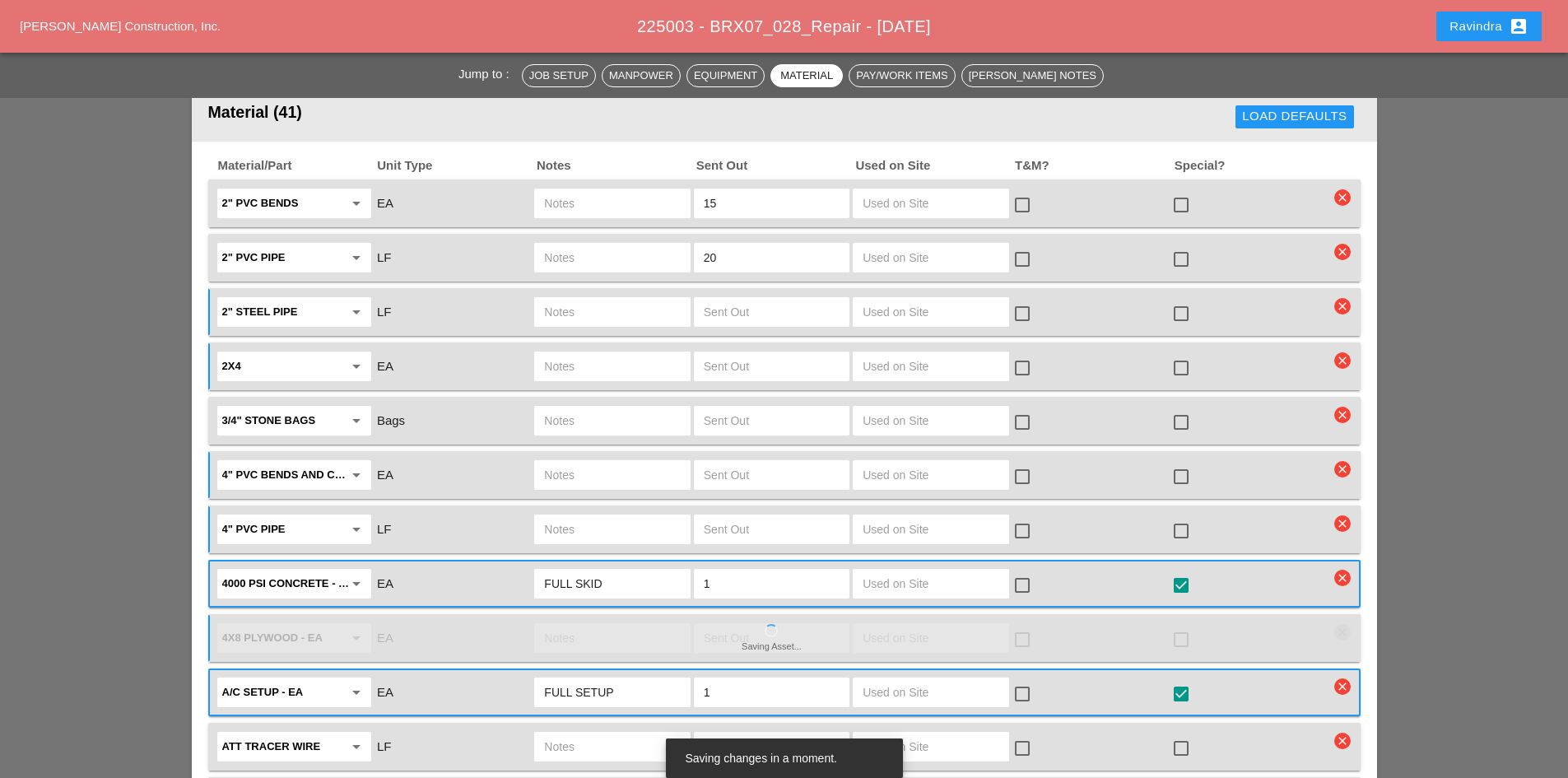
drag, startPoint x: 711, startPoint y: 227, endPoint x: 633, endPoint y: 227, distance: 78.0
click at [633, 240] on div "2" PVC pipe arrow_drop_down LF 20 check_box_outline_blank check_box_outline_bla…" at bounding box center [772, 257] width 1114 height 34
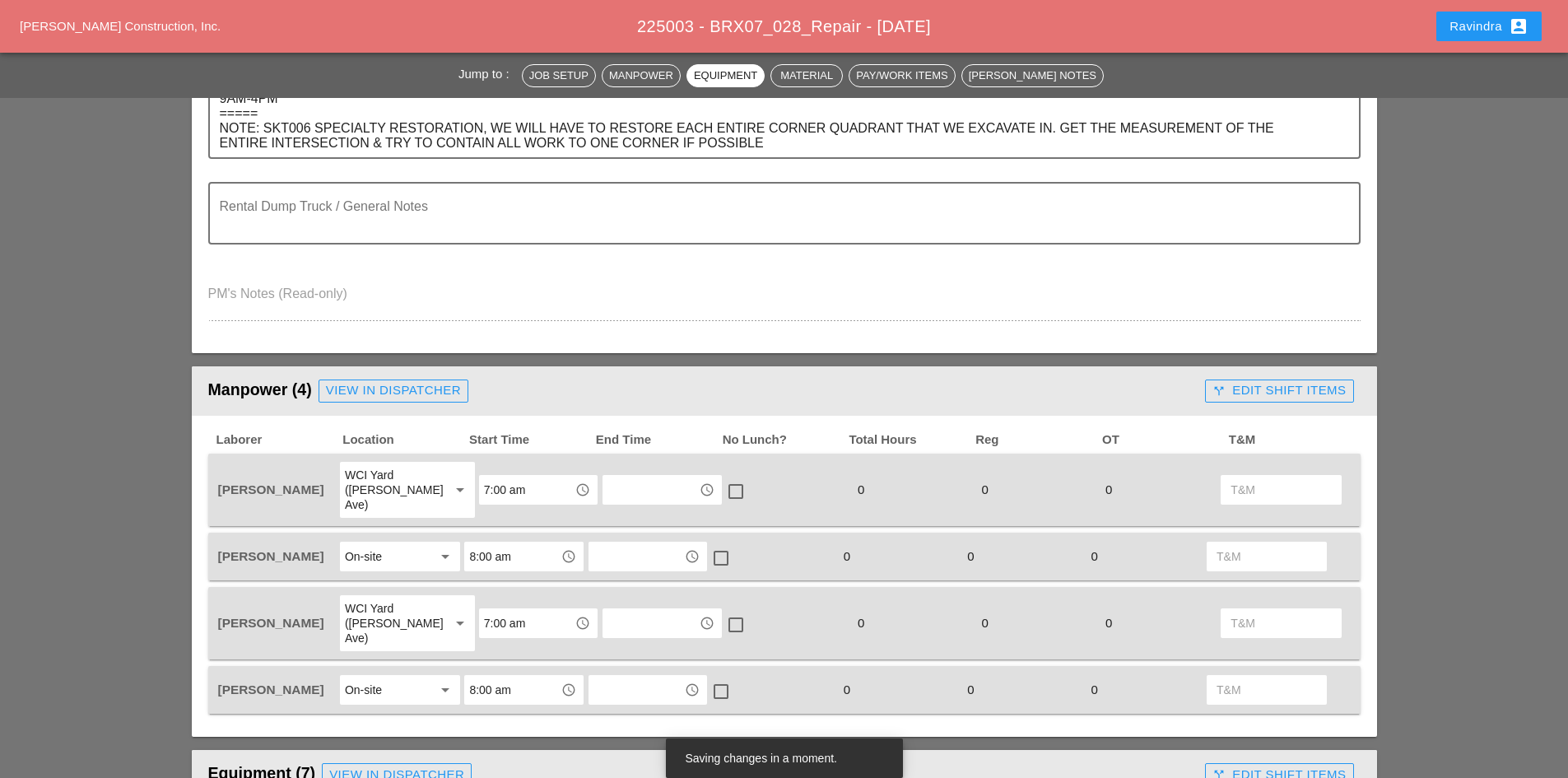
scroll to position [329, 0]
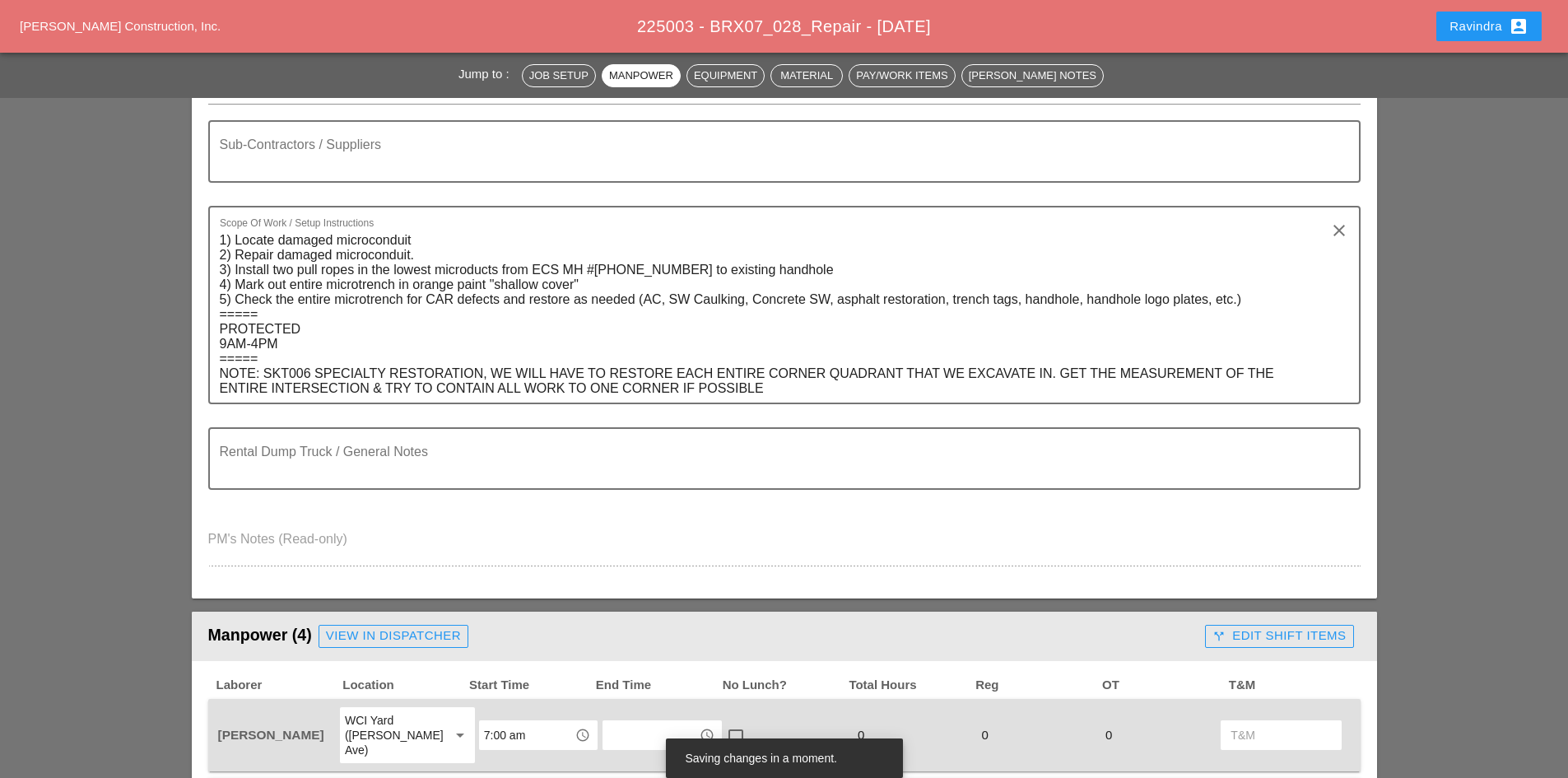
type input "0"
click at [1474, 23] on div "Ravindra account_box" at bounding box center [1488, 27] width 79 height 20
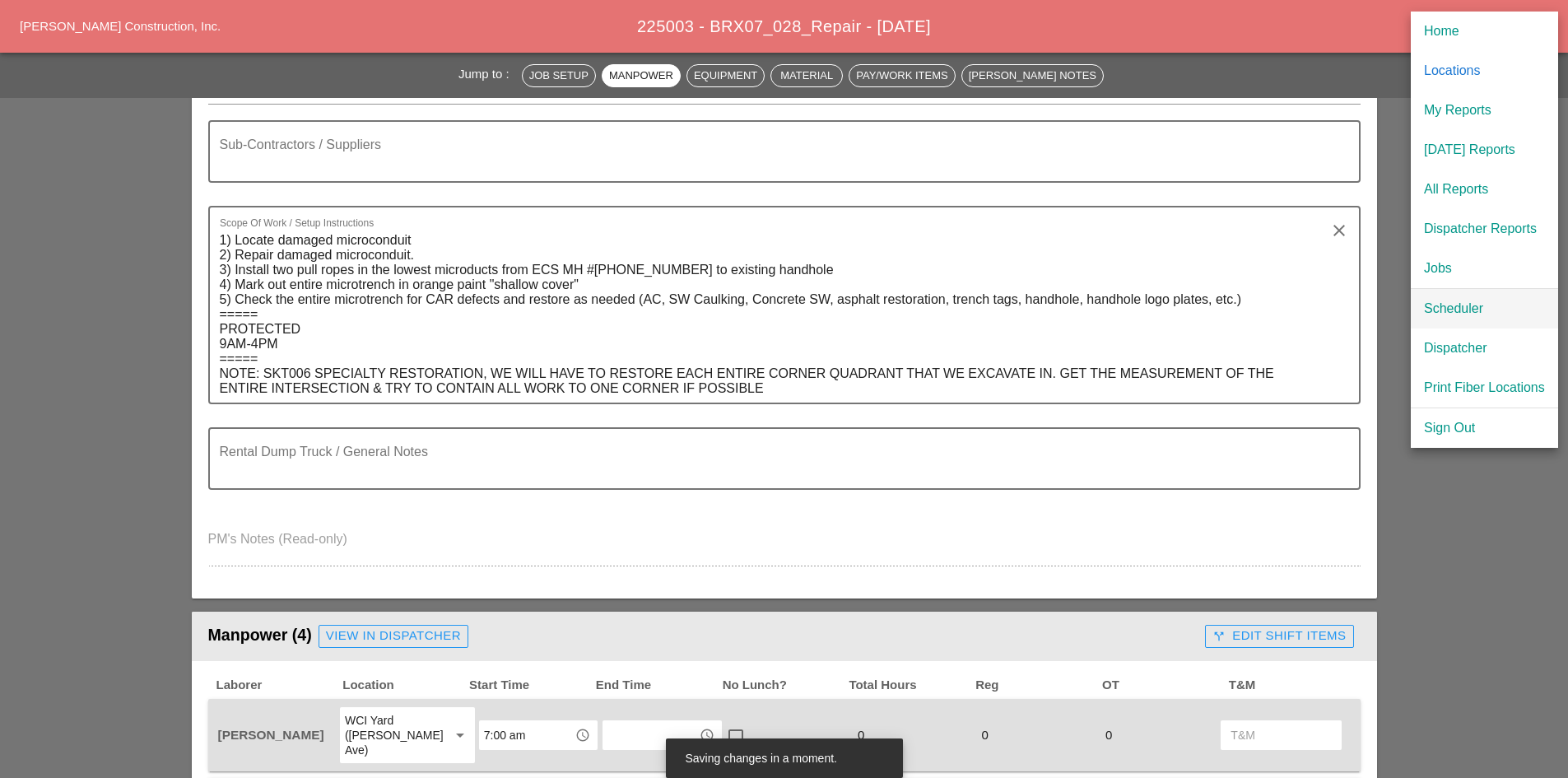
click at [1437, 299] on div "Scheduler" at bounding box center [1484, 309] width 121 height 20
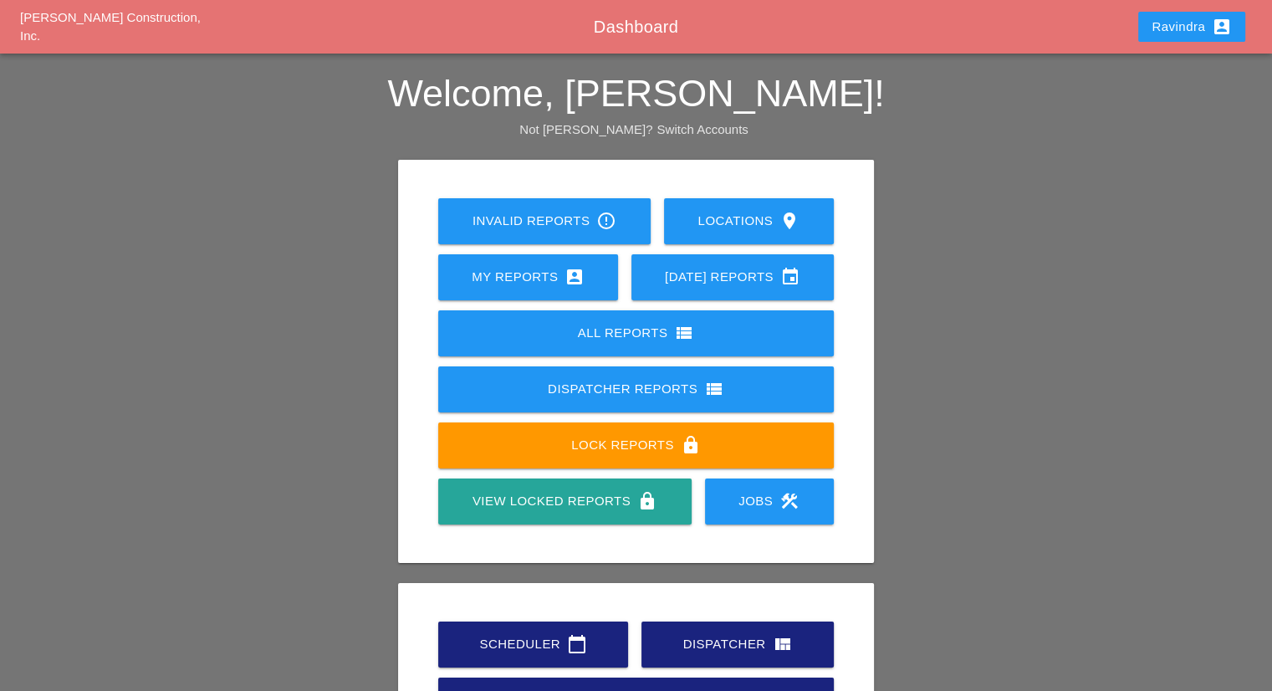
click at [560, 630] on link "Scheduler calendar_today" at bounding box center [533, 644] width 190 height 46
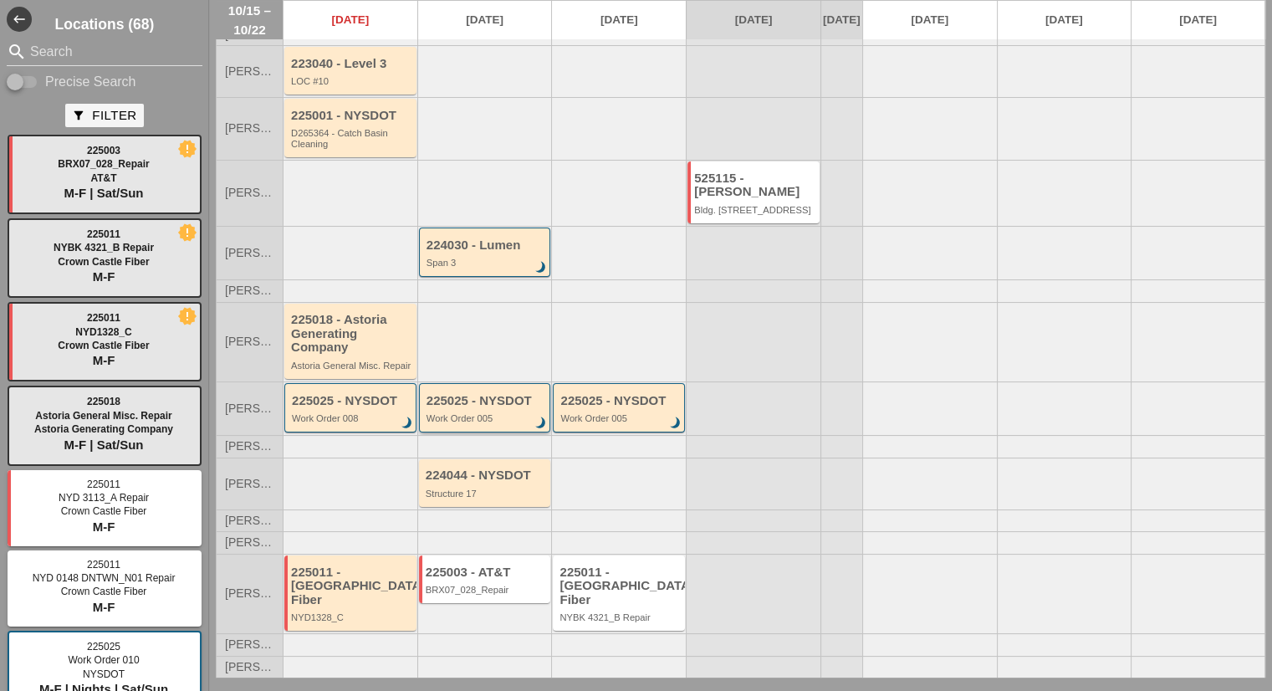
scroll to position [94, 0]
click at [369, 597] on div "225011 - [GEOGRAPHIC_DATA] Fiber" at bounding box center [351, 586] width 121 height 42
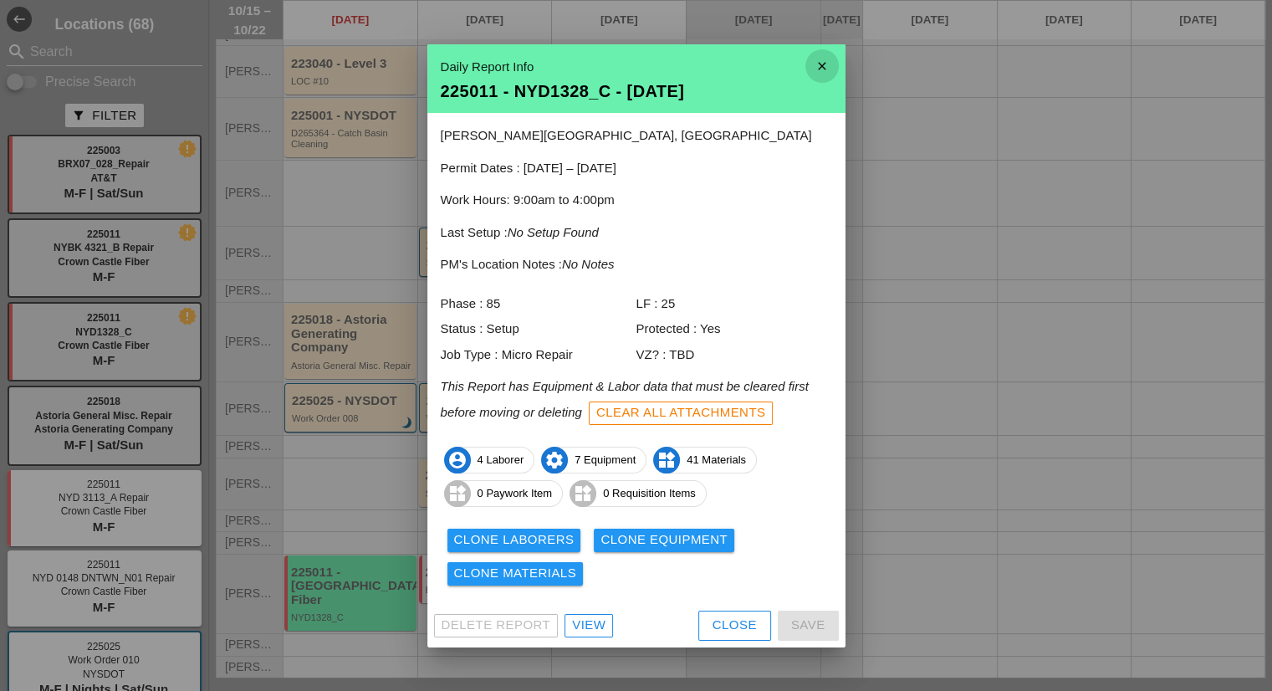
click at [820, 61] on icon "close" at bounding box center [821, 65] width 33 height 33
